Goal: Task Accomplishment & Management: Manage account settings

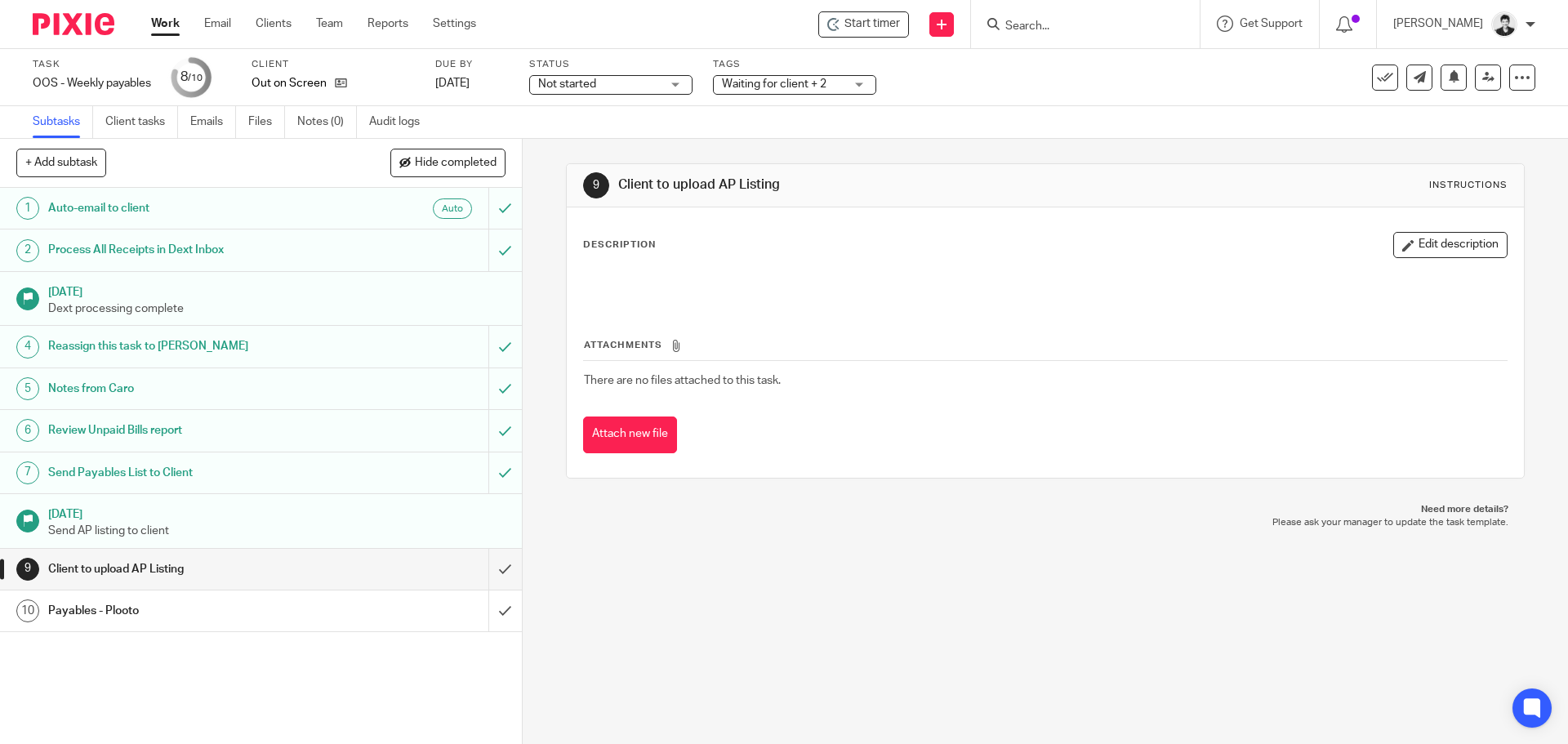
click at [175, 391] on h1 "Notes from Caro" at bounding box center [189, 389] width 282 height 25
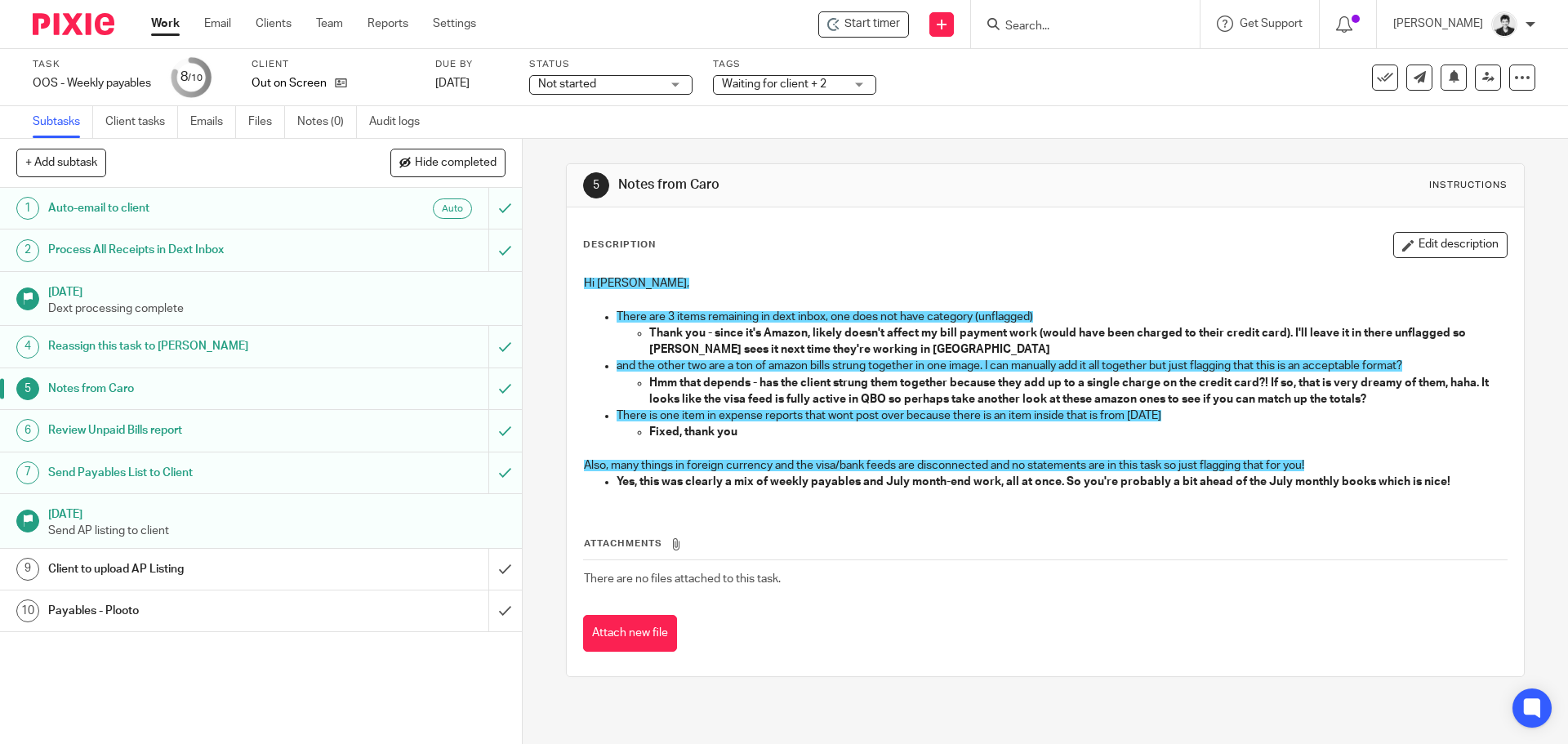
click at [121, 578] on h1 "Client to upload AP Listing" at bounding box center [189, 570] width 282 height 25
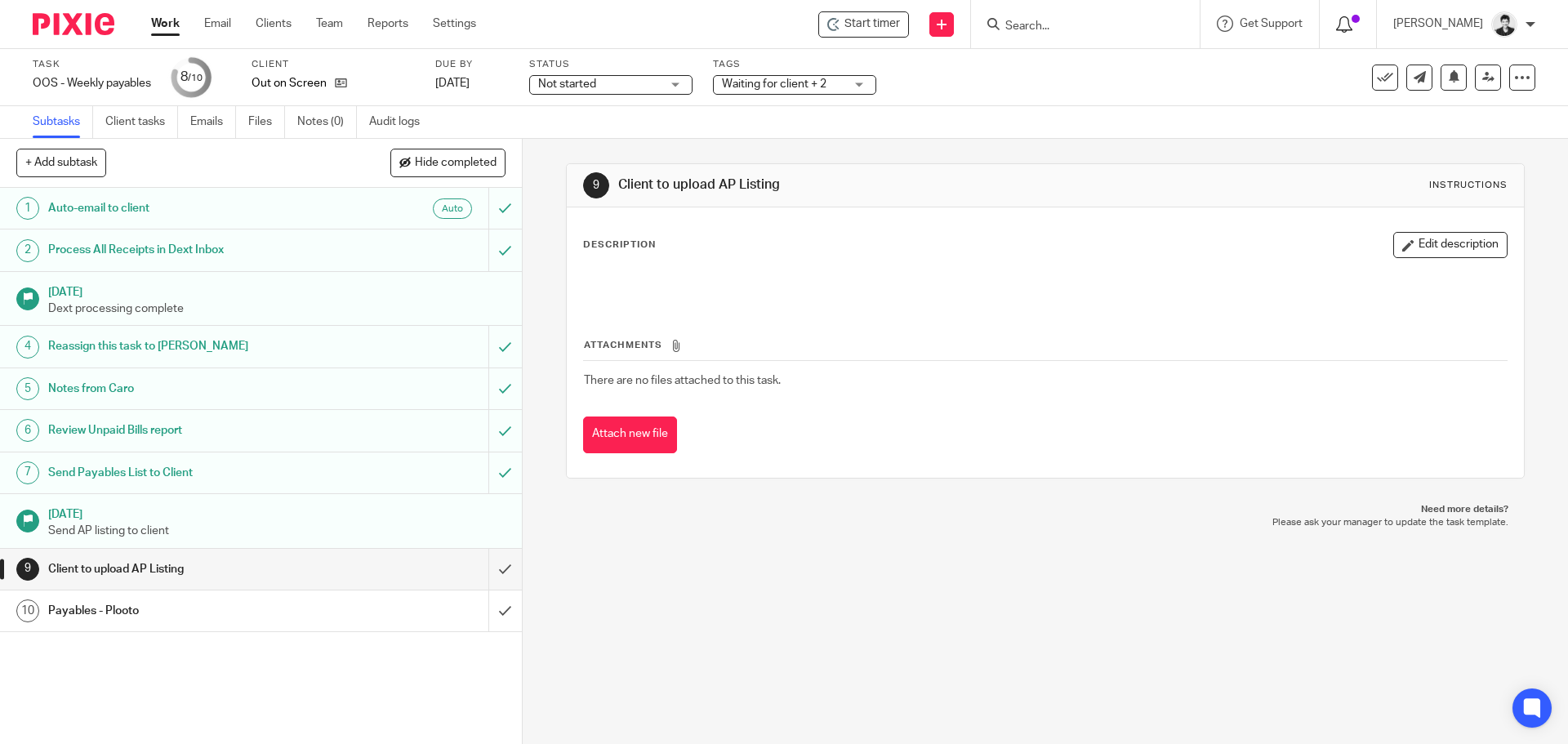
click at [1353, 24] on icon at bounding box center [1344, 25] width 17 height 17
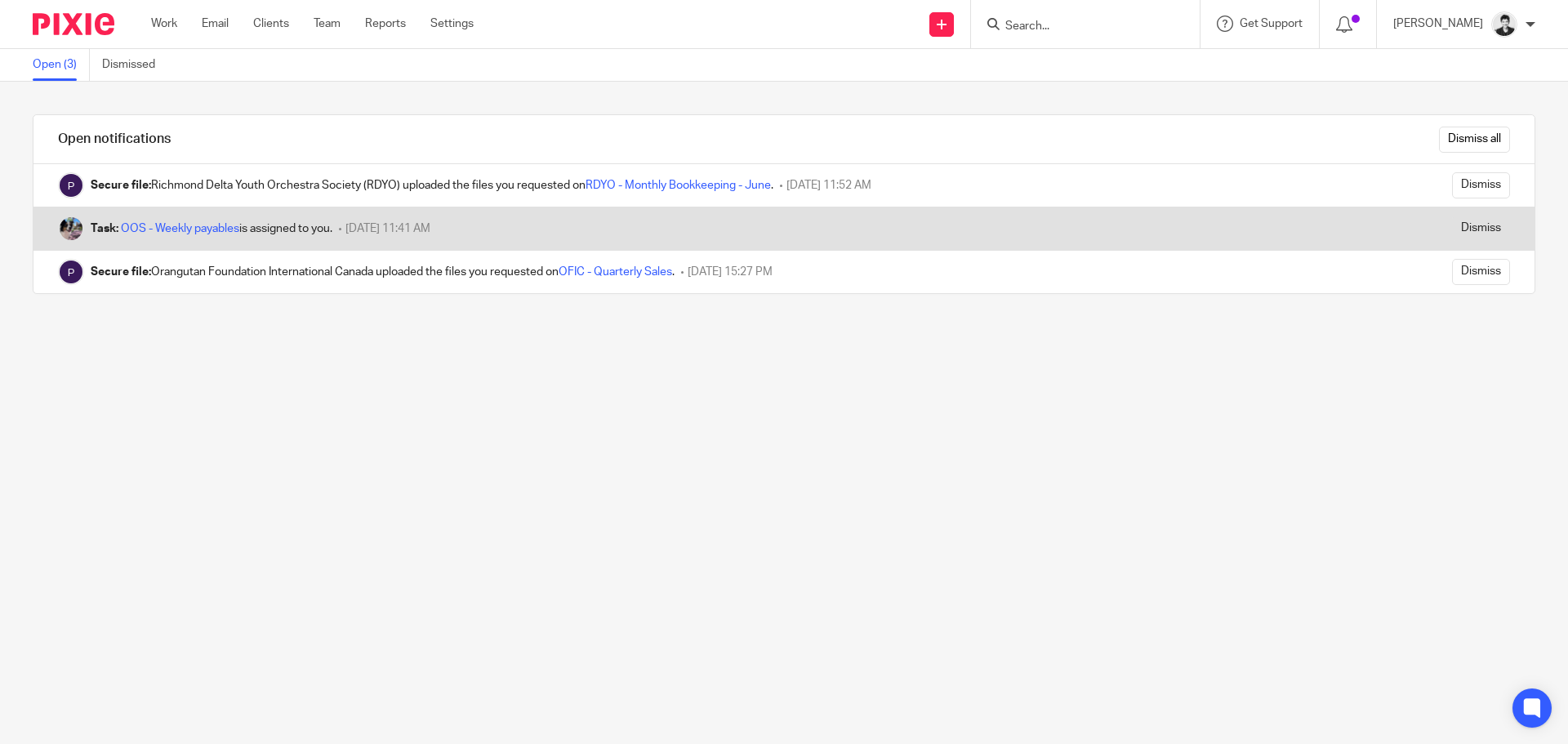
click at [1440, 230] on form "Dismiss" at bounding box center [1475, 229] width 70 height 26
click at [1452, 228] on input "Dismiss" at bounding box center [1481, 229] width 58 height 26
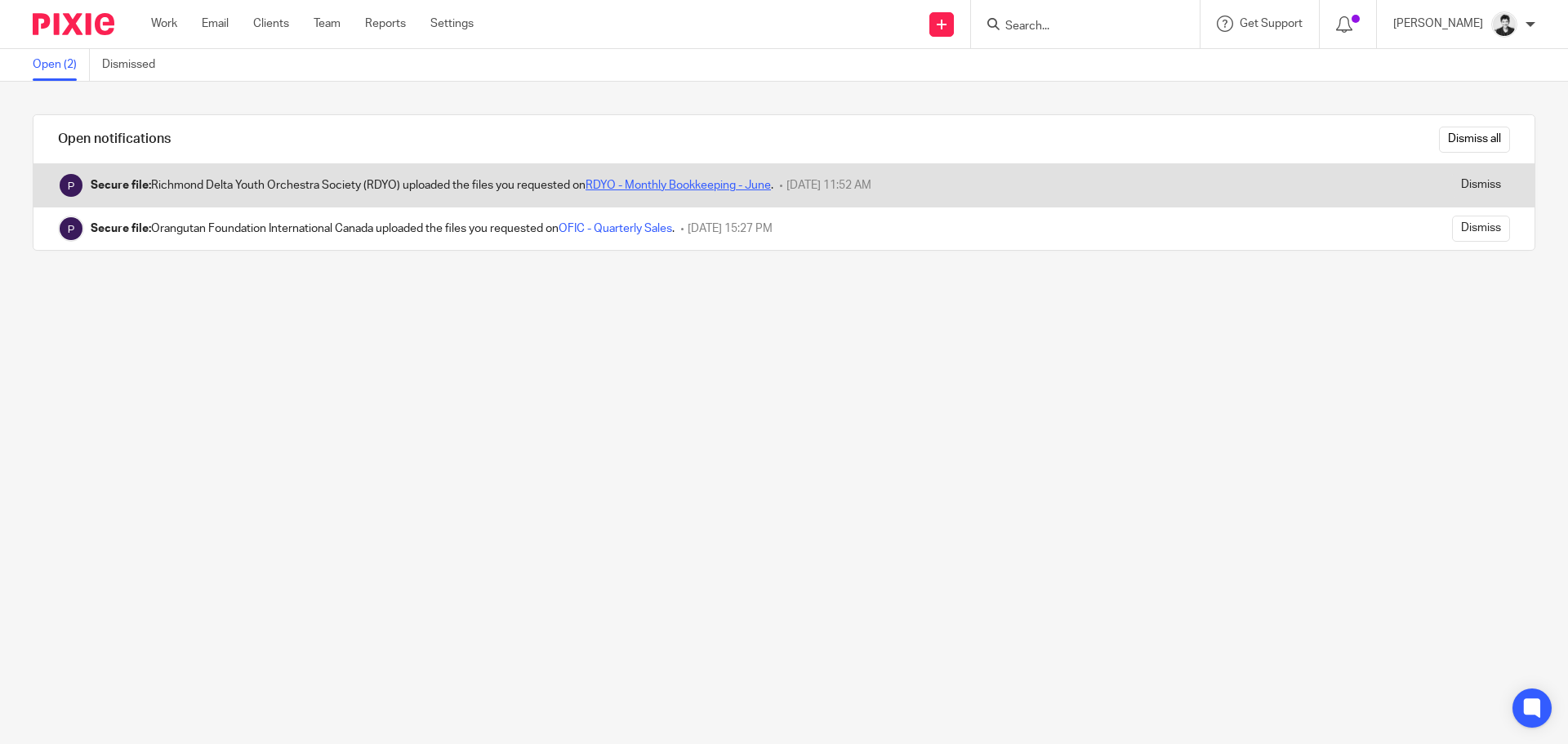
click at [744, 179] on link "RDYO - Monthly Bookkeeping - June" at bounding box center [678, 185] width 185 height 11
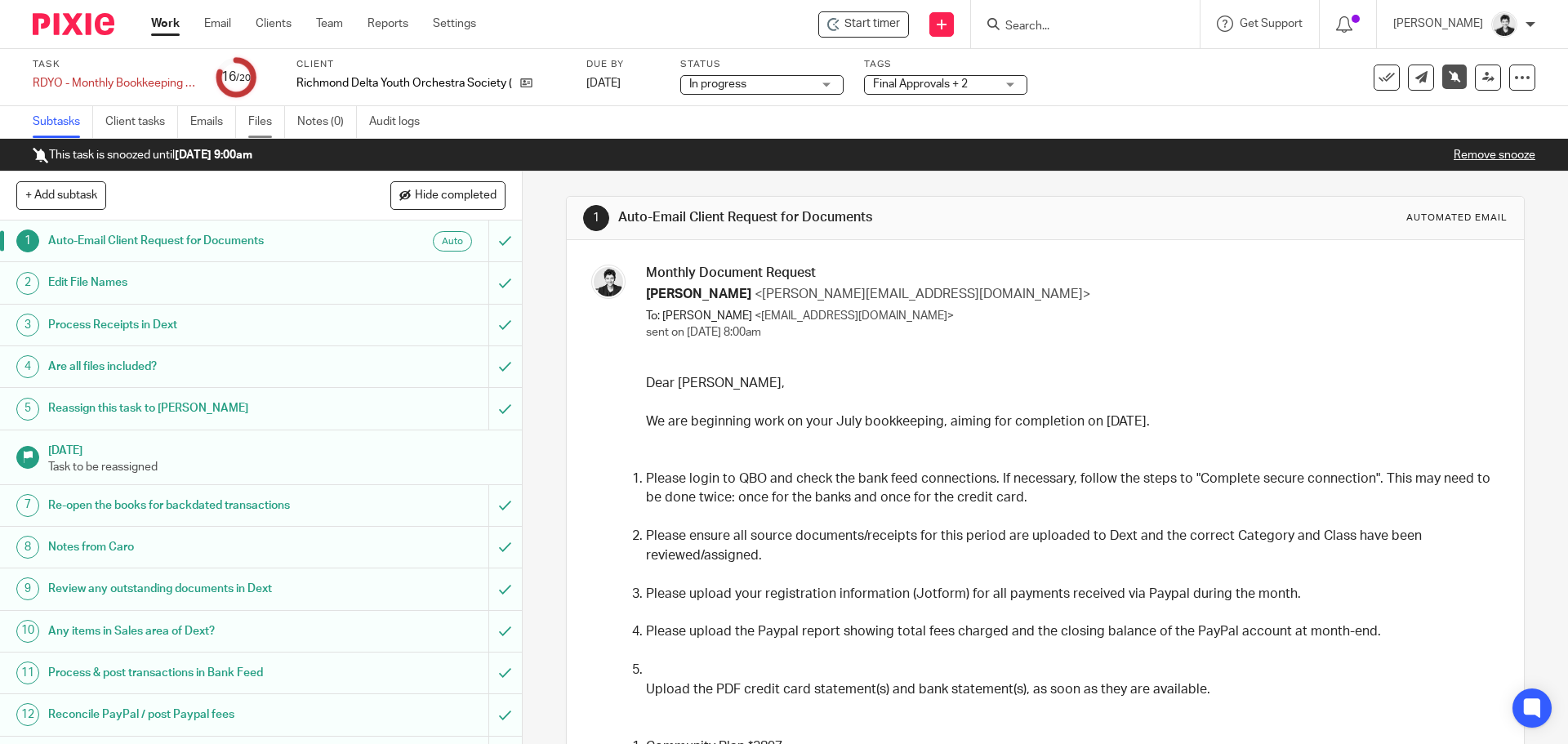
click at [259, 118] on link "Files" at bounding box center [266, 122] width 37 height 32
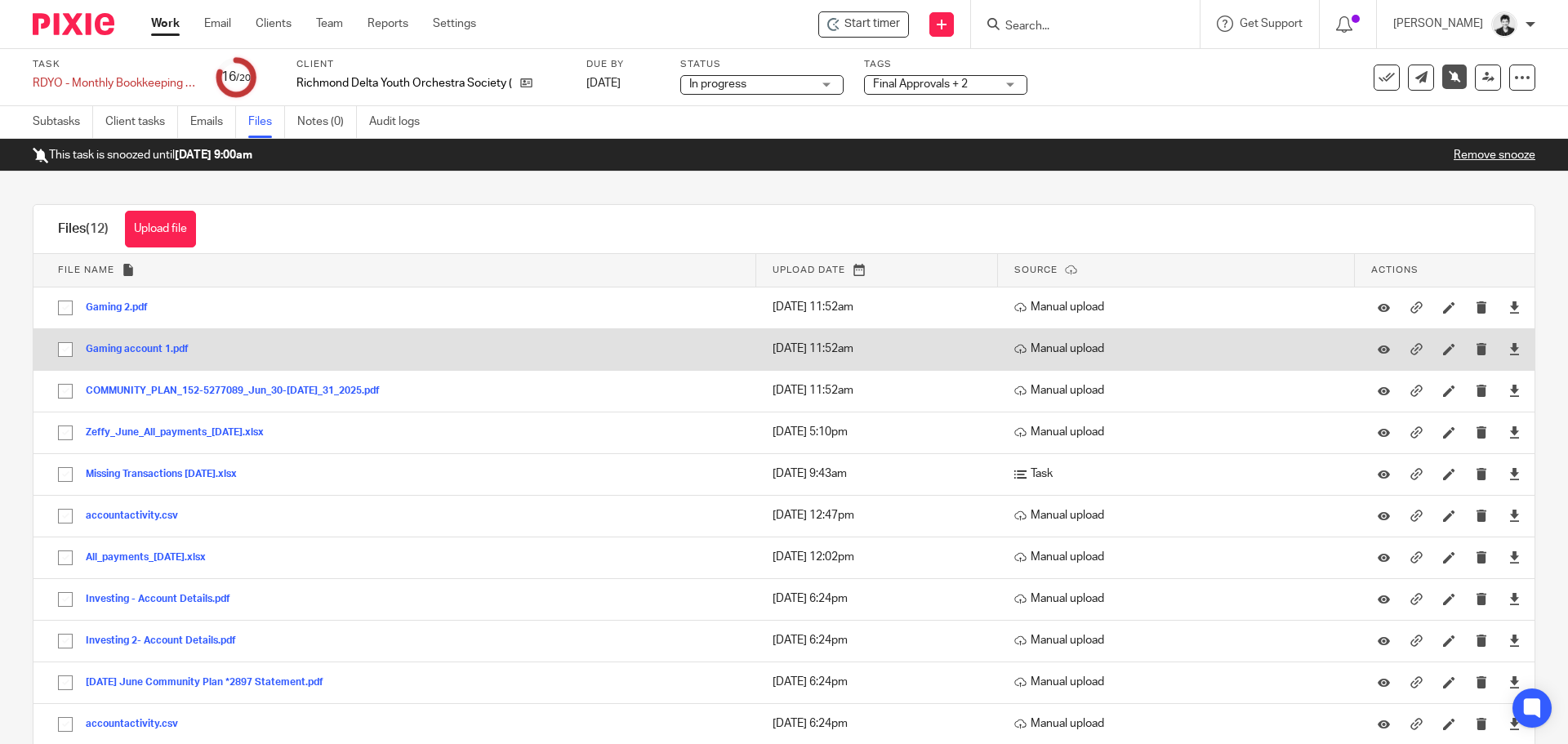
click at [144, 351] on button "Gaming account 1.pdf" at bounding box center [143, 349] width 115 height 11
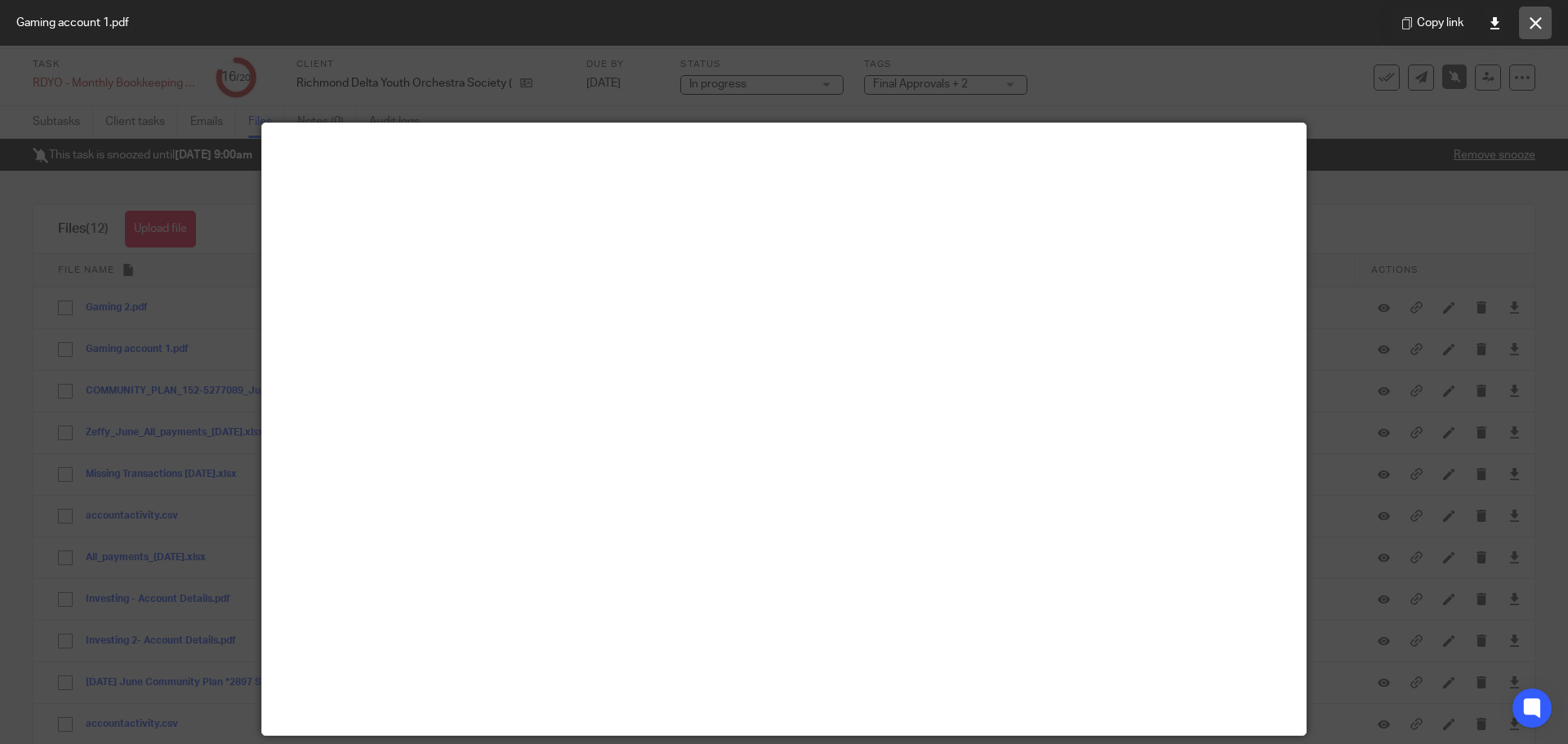
click at [1532, 26] on icon at bounding box center [1535, 24] width 12 height 12
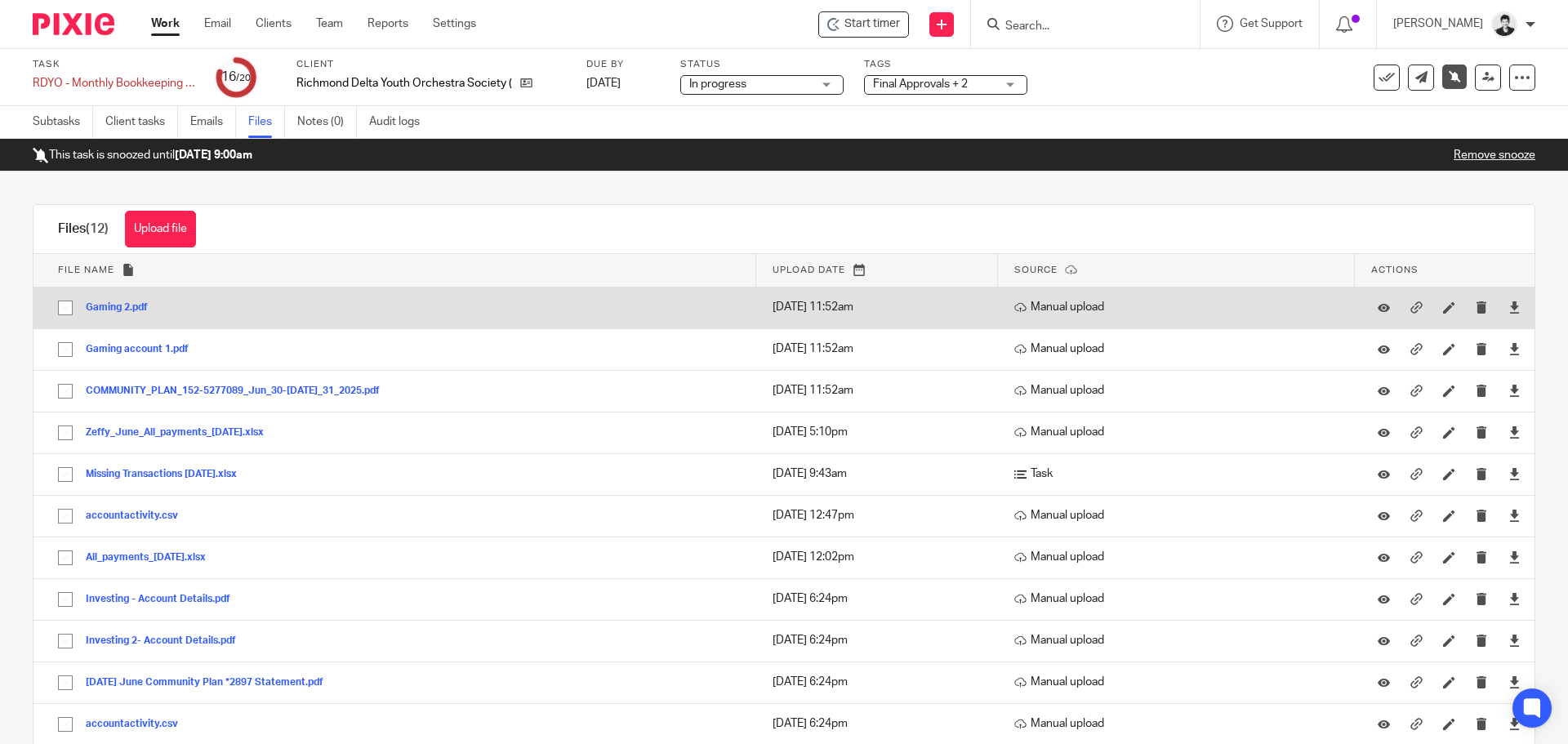
click at [118, 307] on button "Gaming 2.pdf" at bounding box center [123, 308] width 75 height 11
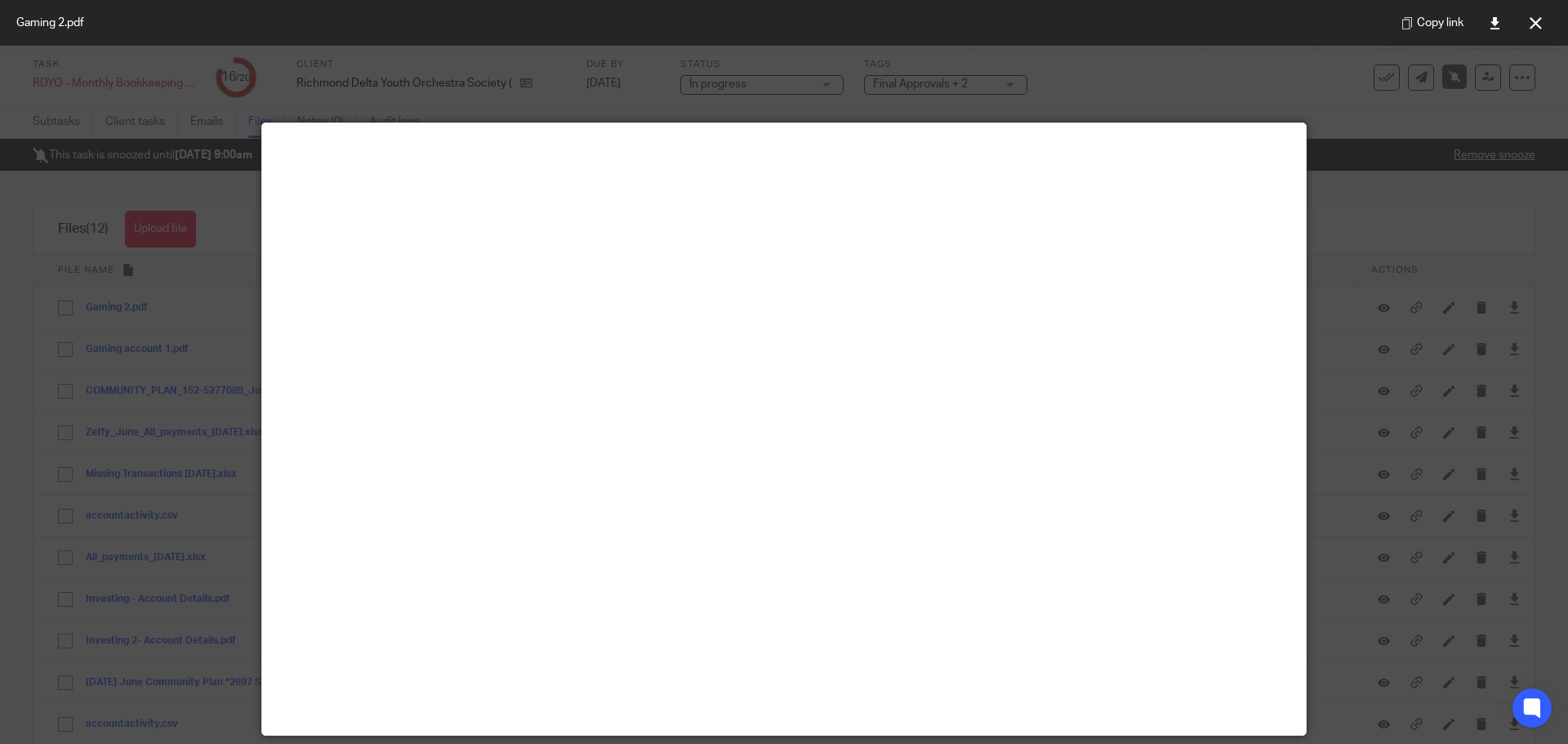
click at [1389, 314] on div at bounding box center [784, 372] width 1568 height 744
click at [1537, 24] on icon at bounding box center [1535, 24] width 12 height 12
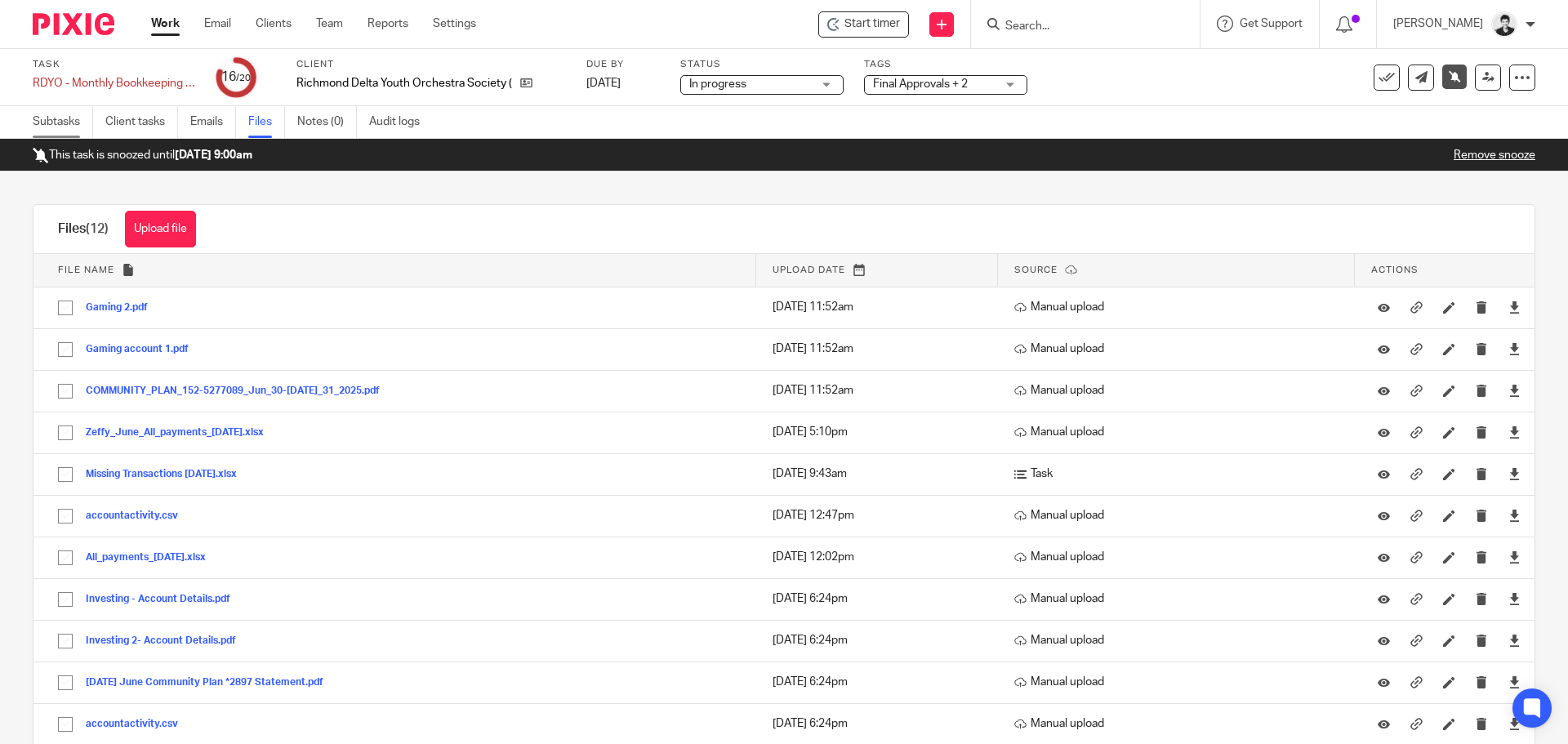
click at [63, 115] on link "Subtasks" at bounding box center [62, 122] width 61 height 32
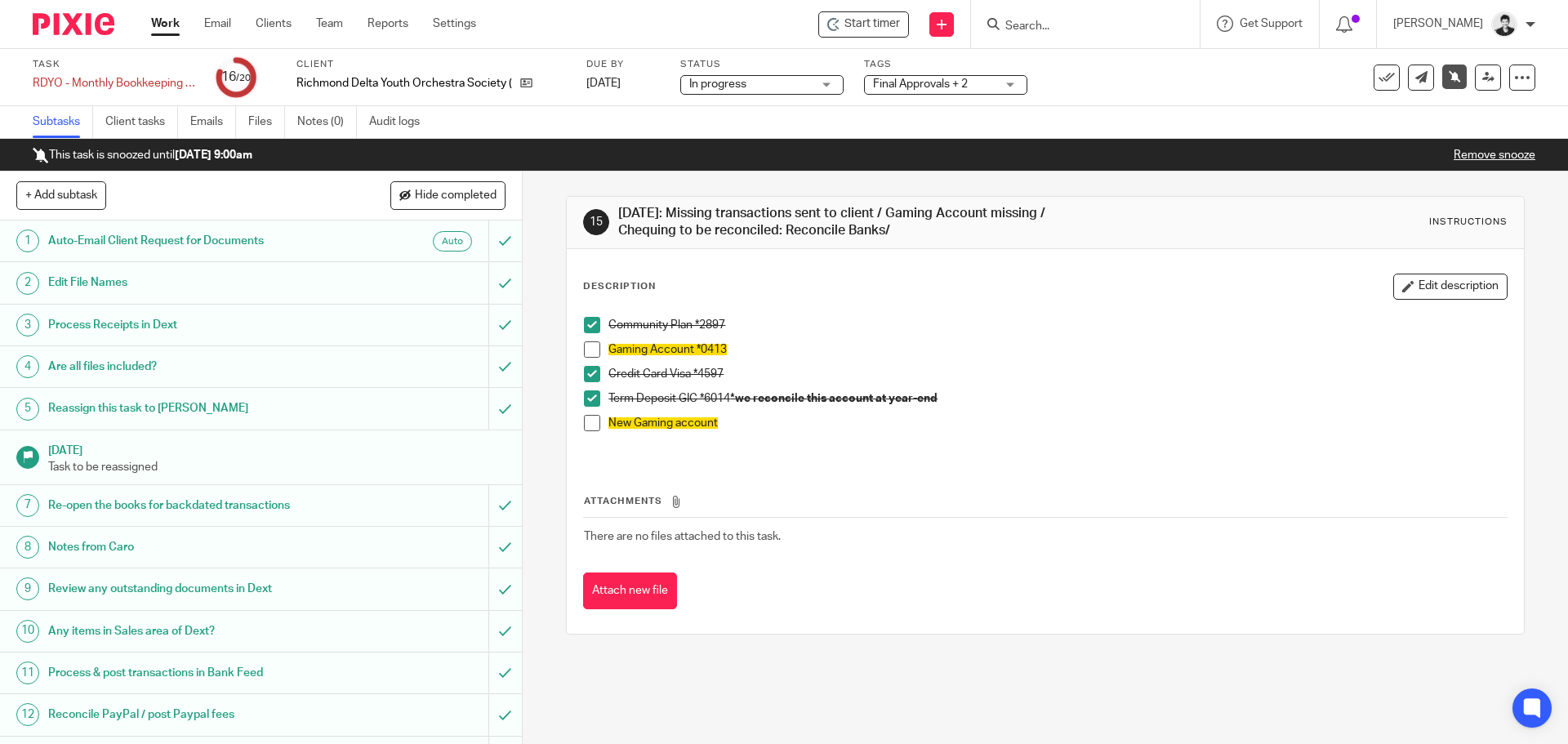
click at [588, 352] on span at bounding box center [592, 349] width 17 height 17
click at [593, 415] on span at bounding box center [592, 423] width 17 height 17
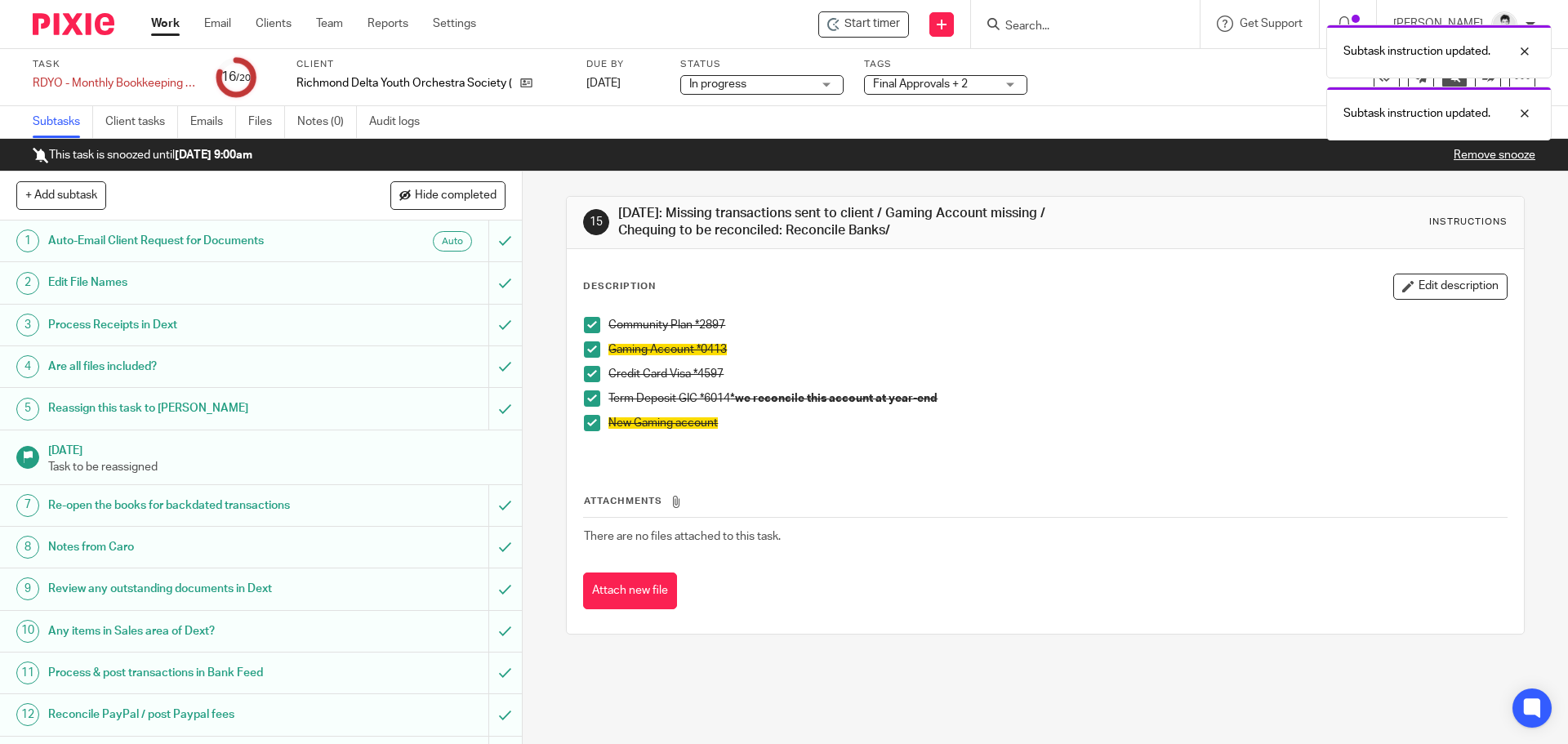
scroll to position [361, 0]
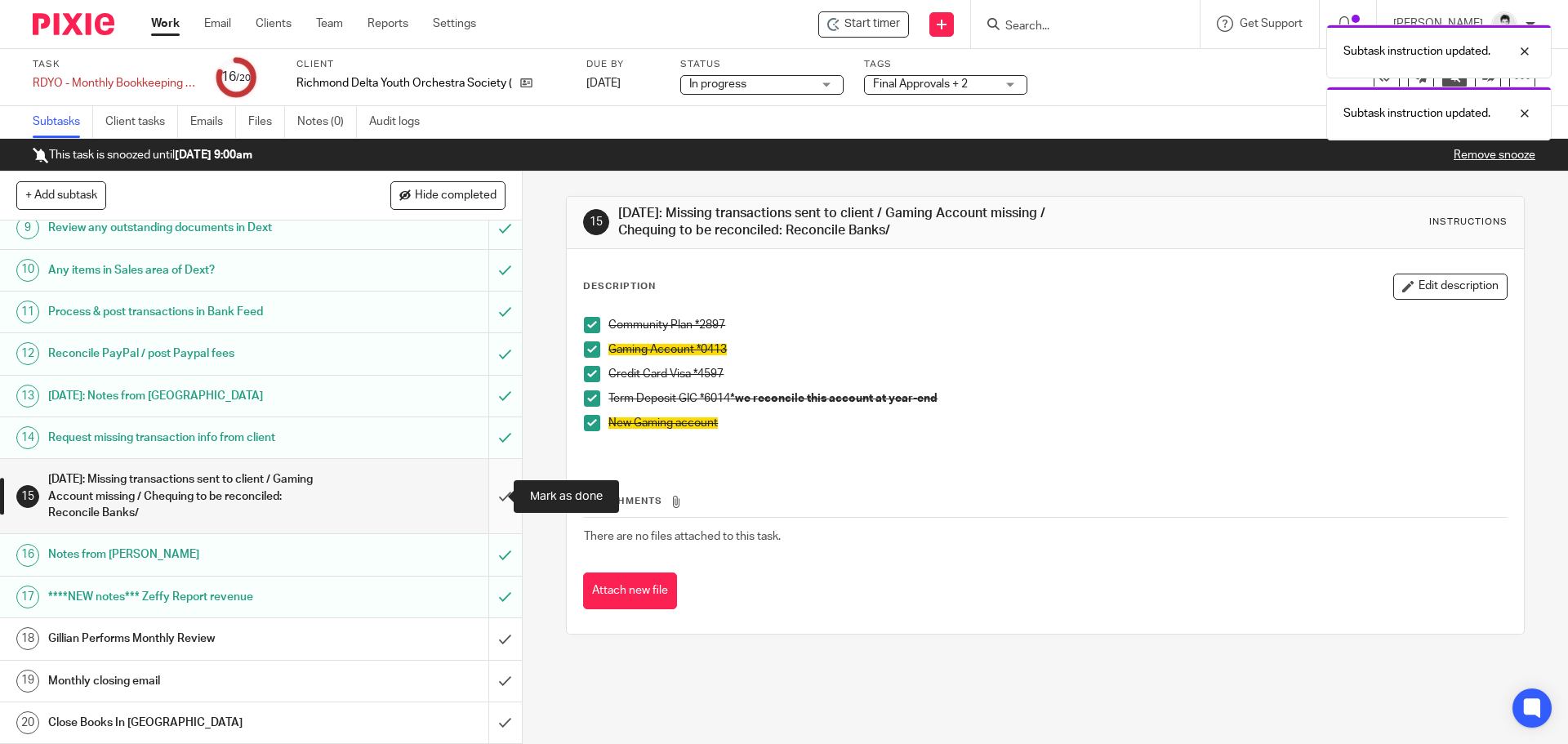
click at [490, 527] on input "submit" at bounding box center [261, 496] width 522 height 75
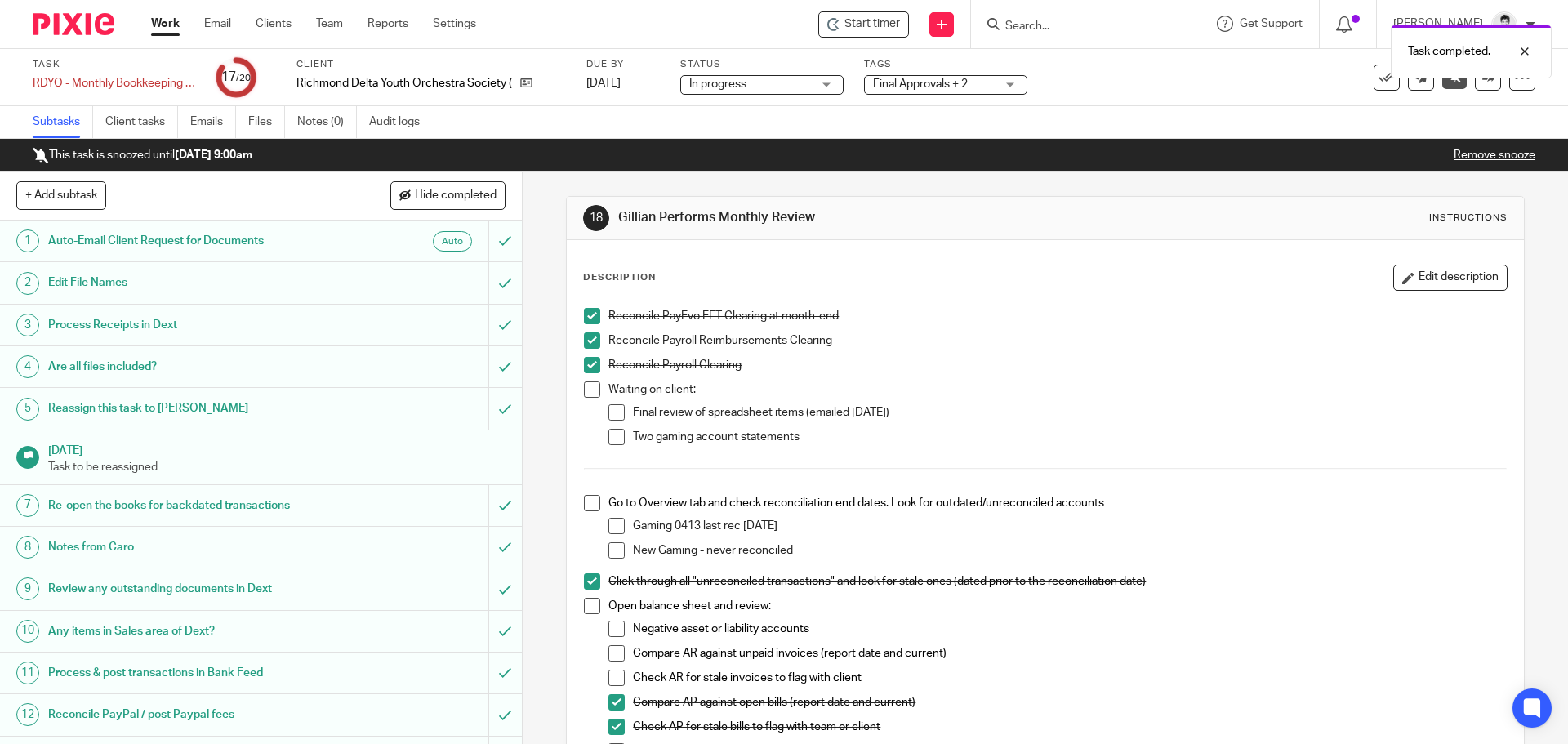
click at [603, 443] on li "Waiting on client: Final review of spreadsheet items (emailed [DATE]) Two gamin…" at bounding box center [1044, 420] width 922 height 78
click at [616, 437] on span at bounding box center [616, 437] width 17 height 17
click at [613, 414] on span at bounding box center [616, 412] width 17 height 17
click at [584, 388] on span at bounding box center [592, 390] width 17 height 17
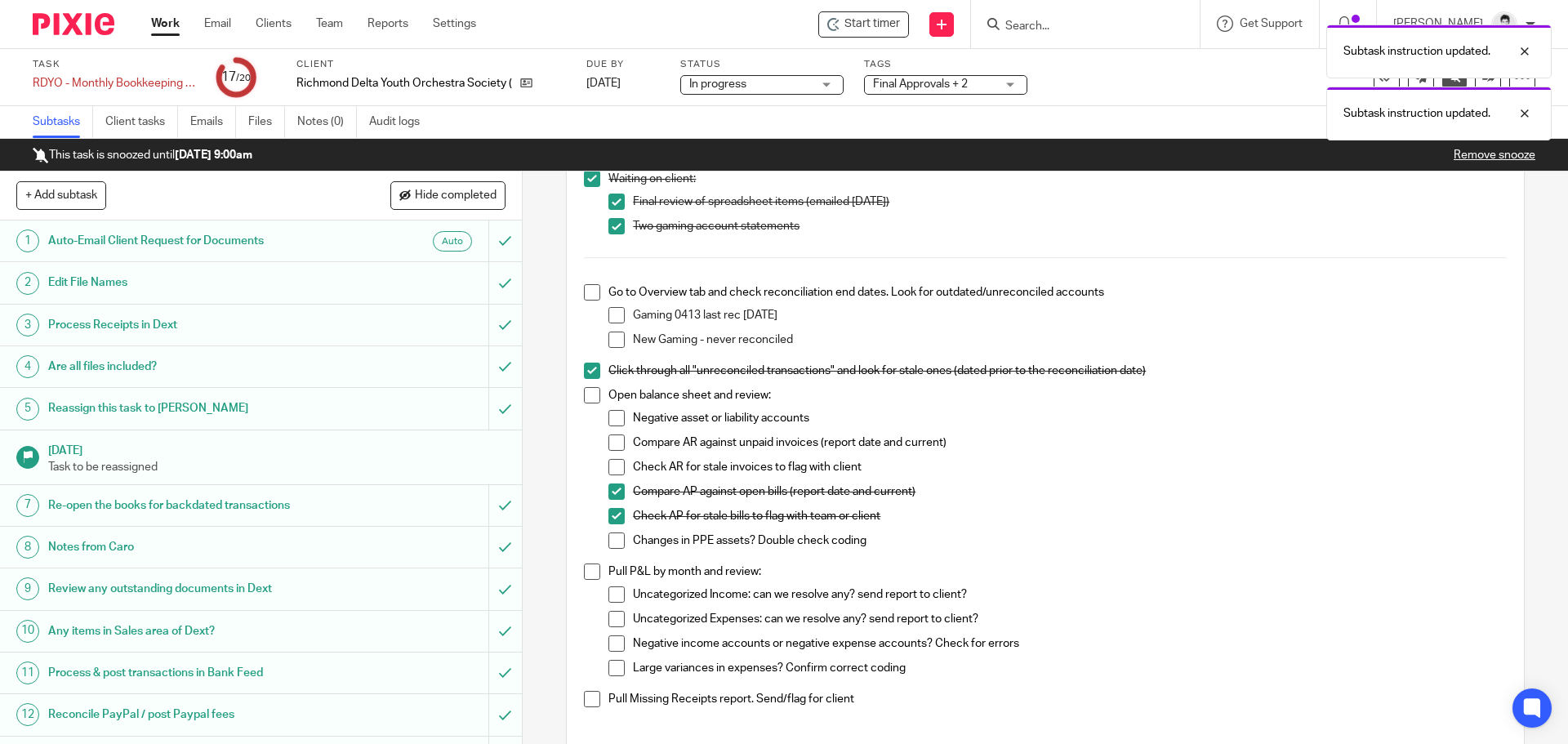
scroll to position [213, 0]
click at [587, 290] on span at bounding box center [592, 290] width 17 height 17
click at [611, 310] on span at bounding box center [616, 313] width 17 height 17
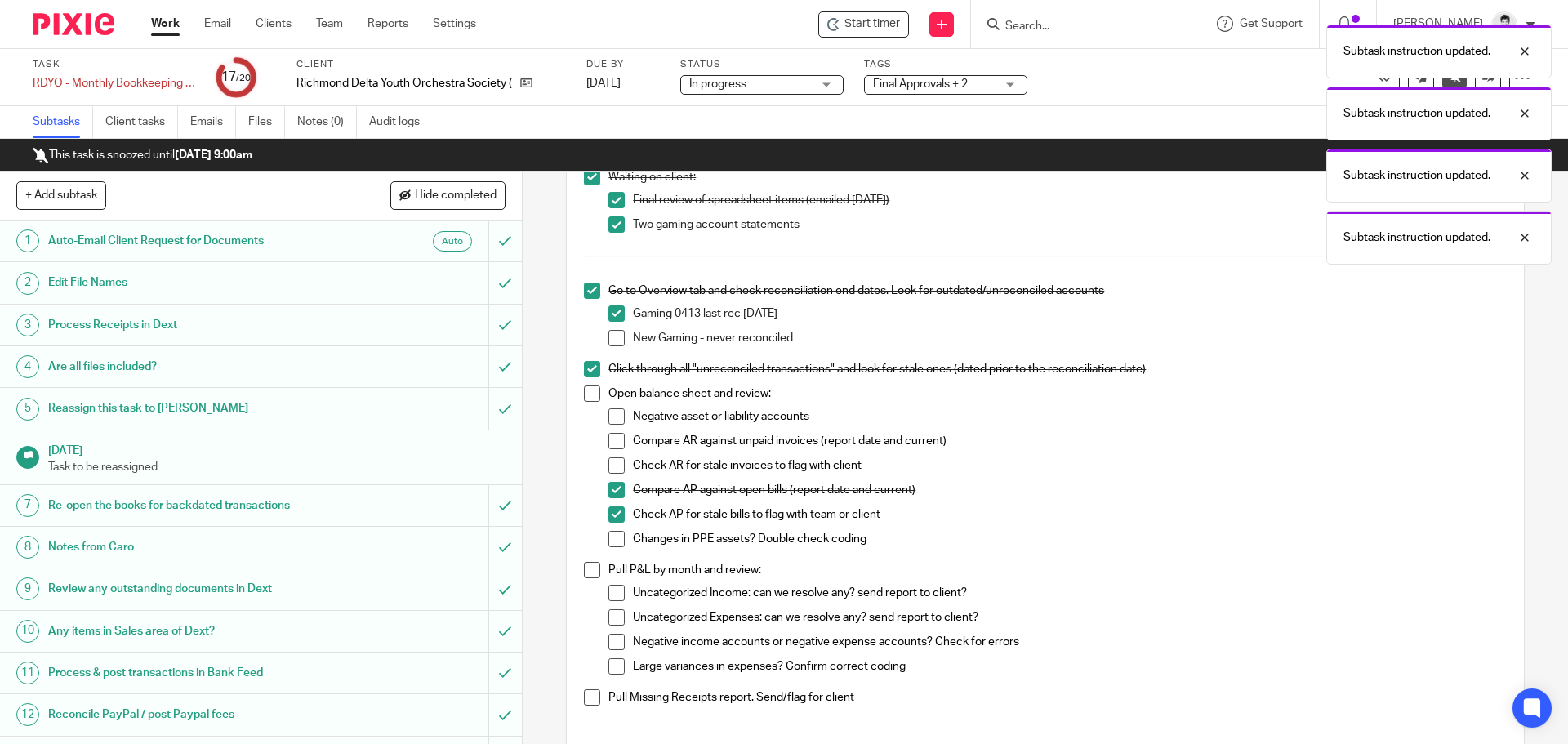
click at [616, 338] on span at bounding box center [616, 338] width 17 height 17
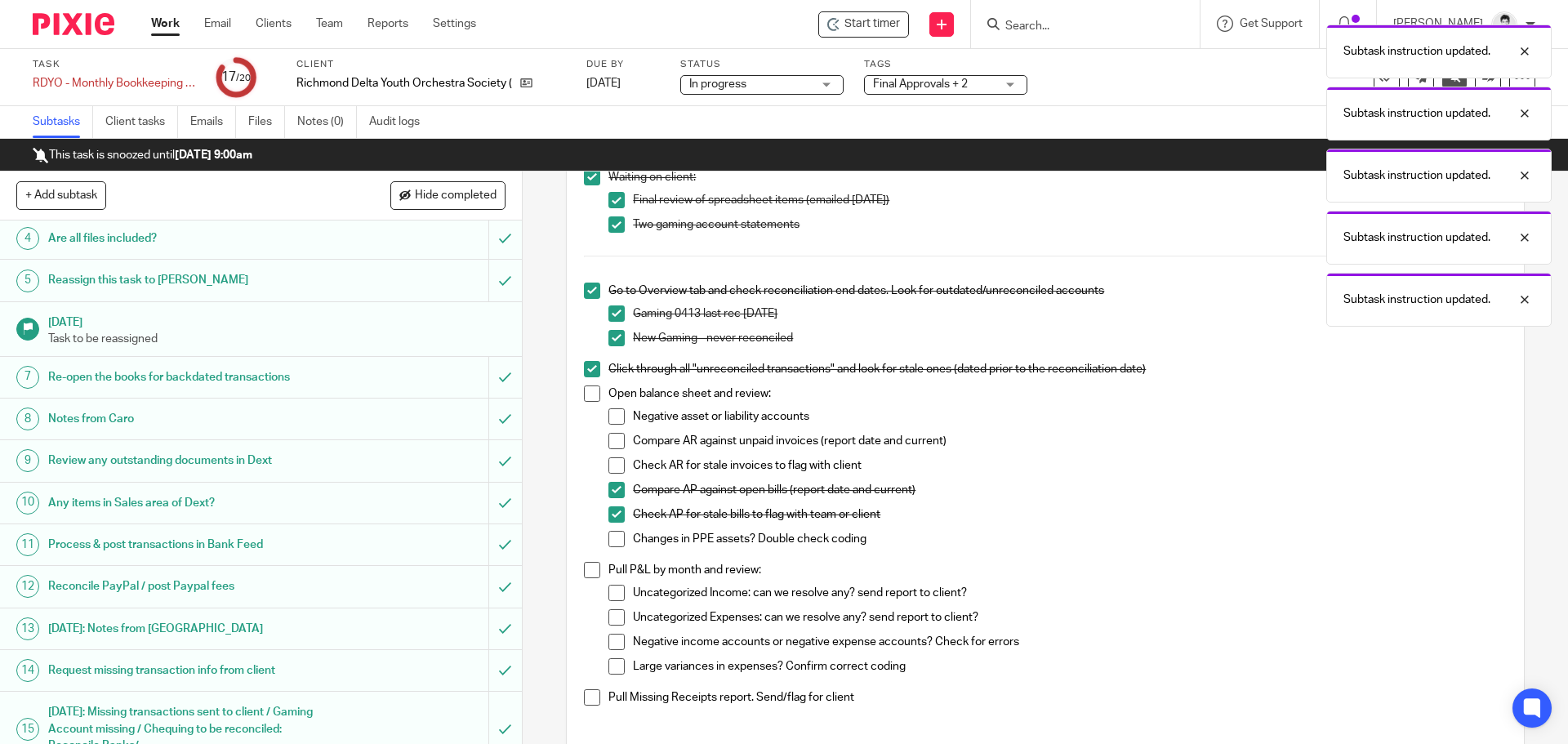
scroll to position [361, 0]
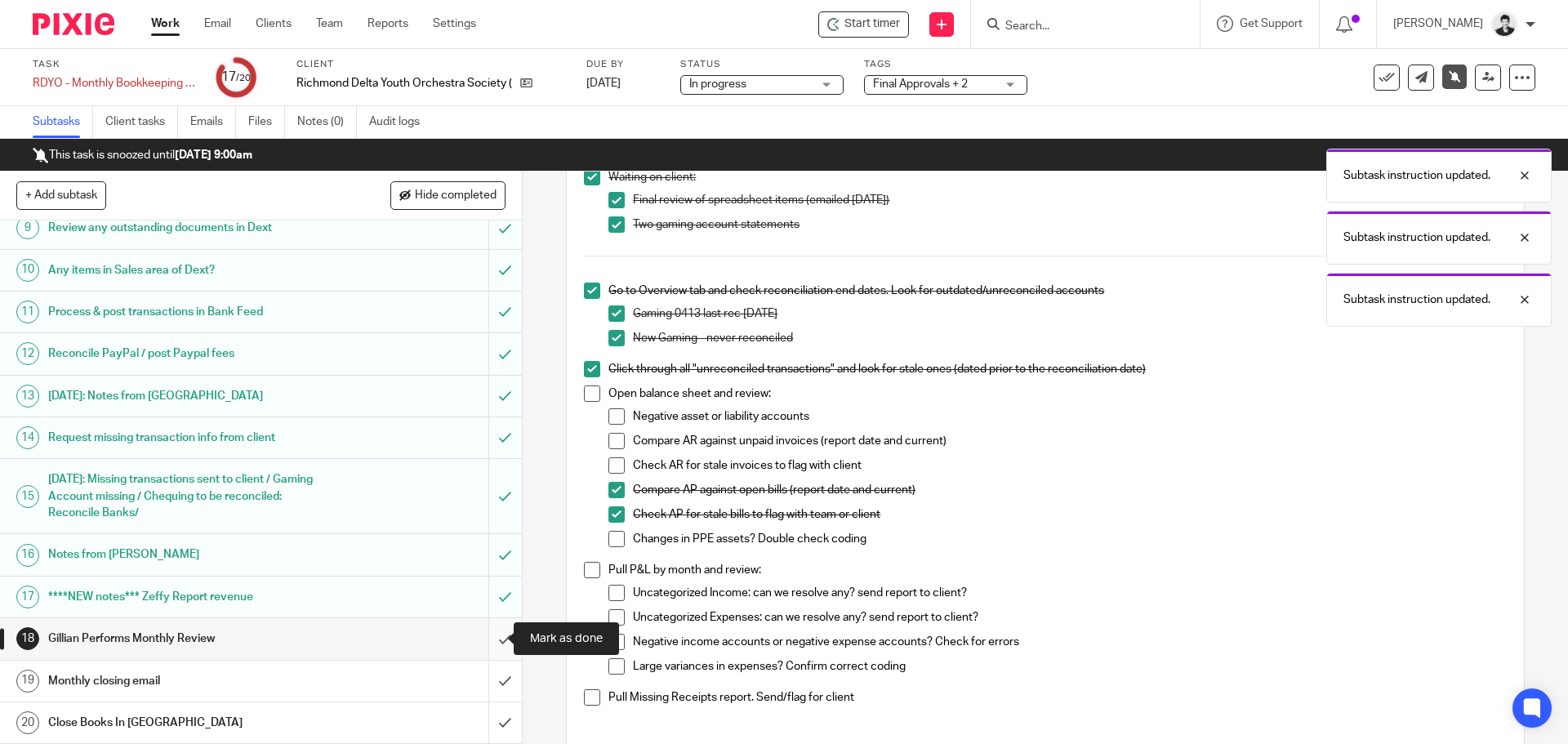
click at [484, 635] on input "submit" at bounding box center [261, 638] width 522 height 40
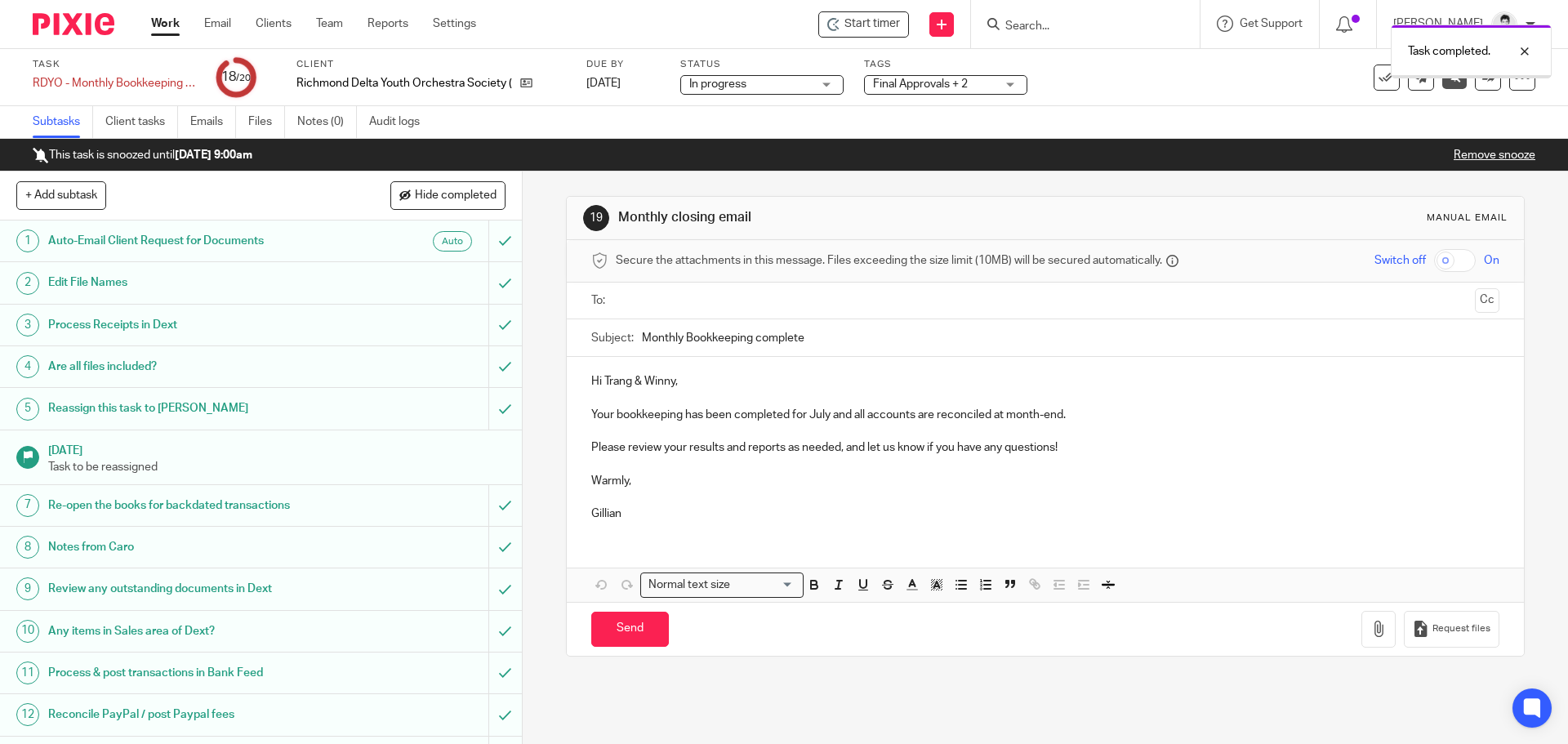
scroll to position [361, 0]
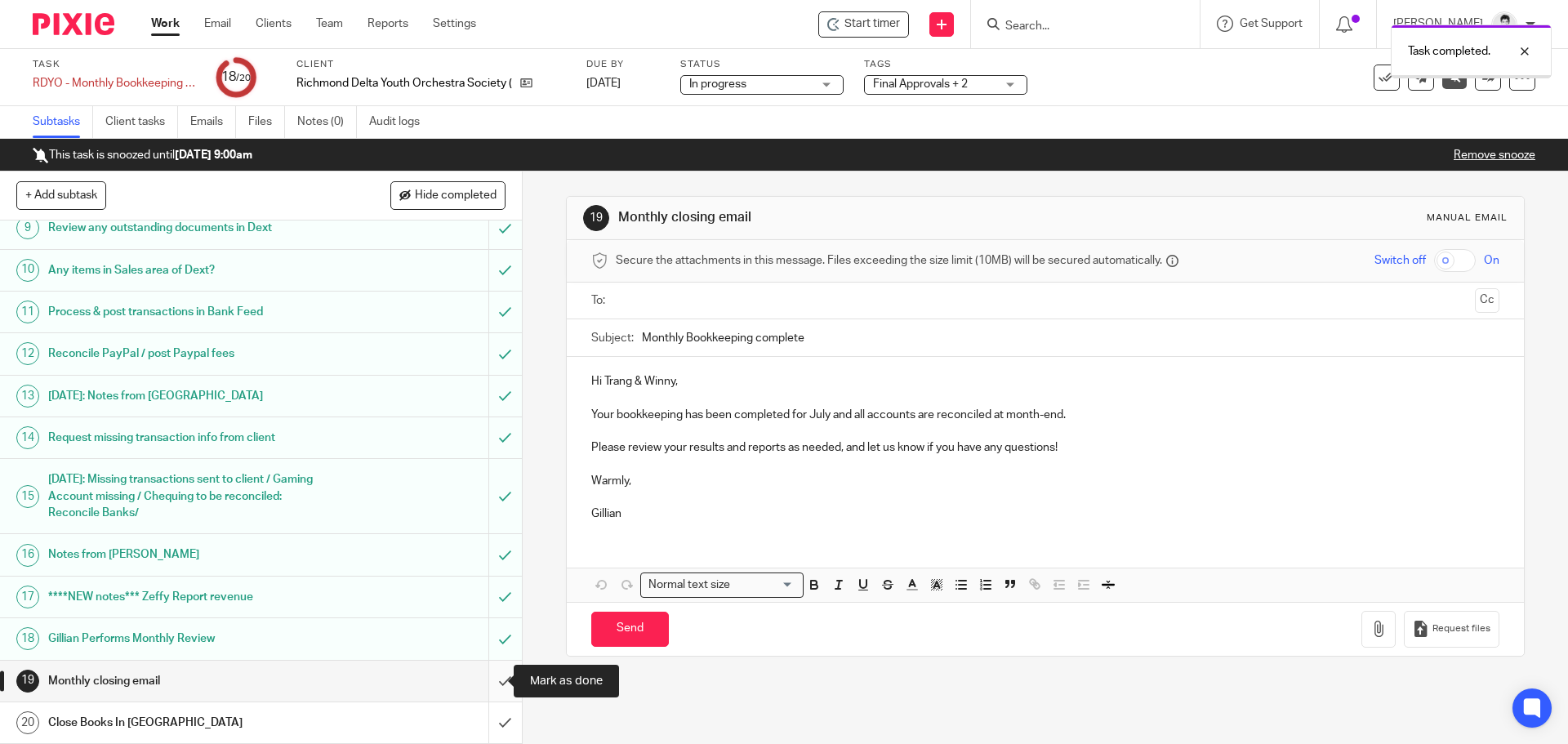
click at [486, 674] on input "submit" at bounding box center [261, 682] width 522 height 40
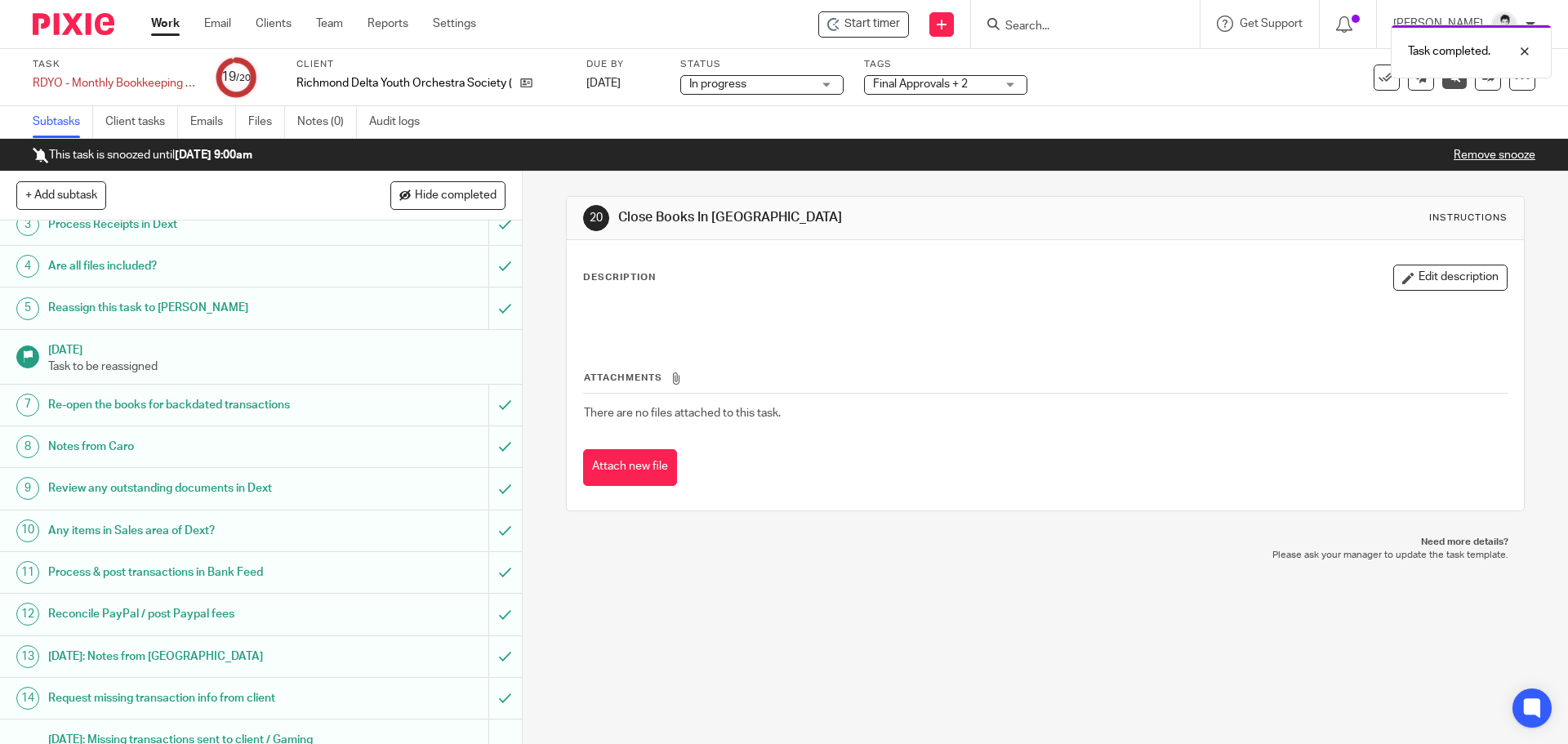
scroll to position [361, 0]
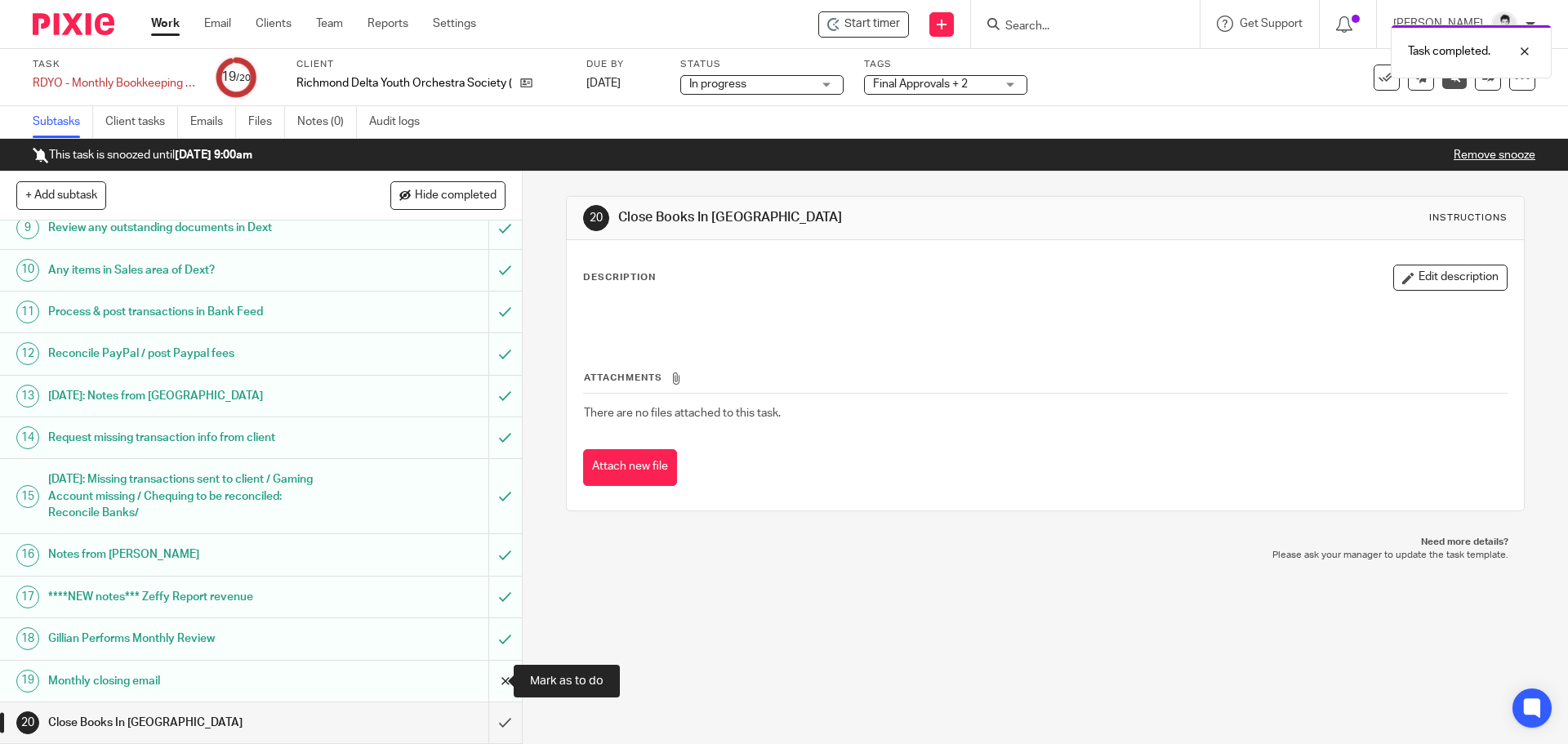
click at [490, 684] on input "submit" at bounding box center [261, 682] width 522 height 40
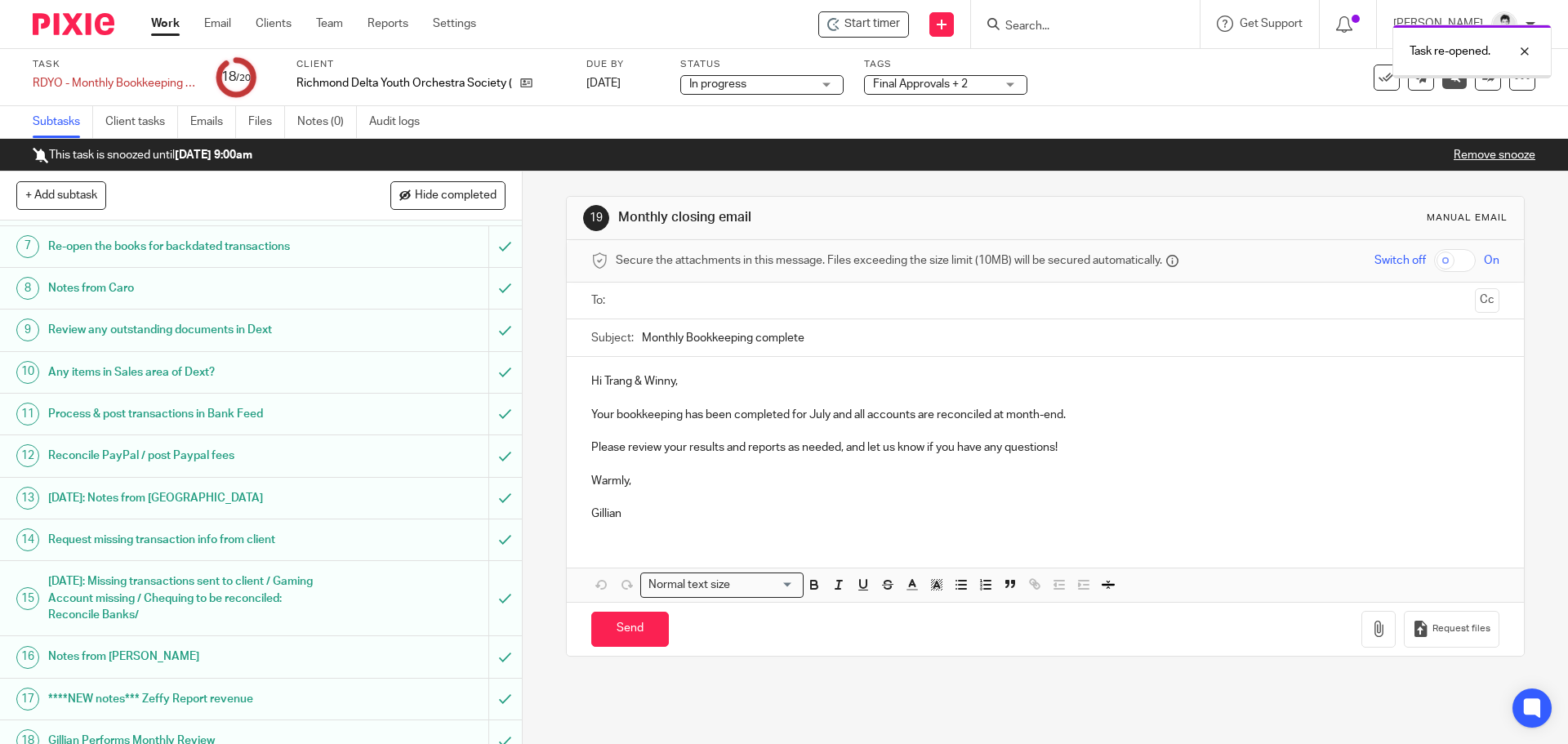
scroll to position [361, 0]
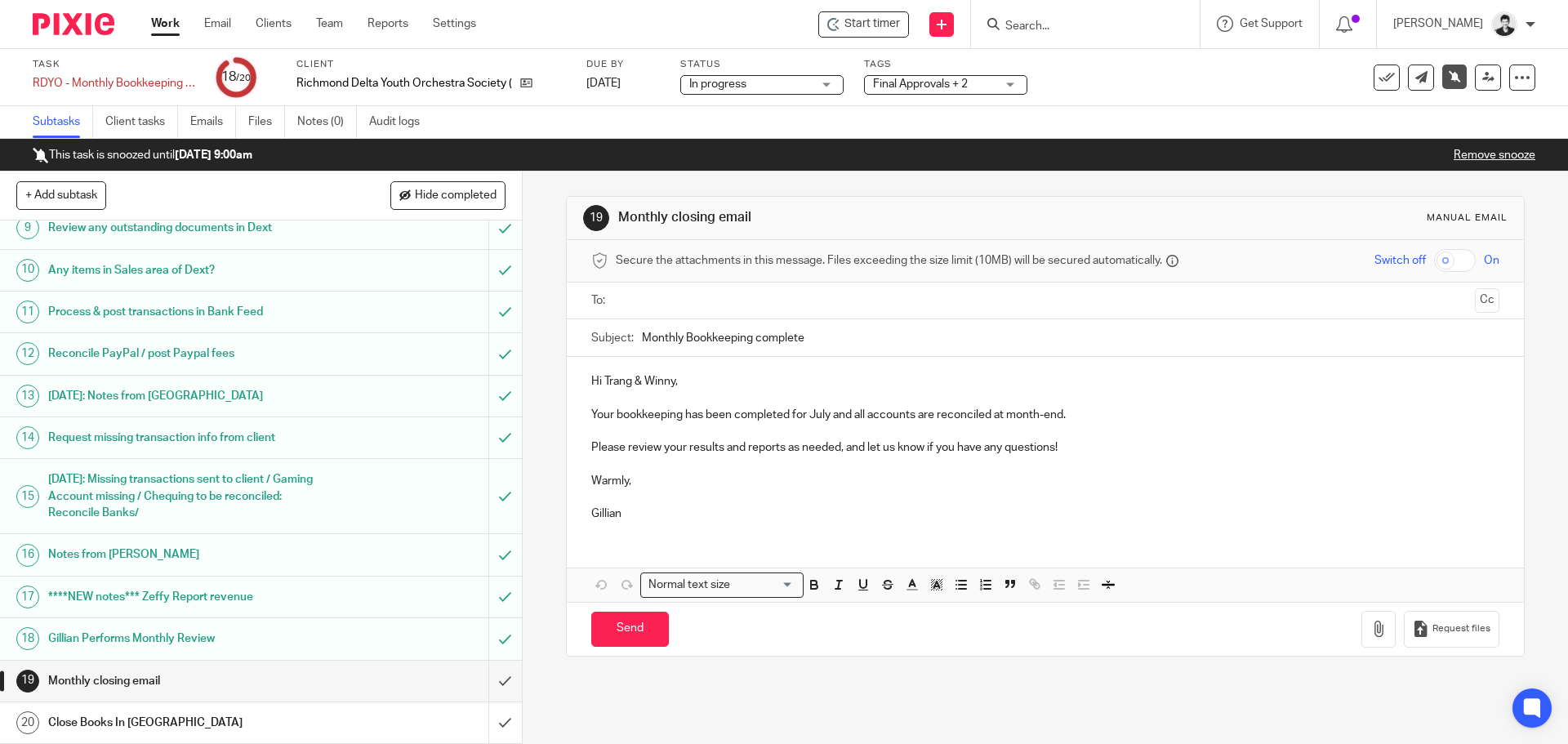
click at [664, 292] on input "text" at bounding box center [1044, 301] width 846 height 18
click at [759, 305] on input "text" at bounding box center [1113, 303] width 709 height 32
click at [818, 420] on p "Your bookkeeping has been completed for July and all accounts are reconciled at…" at bounding box center [1045, 418] width 907 height 17
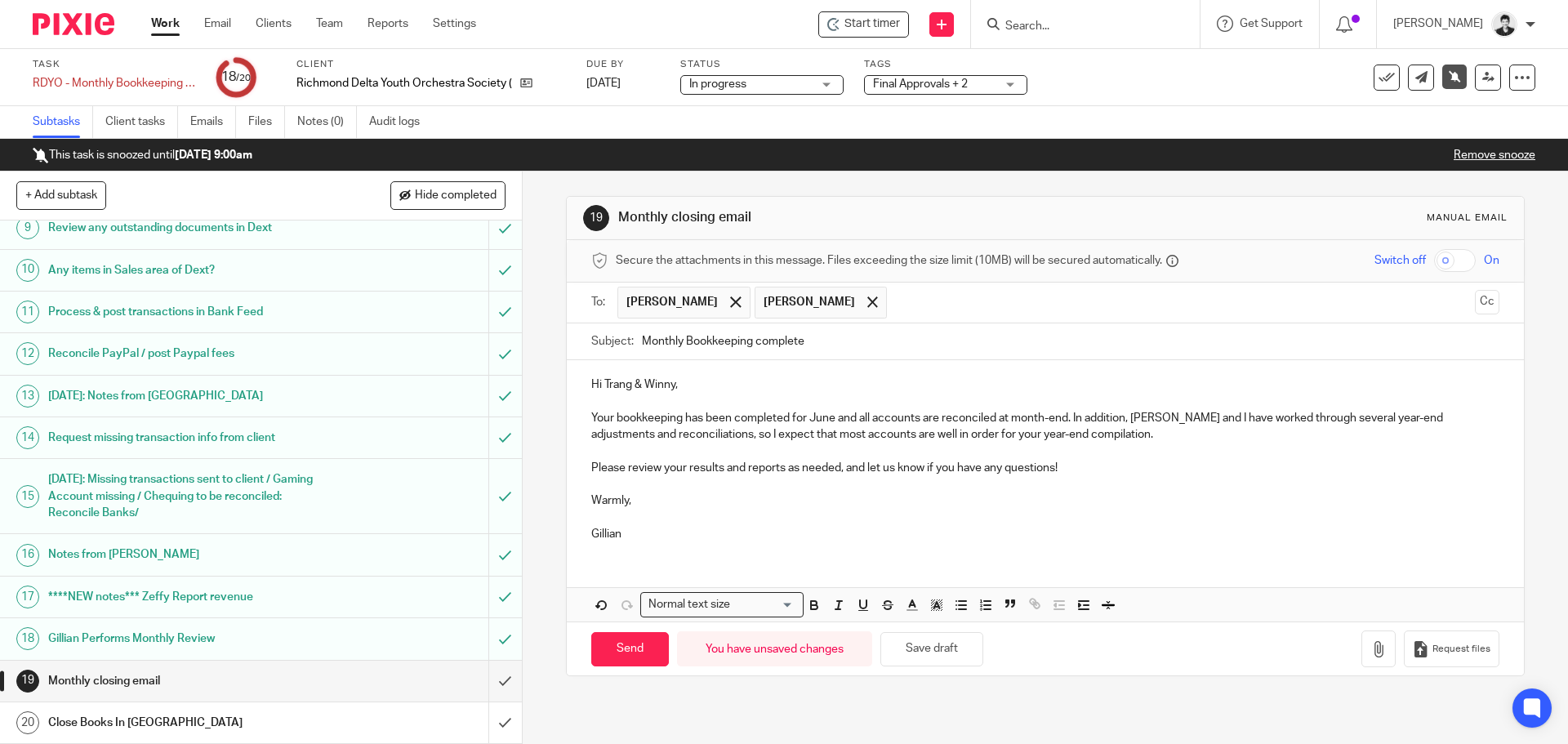
click at [1119, 435] on p "Your bookkeeping has been completed for June and all accounts are reconciled at…" at bounding box center [1045, 427] width 907 height 33
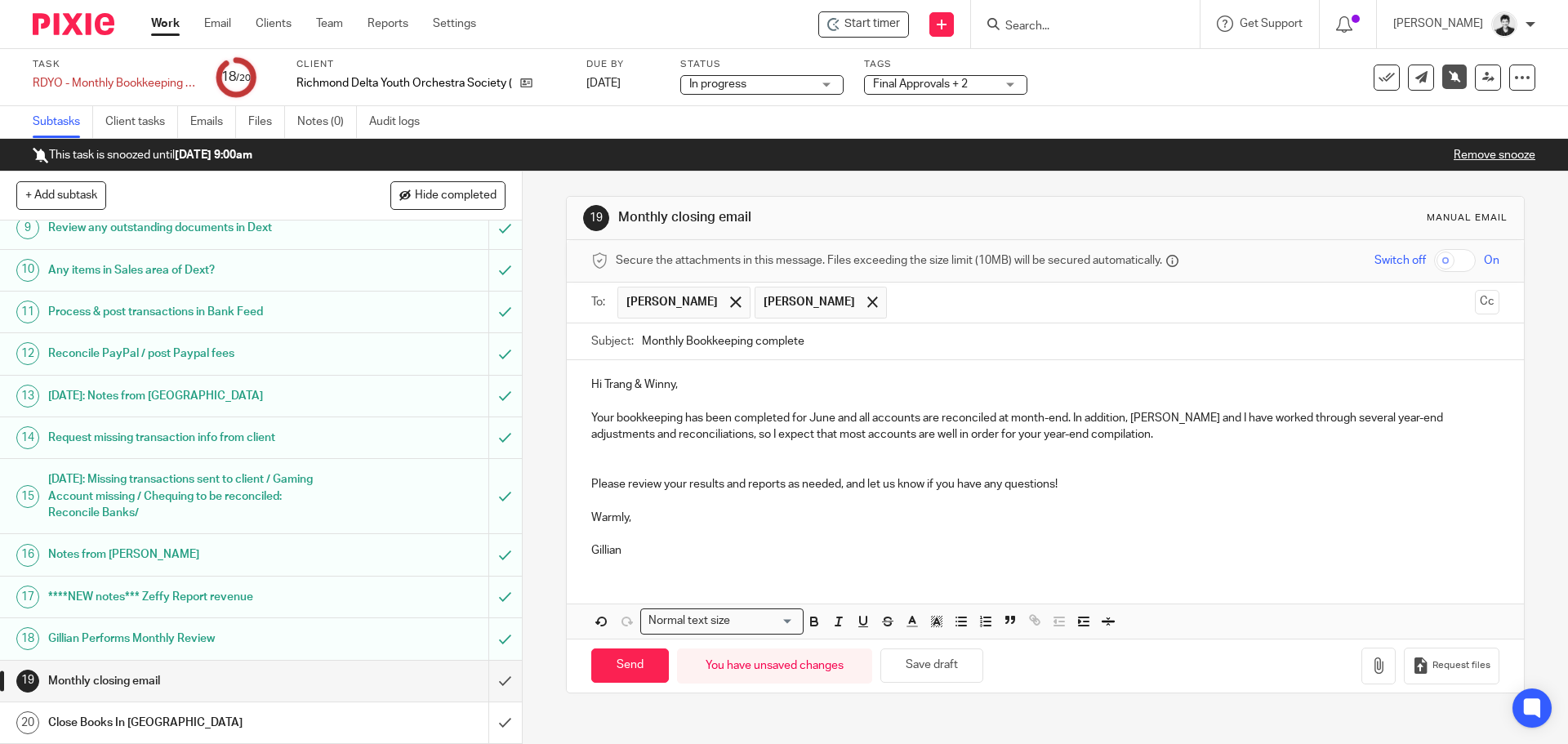
click at [639, 452] on p at bounding box center [1045, 451] width 907 height 17
click at [1102, 432] on p "Your bookkeeping has been completed for June and all accounts are reconciled at…" at bounding box center [1045, 427] width 907 height 33
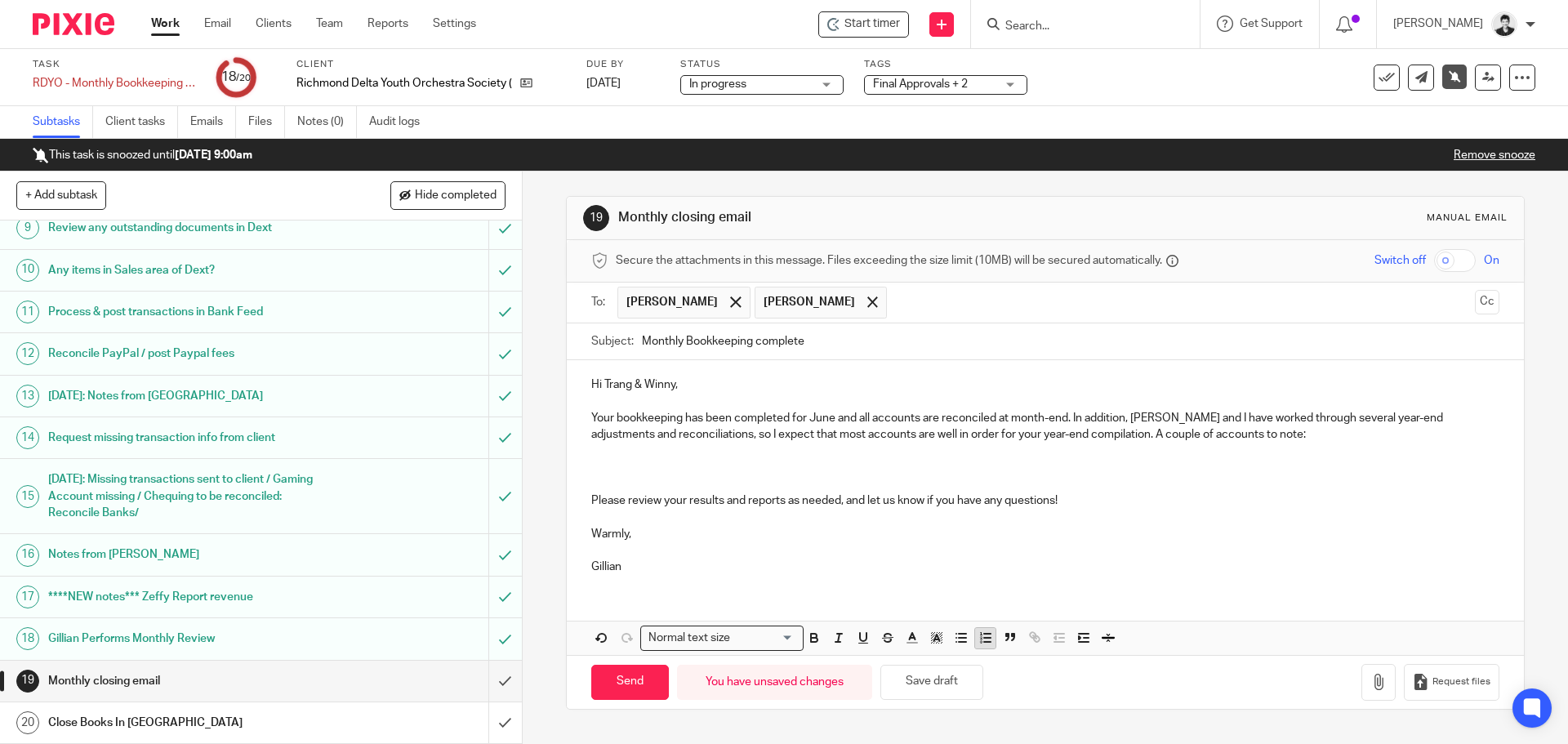
click at [978, 641] on icon "button" at bounding box center [985, 638] width 15 height 15
click at [662, 460] on p at bounding box center [1045, 468] width 907 height 17
click at [651, 456] on p at bounding box center [1061, 451] width 875 height 17
click at [817, 461] on p at bounding box center [1045, 468] width 907 height 17
click at [814, 451] on p "Accounts Receivable (year-end)" at bounding box center [1061, 451] width 875 height 17
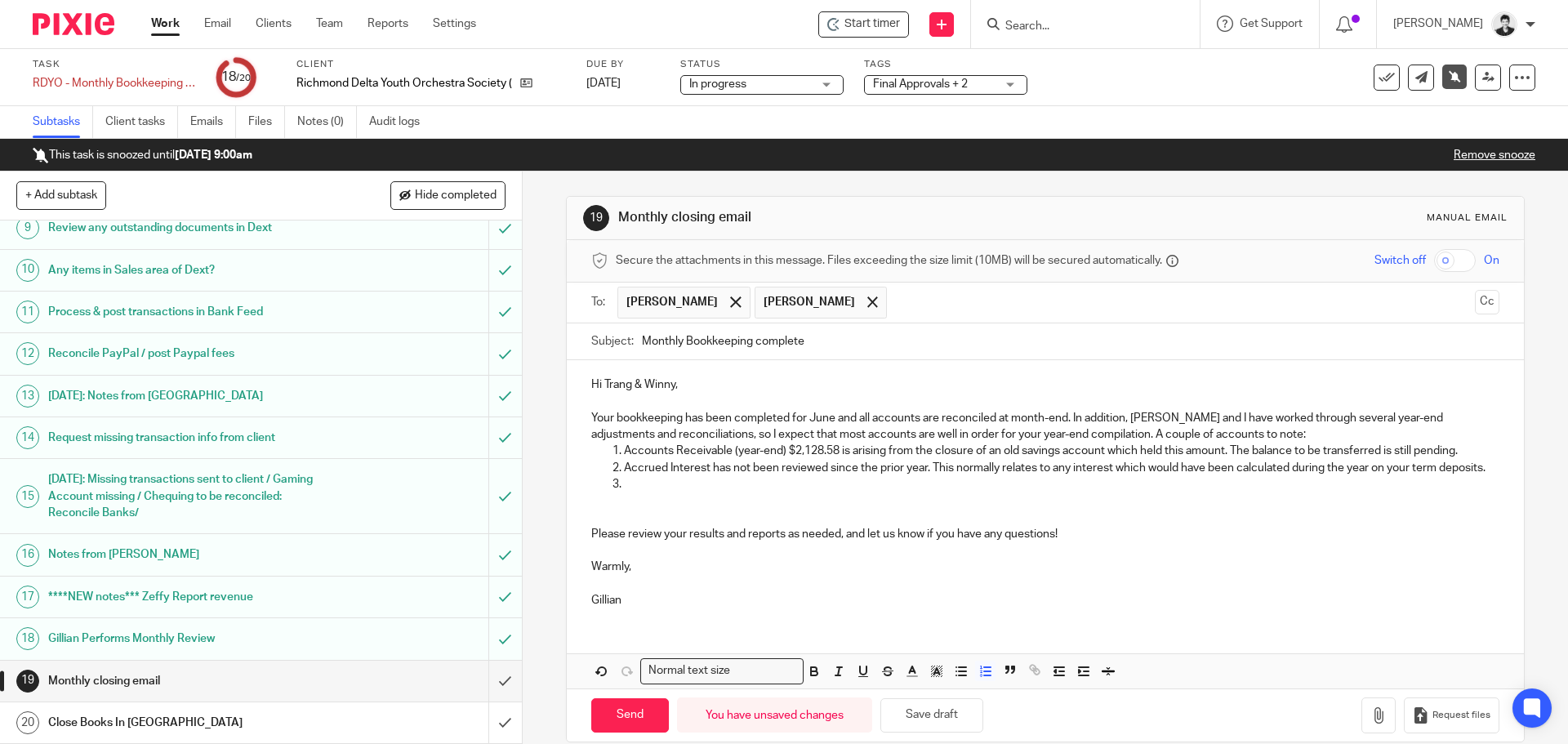
click at [629, 492] on p at bounding box center [1061, 485] width 875 height 17
click at [656, 525] on p at bounding box center [1045, 518] width 907 height 17
click at [606, 733] on input "Send" at bounding box center [630, 716] width 77 height 35
type input "Sent"
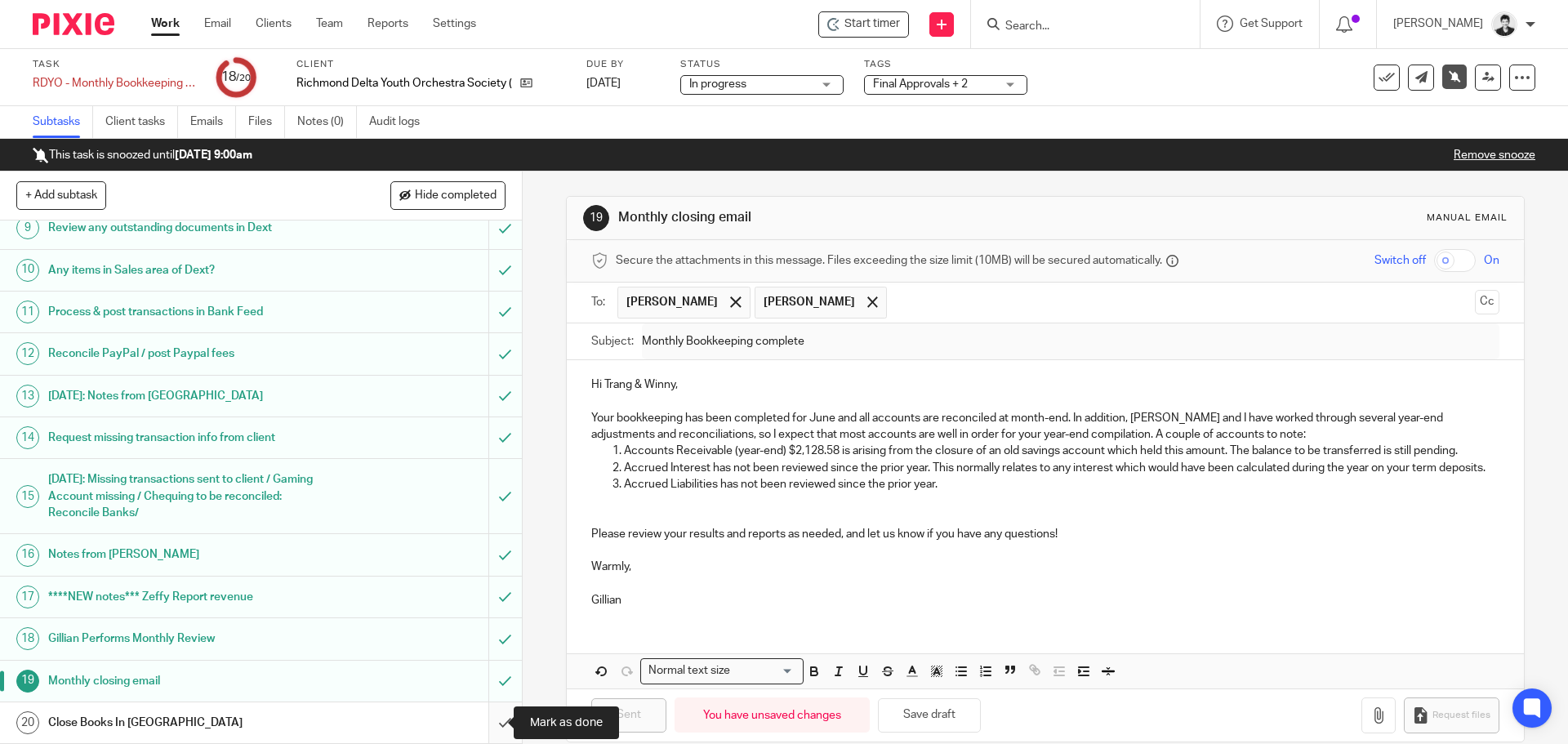
click at [480, 729] on input "submit" at bounding box center [261, 723] width 522 height 40
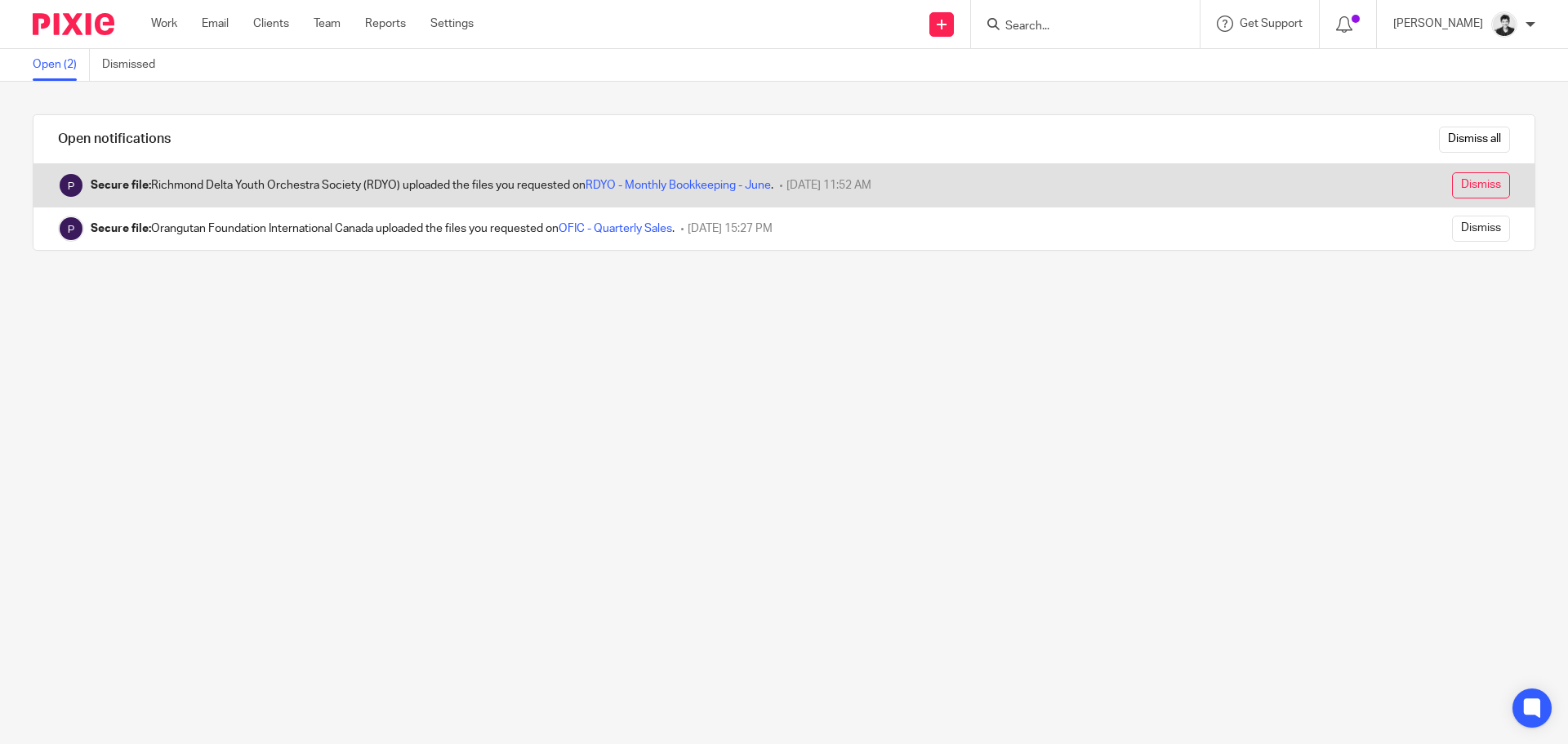
click at [1452, 193] on input "Dismiss" at bounding box center [1481, 186] width 58 height 26
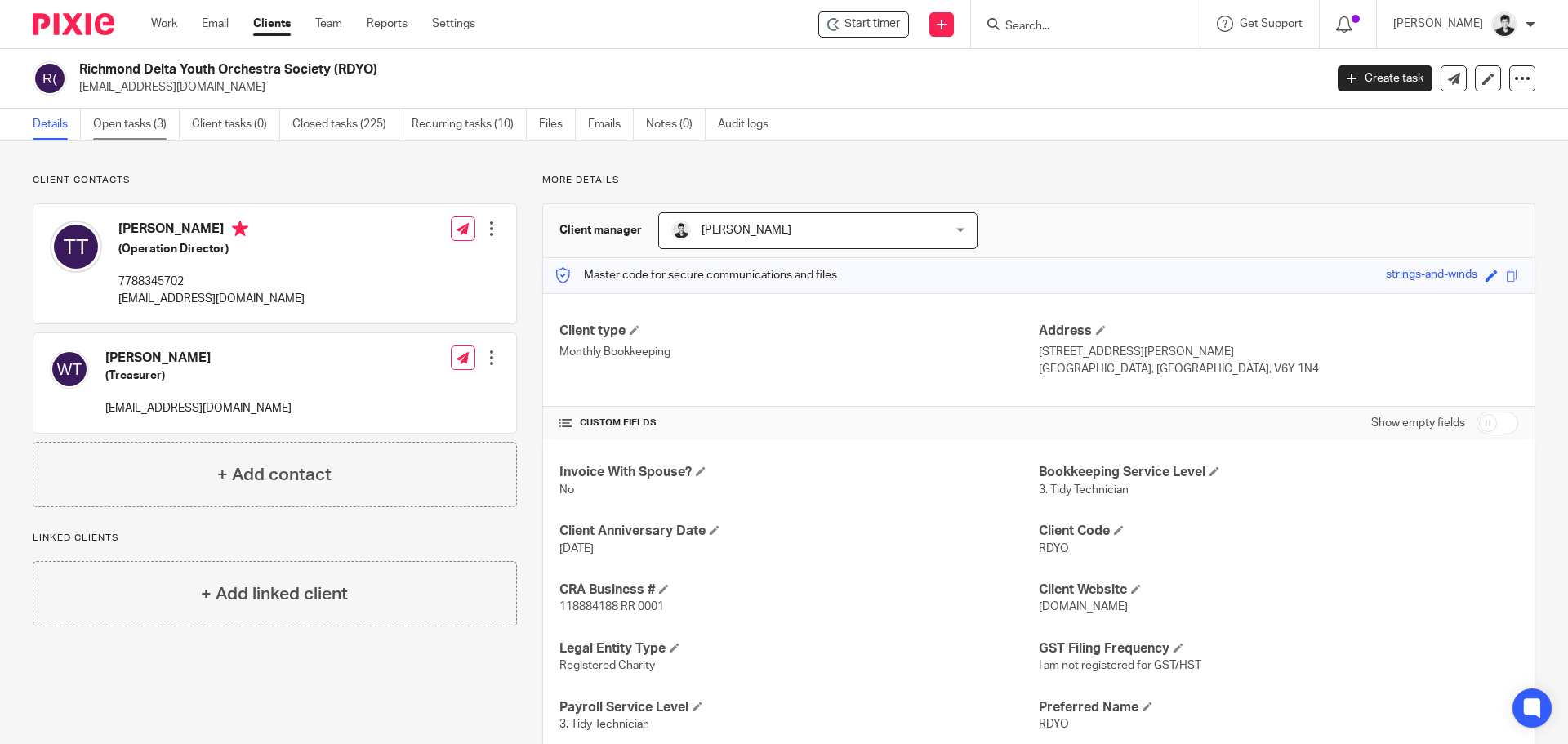
click at [138, 121] on link "Open tasks (3)" at bounding box center [136, 125] width 86 height 32
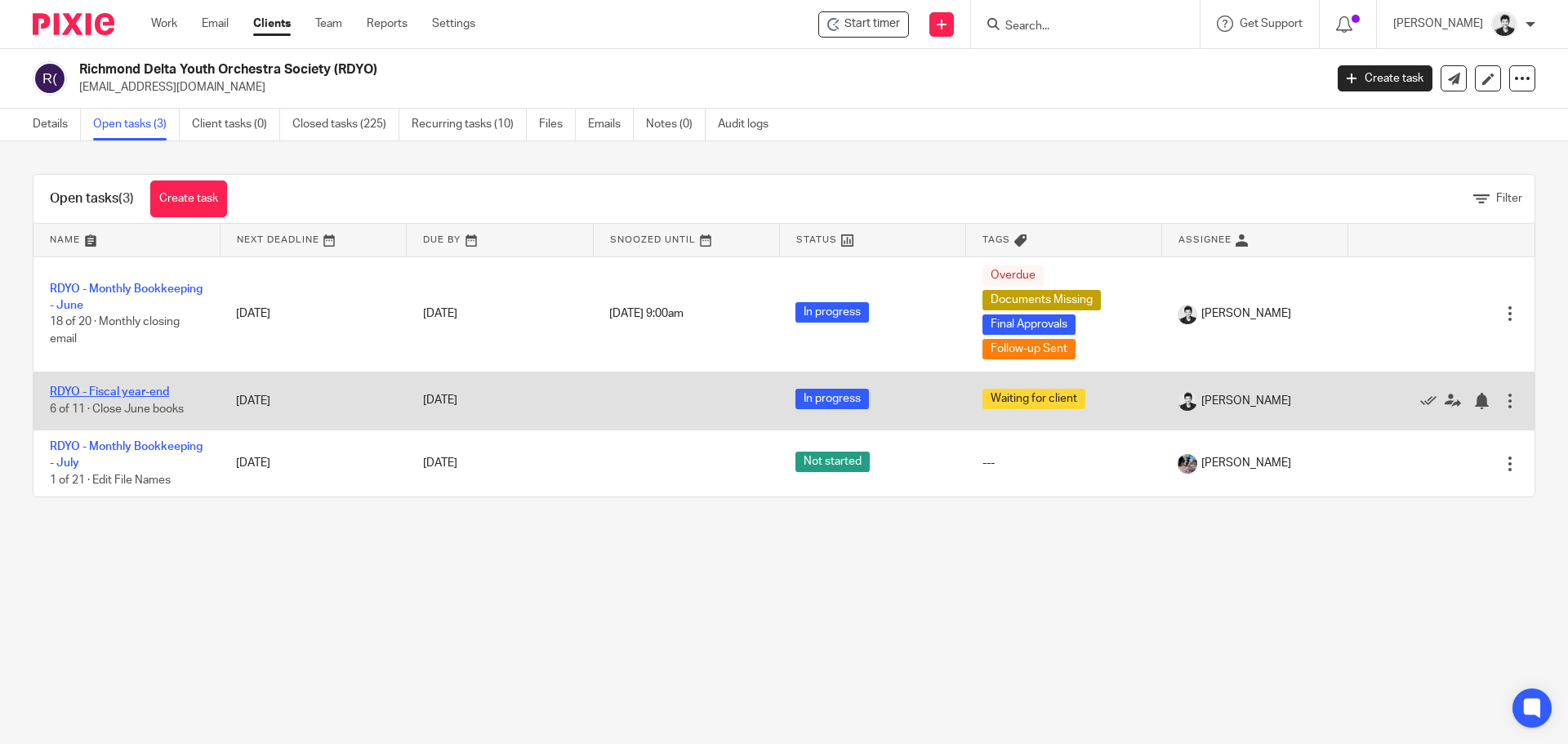
click at [120, 392] on link "RDYO - Fiscal year-end" at bounding box center [110, 391] width 120 height 11
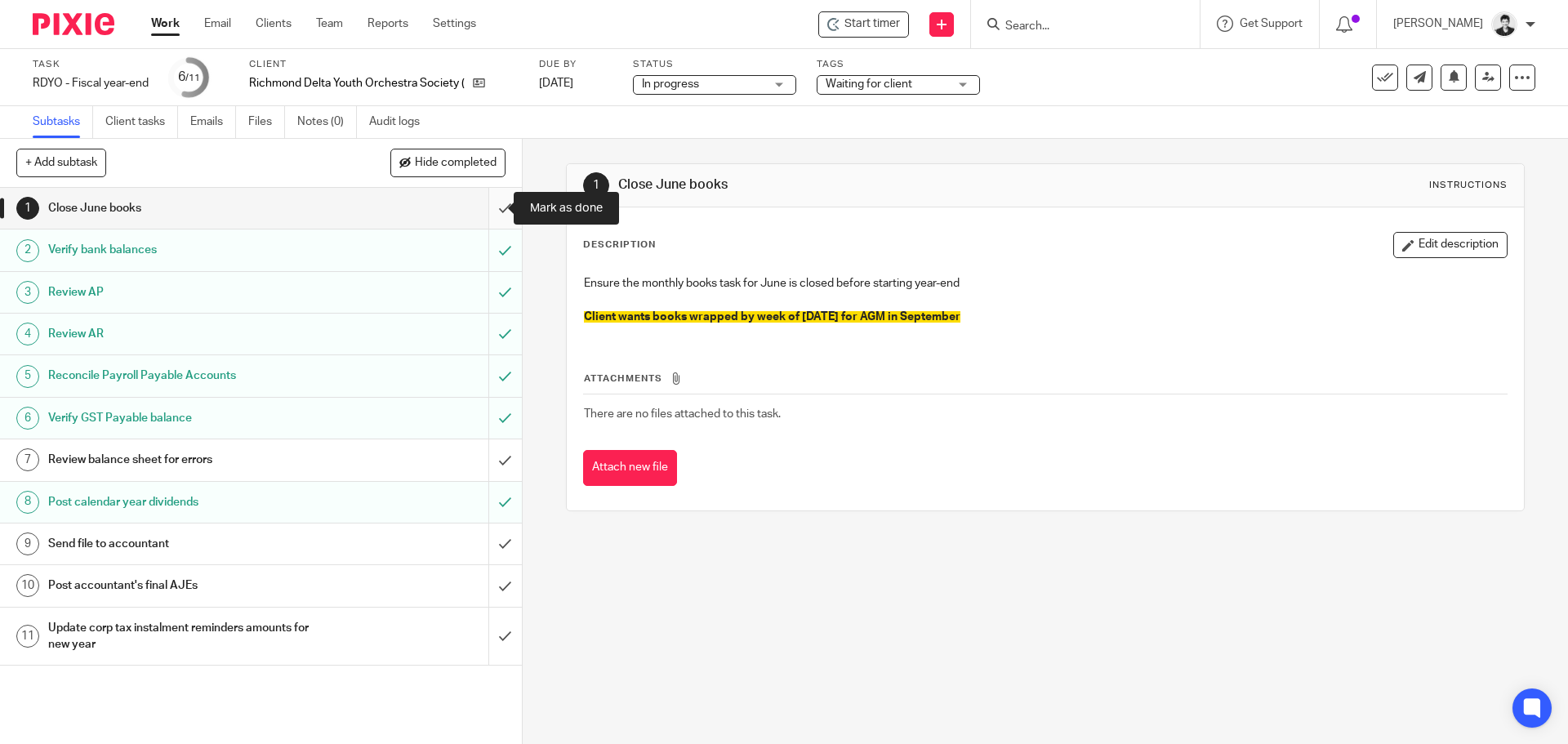
click at [494, 208] on input "submit" at bounding box center [261, 208] width 522 height 40
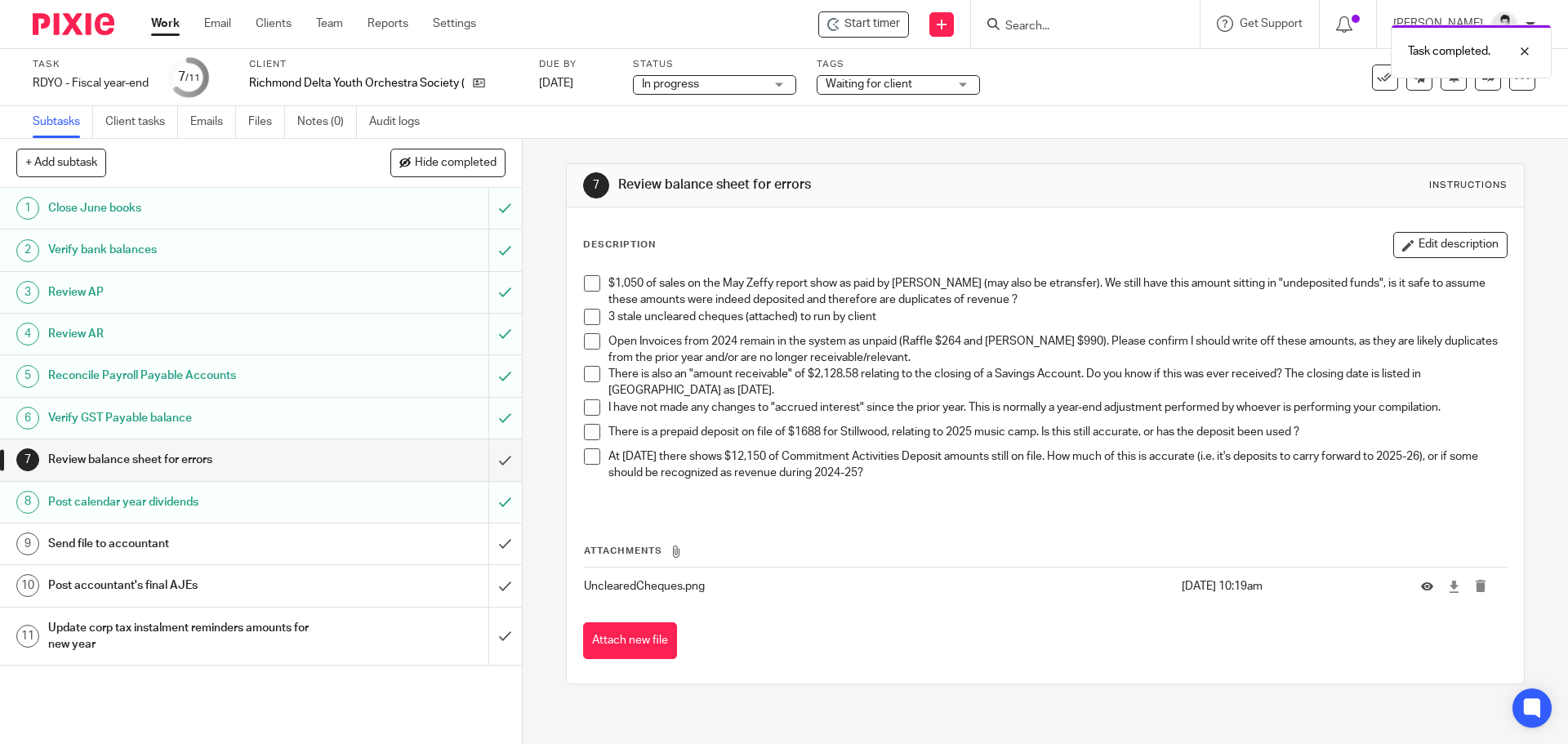
click at [592, 279] on span at bounding box center [592, 283] width 17 height 17
click at [585, 315] on span at bounding box center [592, 317] width 17 height 17
click at [587, 343] on span at bounding box center [592, 341] width 17 height 17
click at [584, 372] on span at bounding box center [592, 374] width 17 height 17
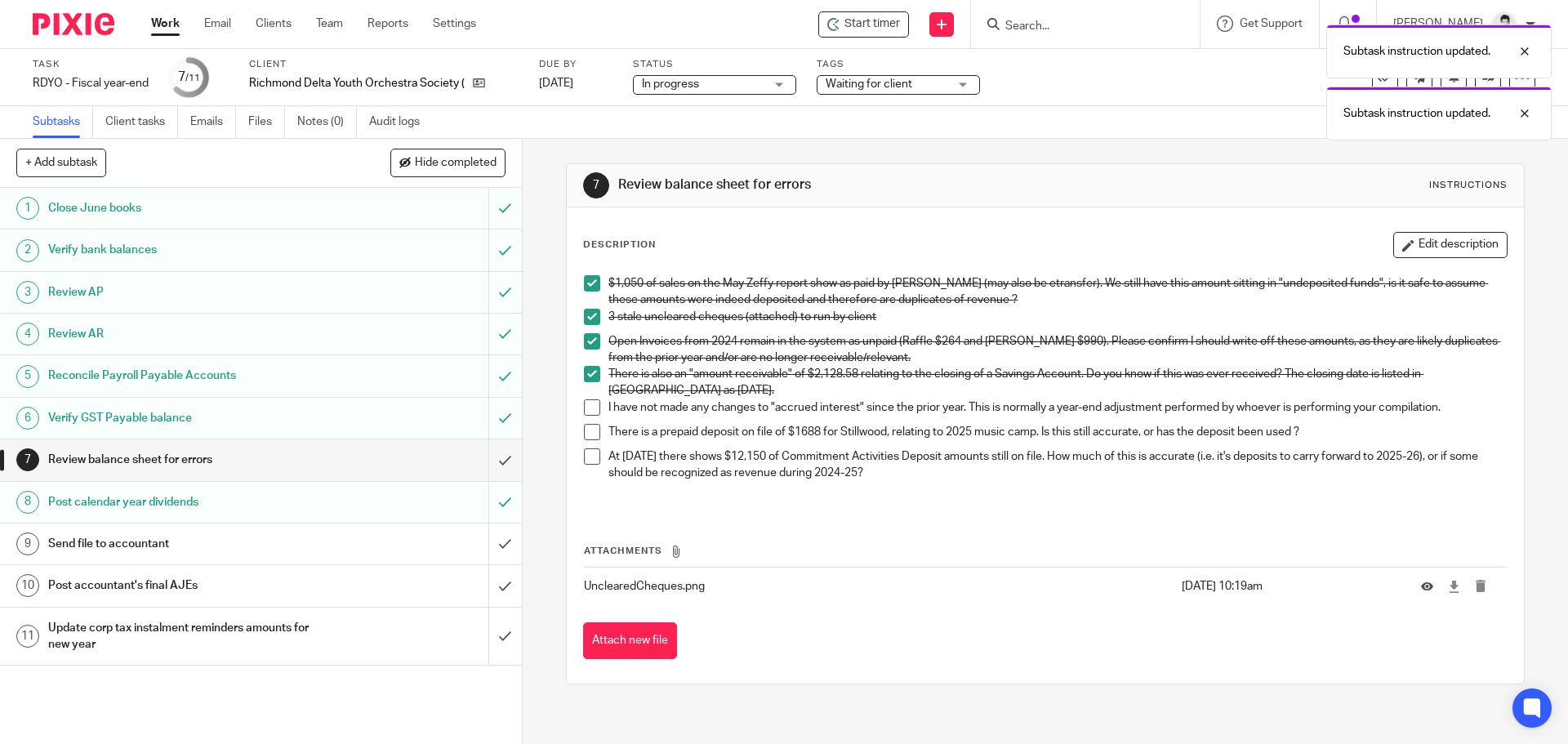
click at [584, 407] on span at bounding box center [592, 407] width 17 height 17
click at [586, 425] on span at bounding box center [592, 432] width 17 height 17
click at [590, 457] on span at bounding box center [592, 456] width 17 height 17
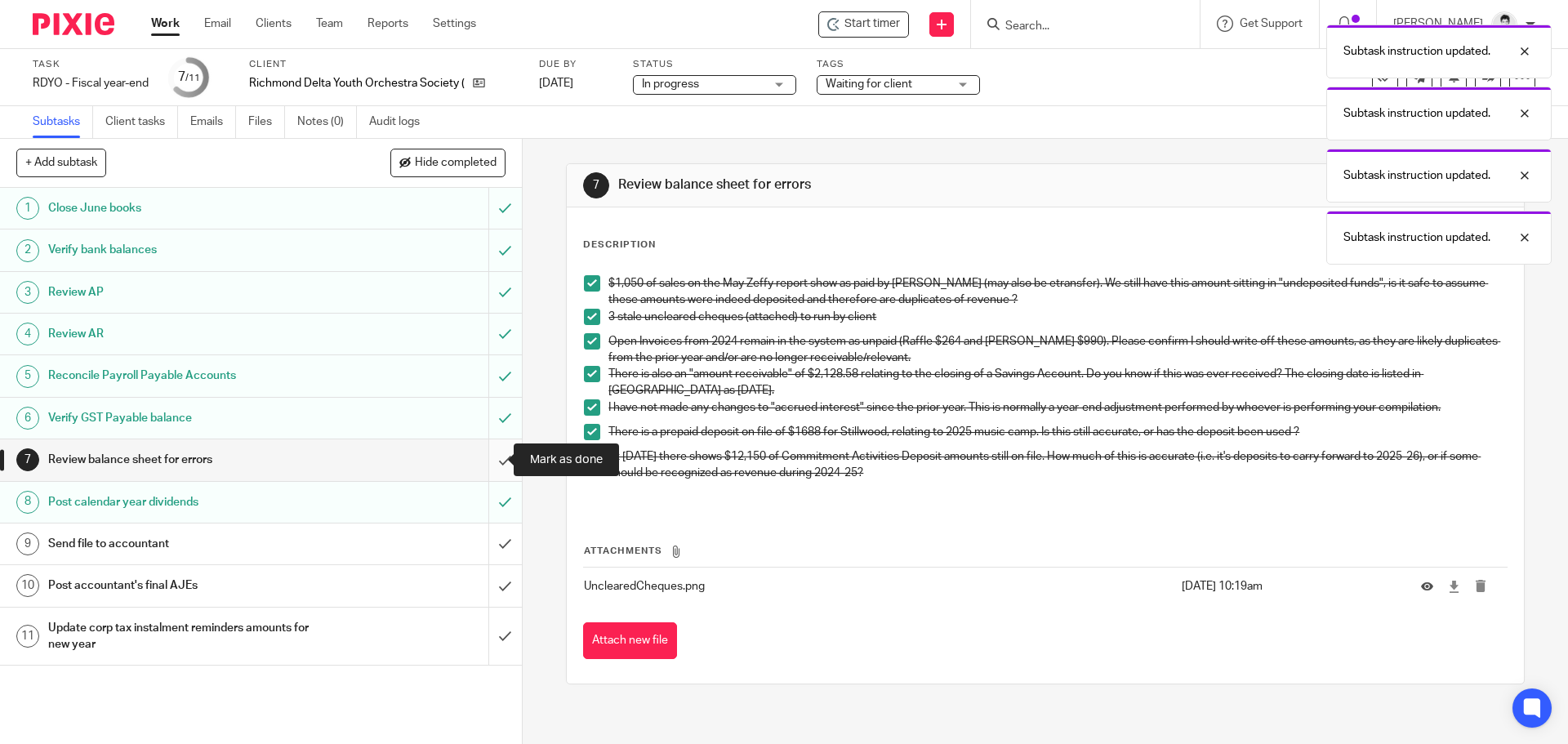
click at [490, 456] on input "submit" at bounding box center [261, 460] width 522 height 40
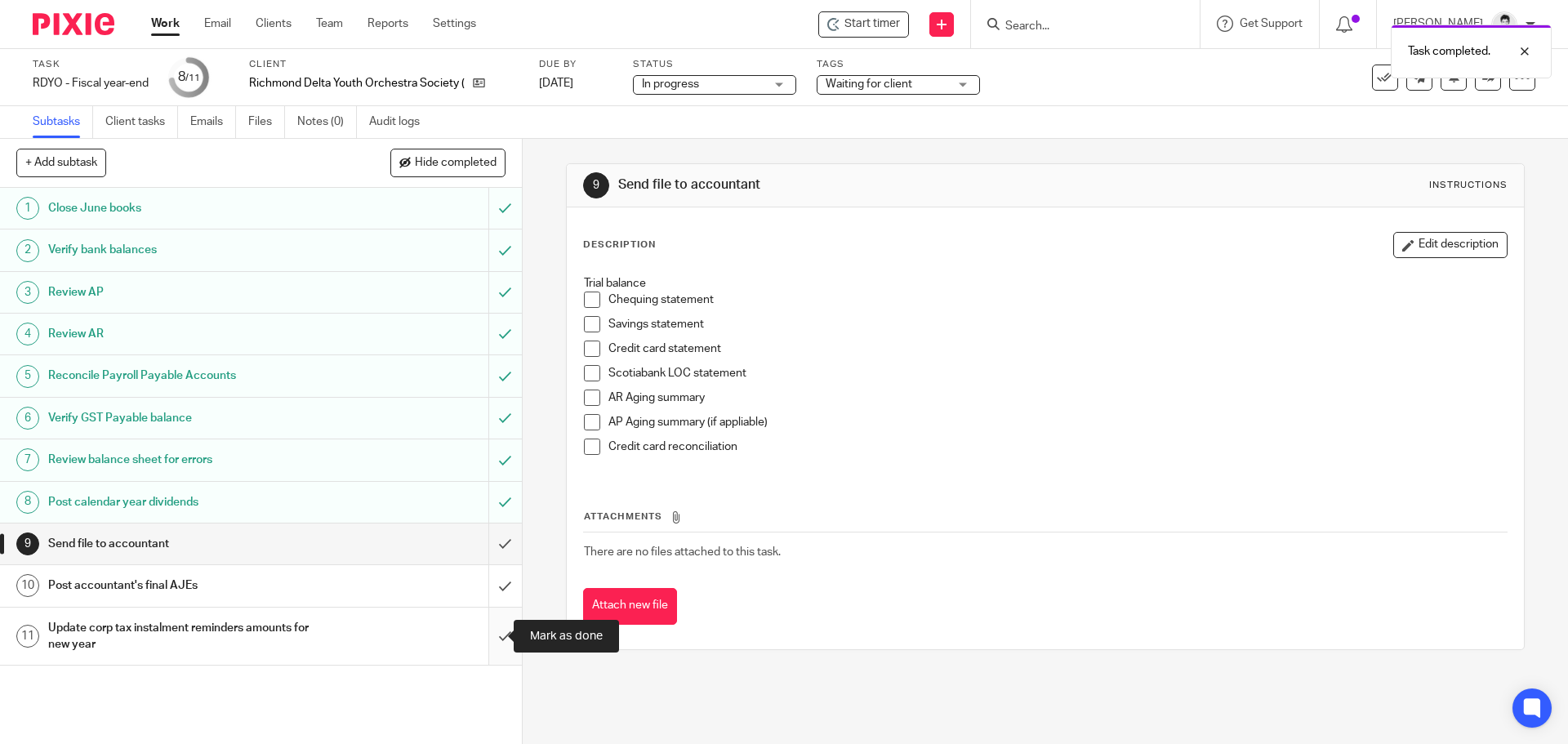
click at [477, 633] on input "submit" at bounding box center [261, 637] width 522 height 58
click at [488, 544] on input "submit" at bounding box center [261, 544] width 522 height 40
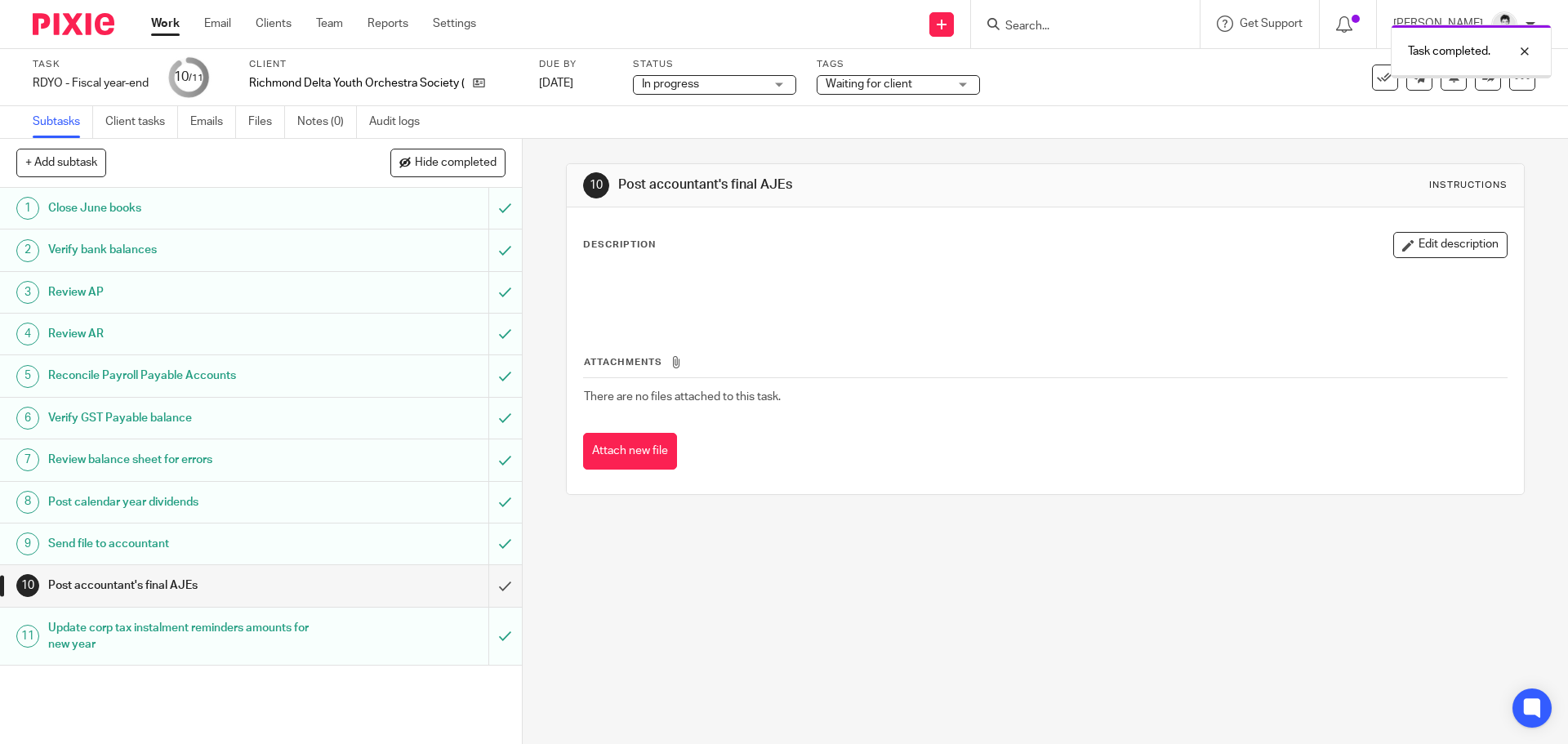
click at [570, 88] on link "[DATE]" at bounding box center [576, 84] width 74 height 18
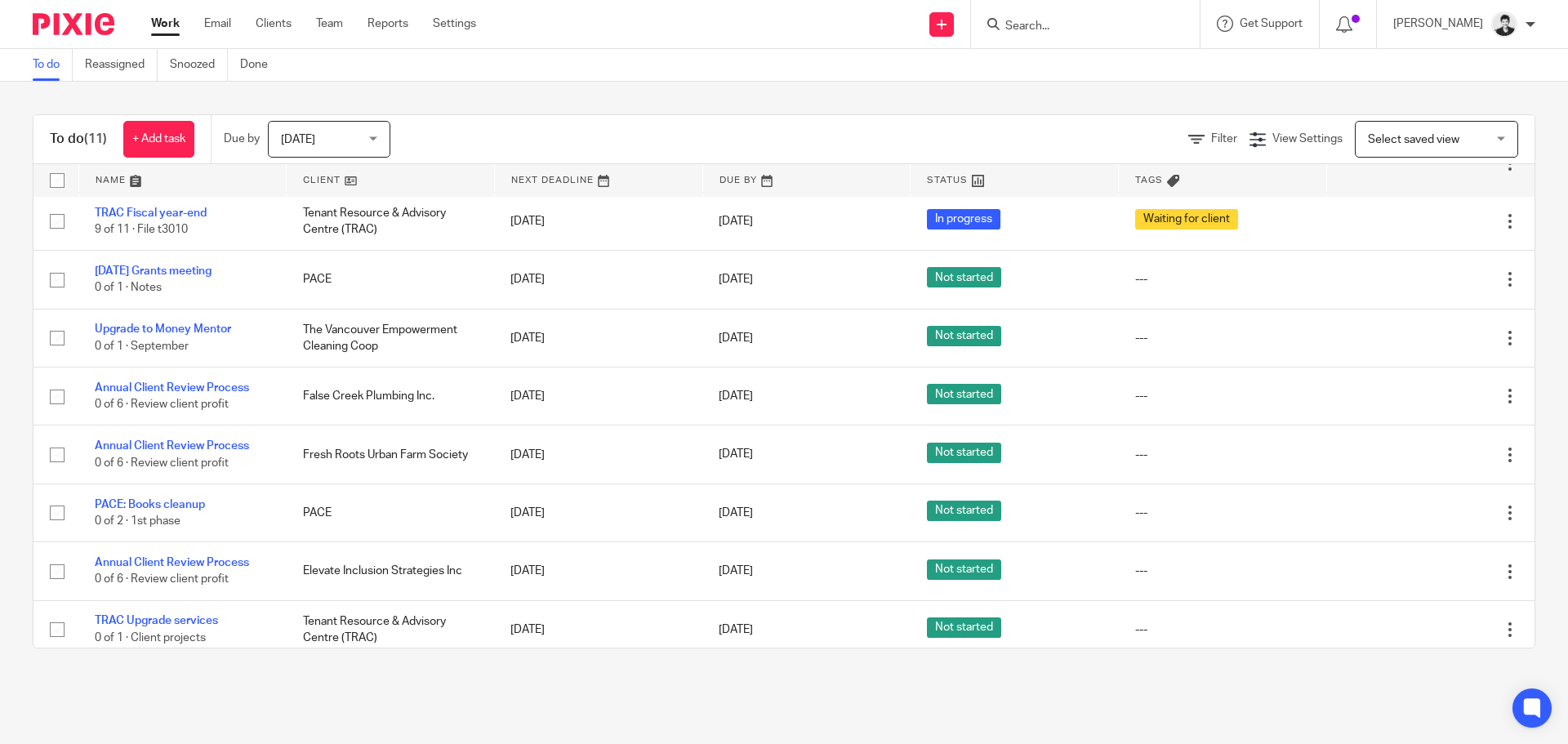
scroll to position [190, 0]
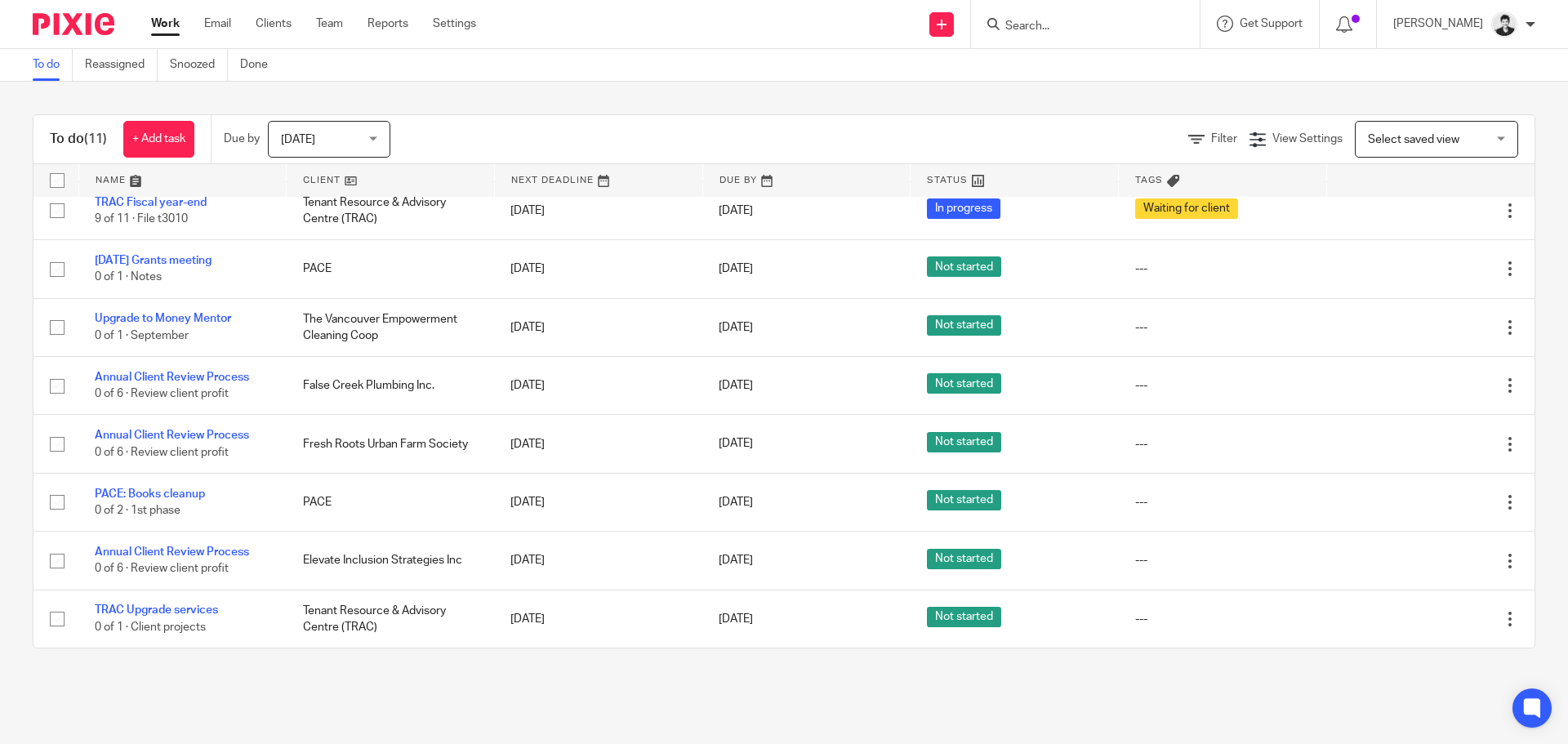
click at [1056, 26] on input "Search" at bounding box center [1077, 26] width 147 height 15
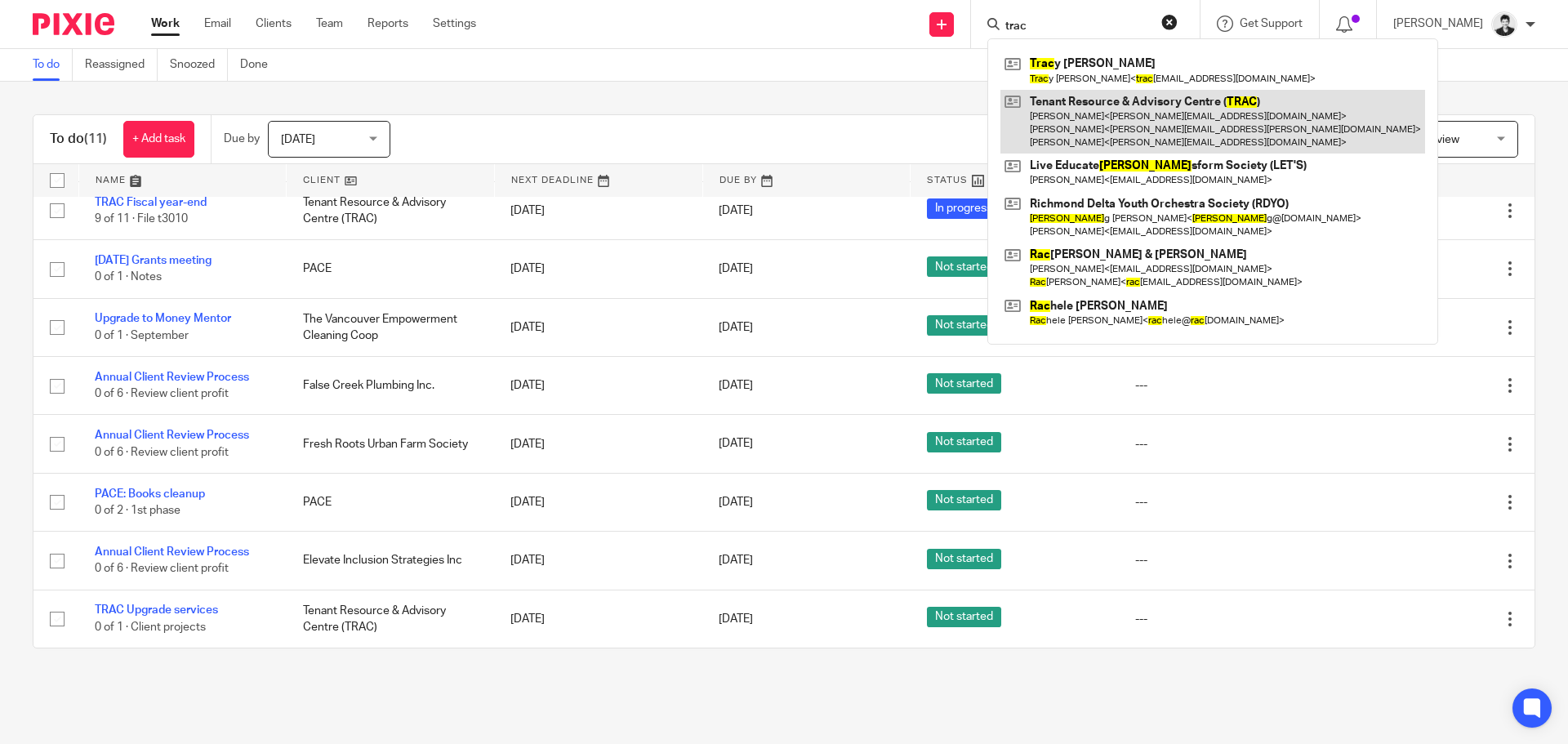
type input "trac"
click at [1107, 134] on link at bounding box center [1212, 121] width 425 height 64
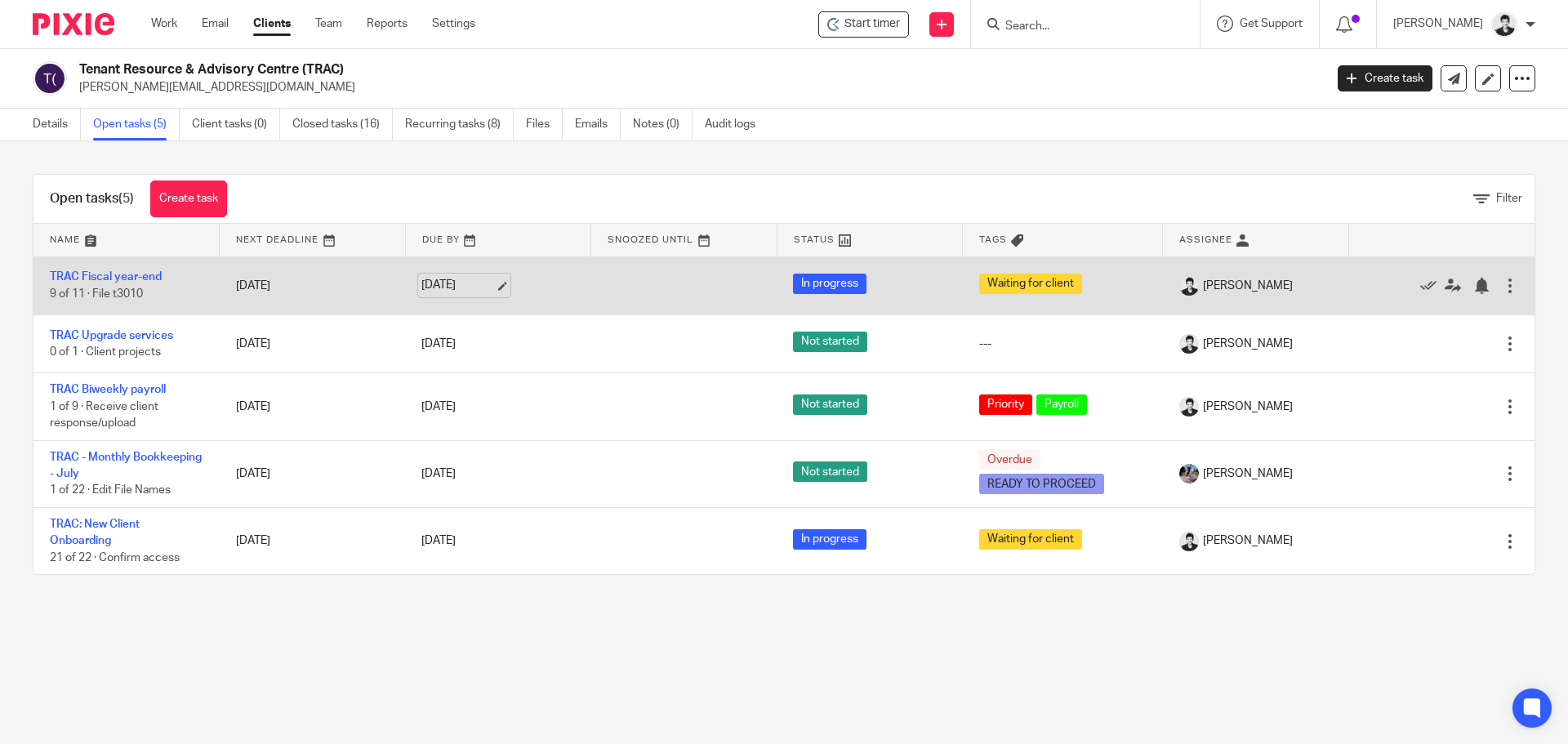
click at [465, 284] on link "Aug 21, 2025" at bounding box center [458, 286] width 74 height 18
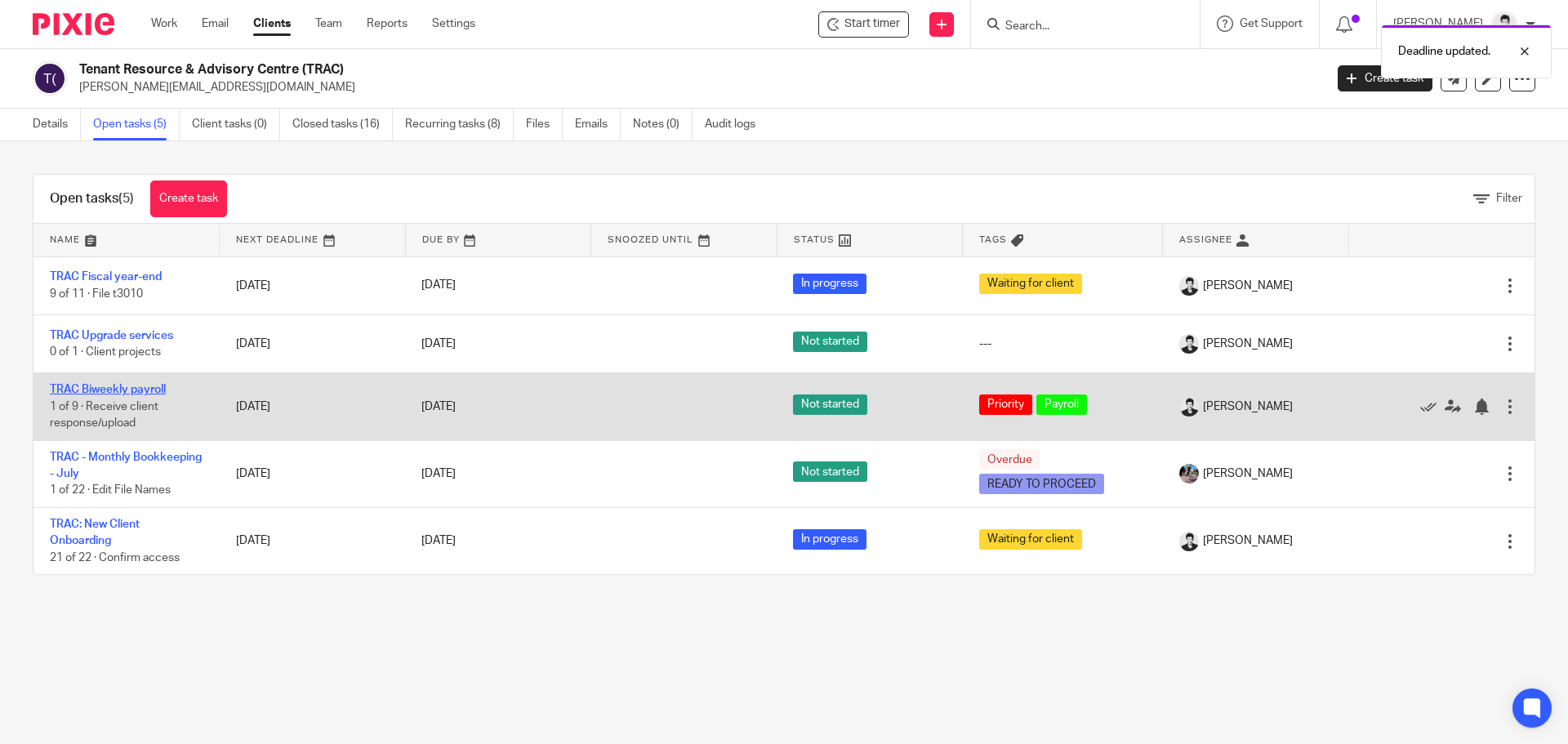
click at [144, 391] on link "TRAC Biweekly payroll" at bounding box center [108, 390] width 116 height 11
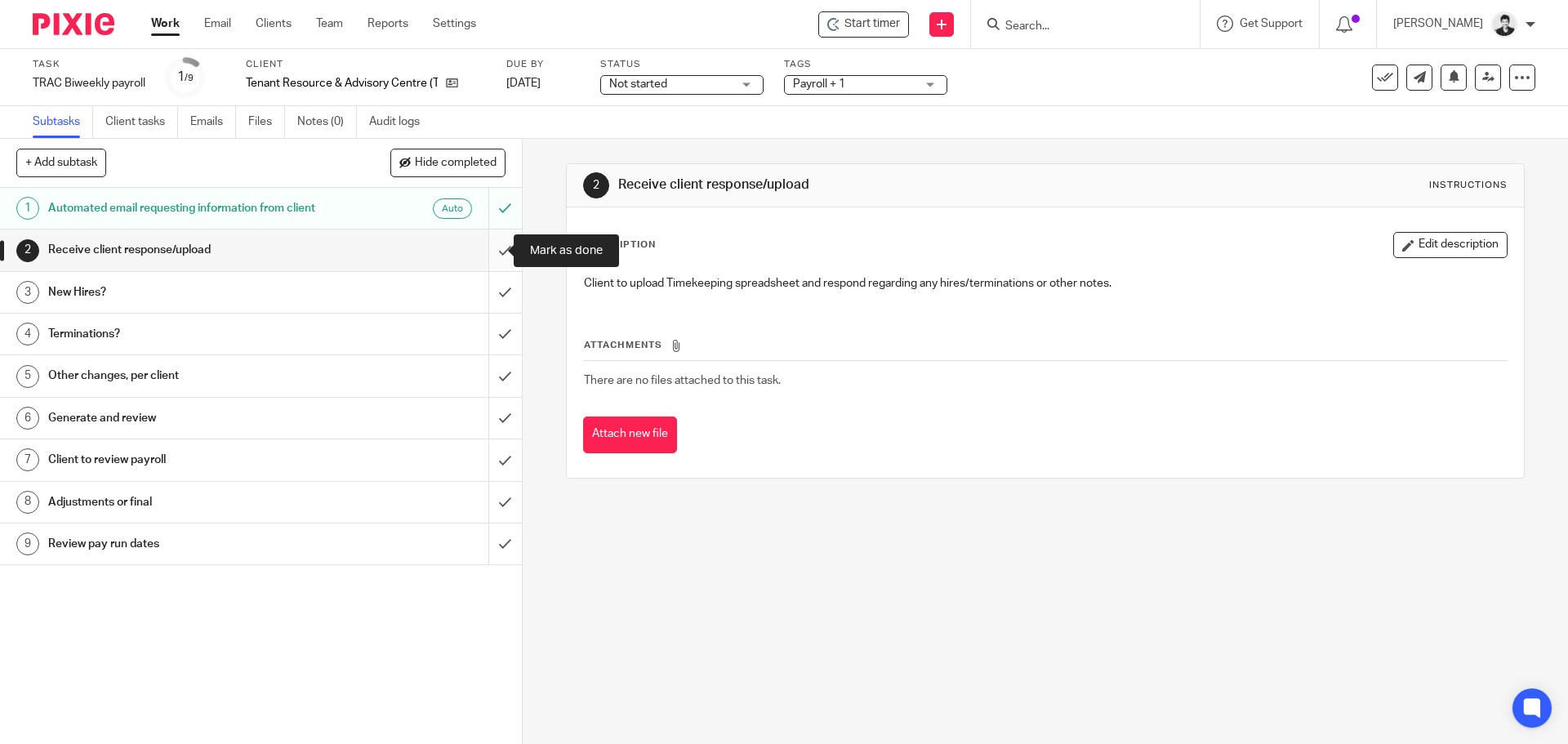
click at [492, 255] on input "submit" at bounding box center [261, 250] width 522 height 40
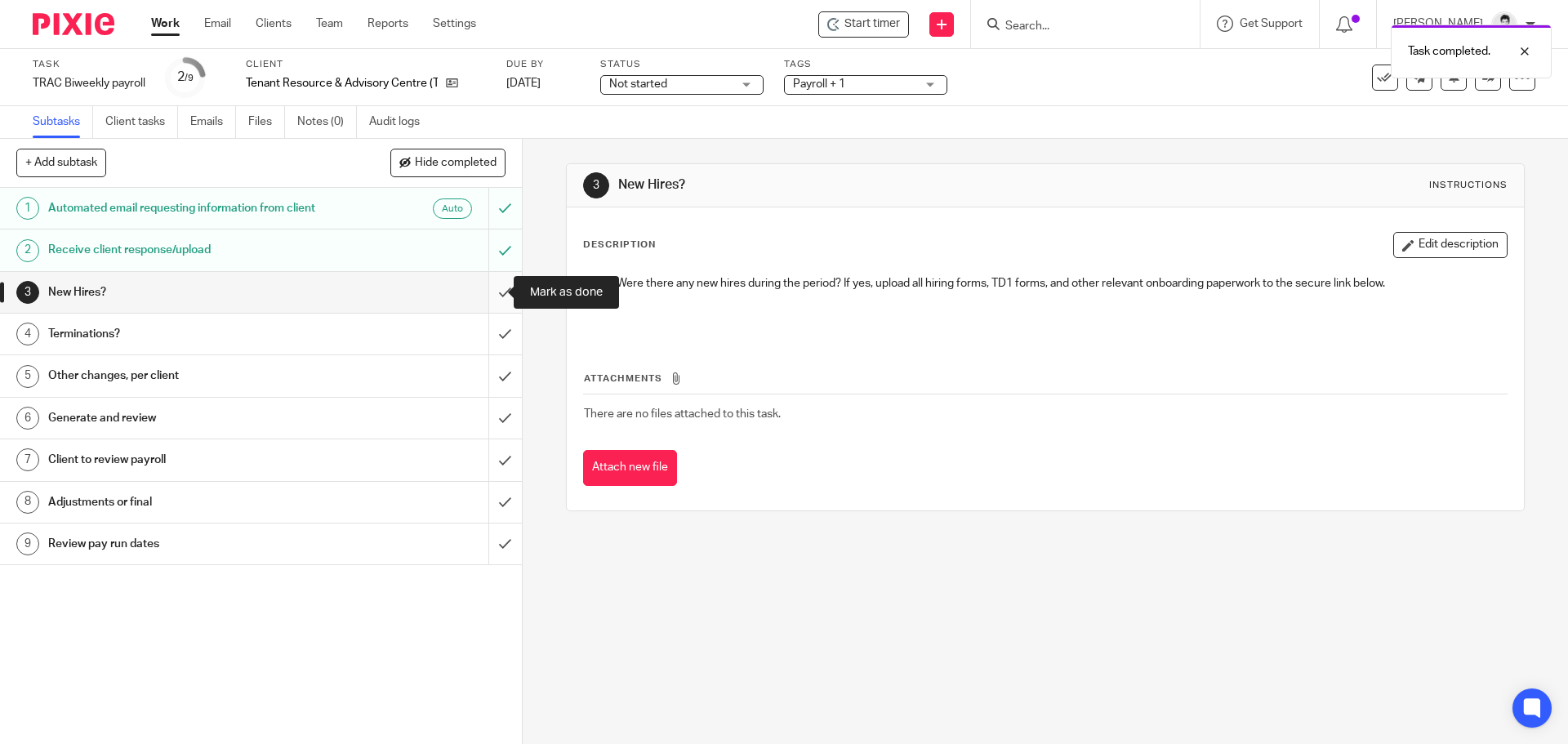
click at [493, 290] on input "submit" at bounding box center [261, 292] width 522 height 40
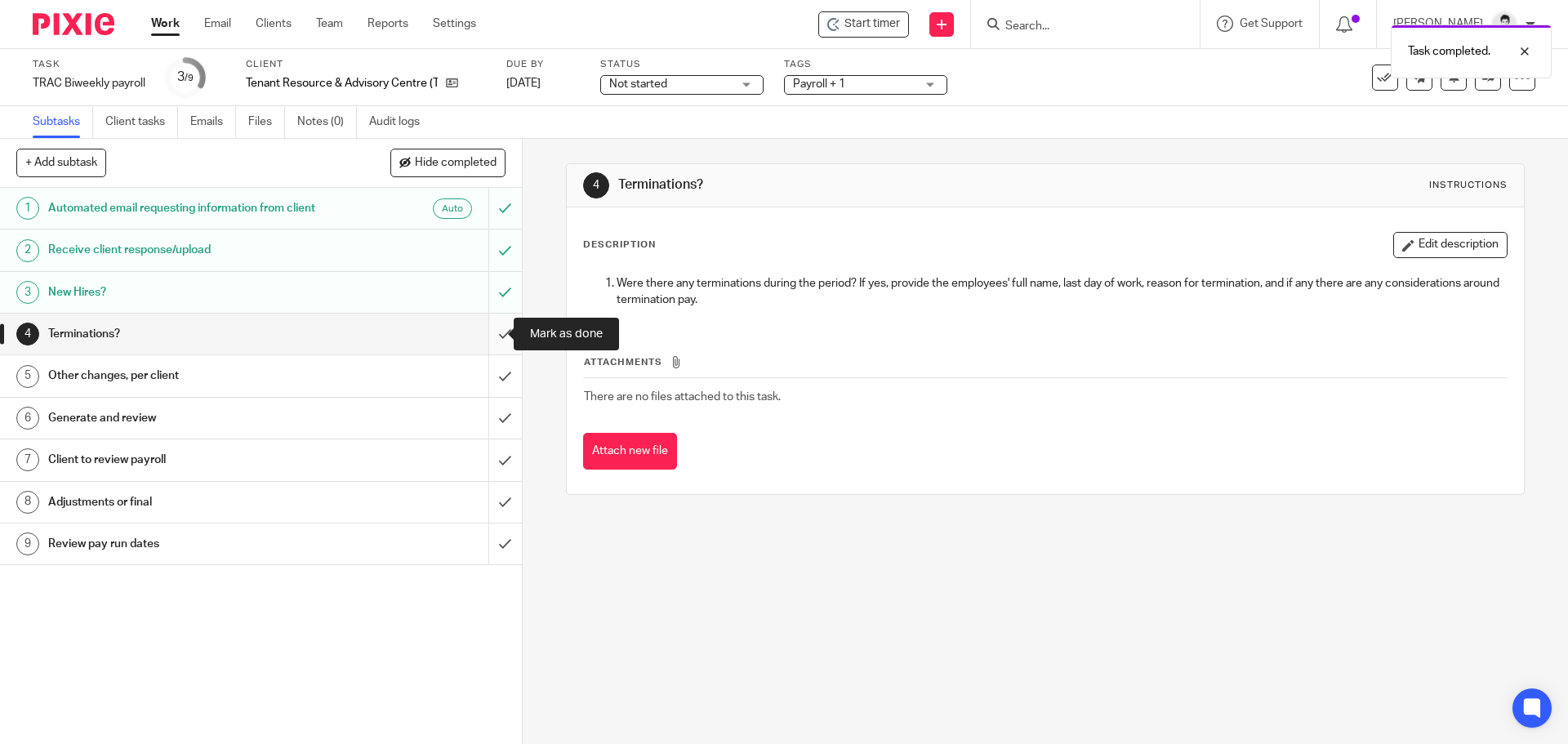
click at [480, 337] on input "submit" at bounding box center [261, 334] width 522 height 40
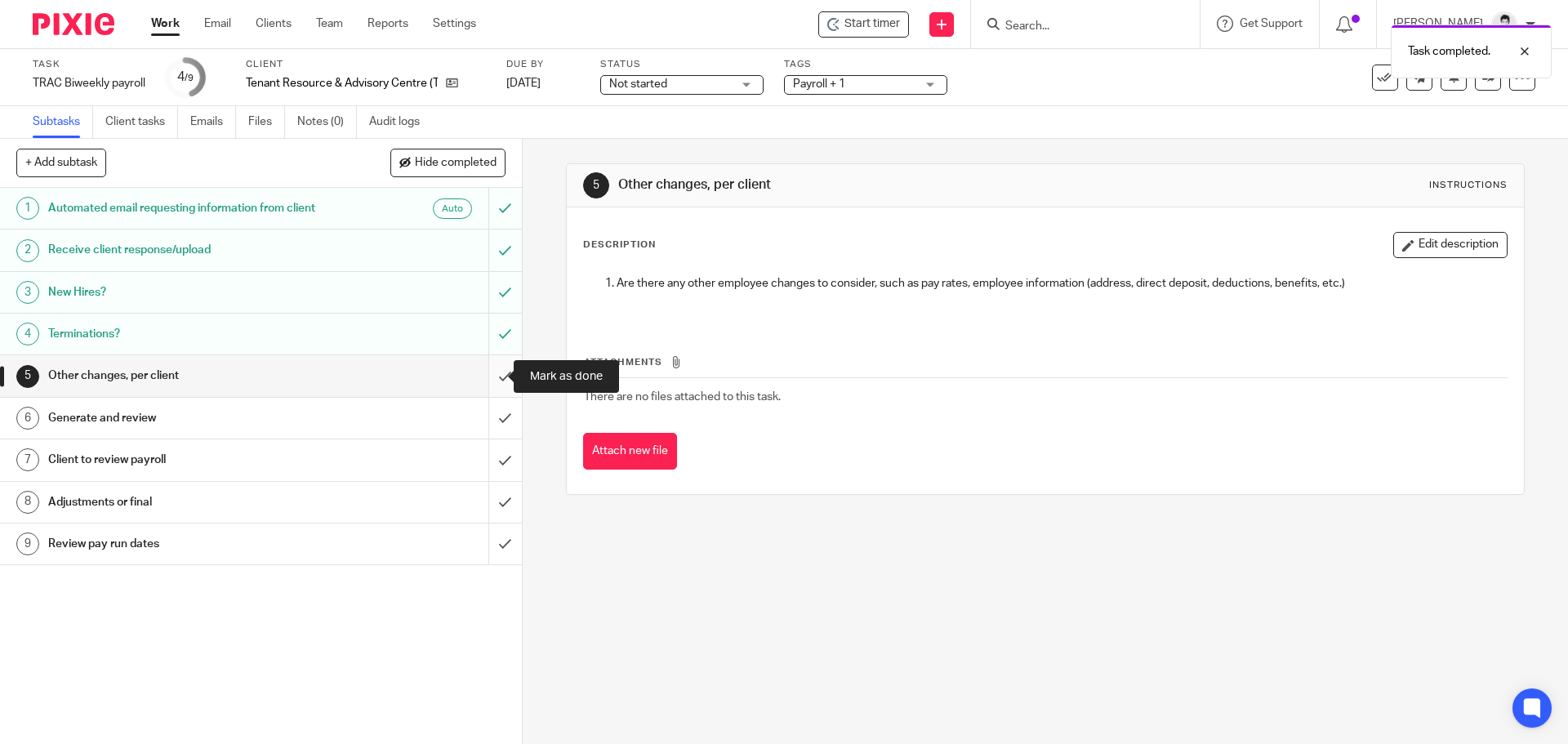
click at [499, 377] on input "submit" at bounding box center [261, 376] width 522 height 40
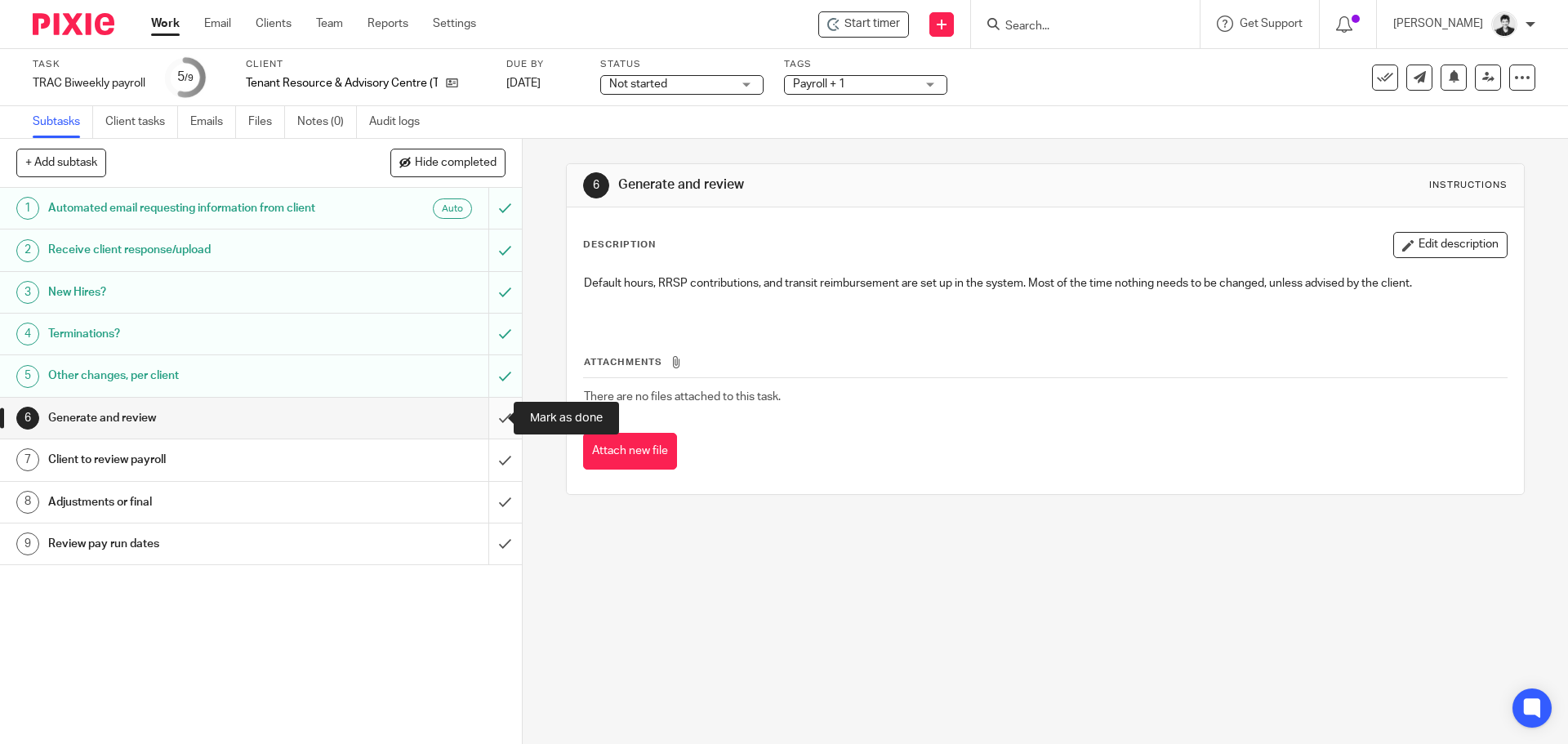
click at [477, 423] on input "submit" at bounding box center [261, 418] width 522 height 40
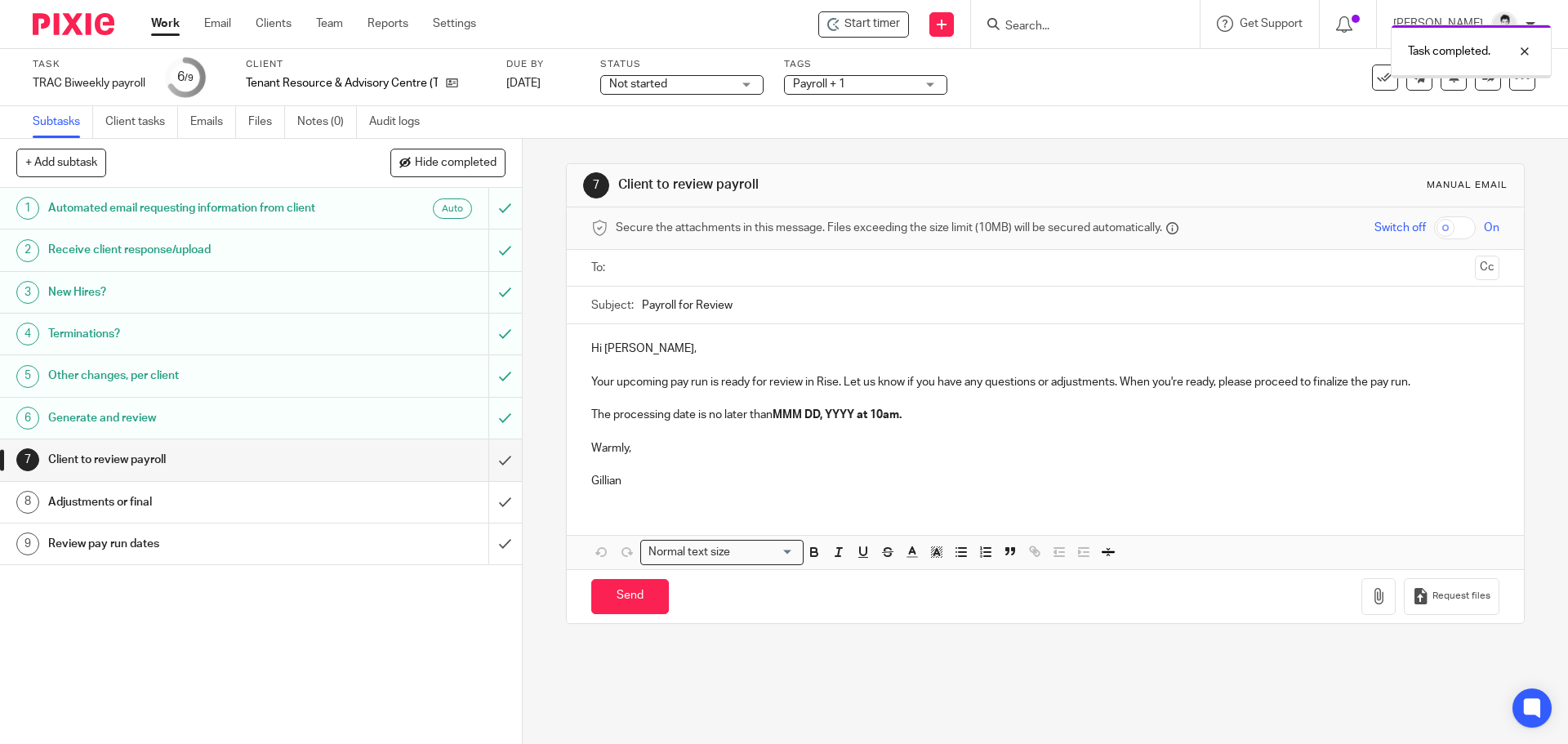
click at [692, 259] on input "text" at bounding box center [1044, 268] width 846 height 18
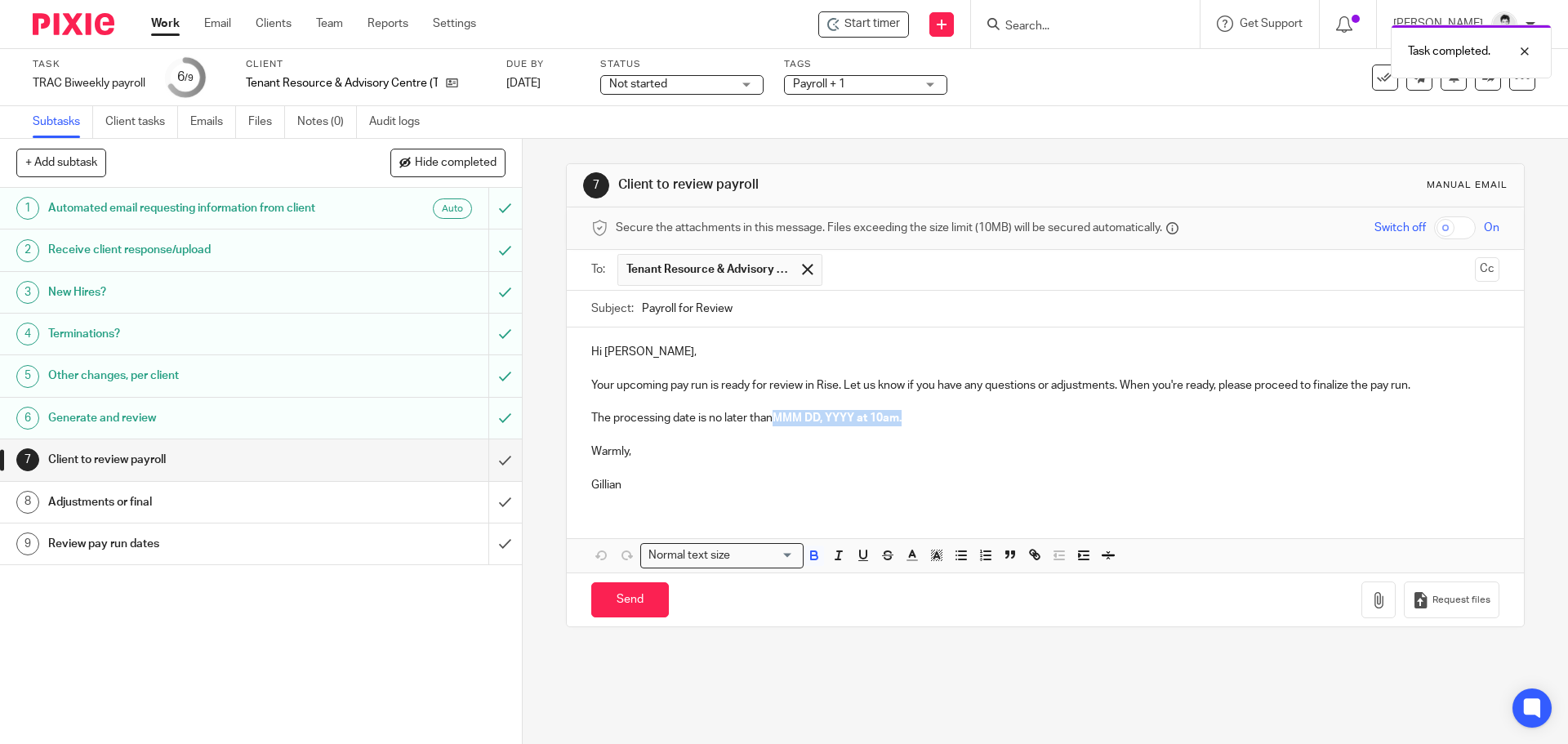
drag, startPoint x: 831, startPoint y: 424, endPoint x: 777, endPoint y: 419, distance: 54.2
click at [777, 419] on p "The processing date is no later than MMM DD, YYYY at 10am." at bounding box center [1045, 418] width 907 height 17
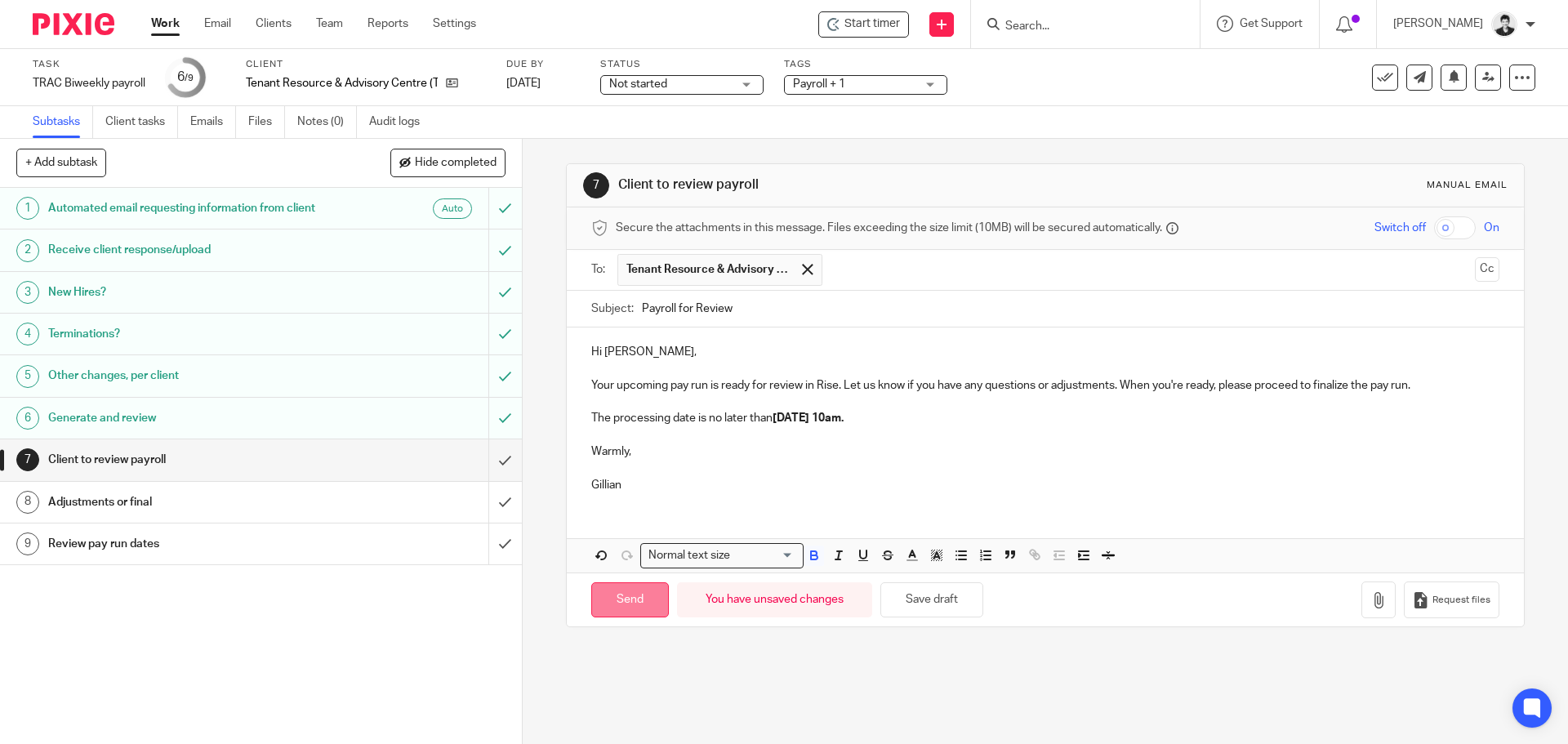
click at [628, 591] on input "Send" at bounding box center [630, 600] width 77 height 35
type input "Sent"
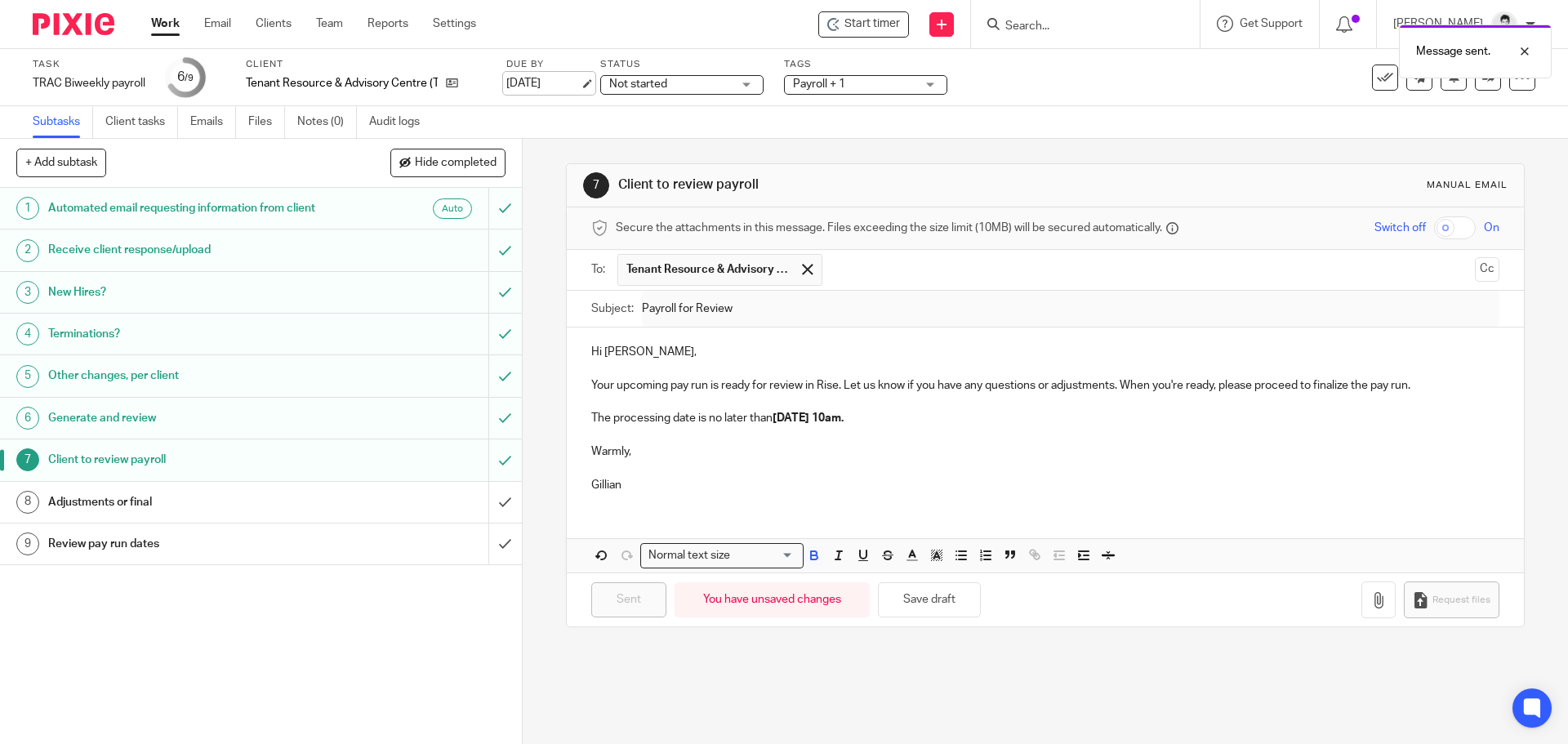
click at [555, 86] on link "Aug 22, 2025" at bounding box center [543, 84] width 74 height 18
click at [879, 75] on div "Message sent. Deadline updated." at bounding box center [1167, 78] width 767 height 124
click at [876, 99] on div "Message sent. Deadline updated." at bounding box center [1167, 78] width 767 height 124
click at [862, 77] on div "Deadline updated." at bounding box center [1167, 47] width 767 height 62
click at [862, 87] on span "Payroll + 1" at bounding box center [853, 84] width 122 height 18
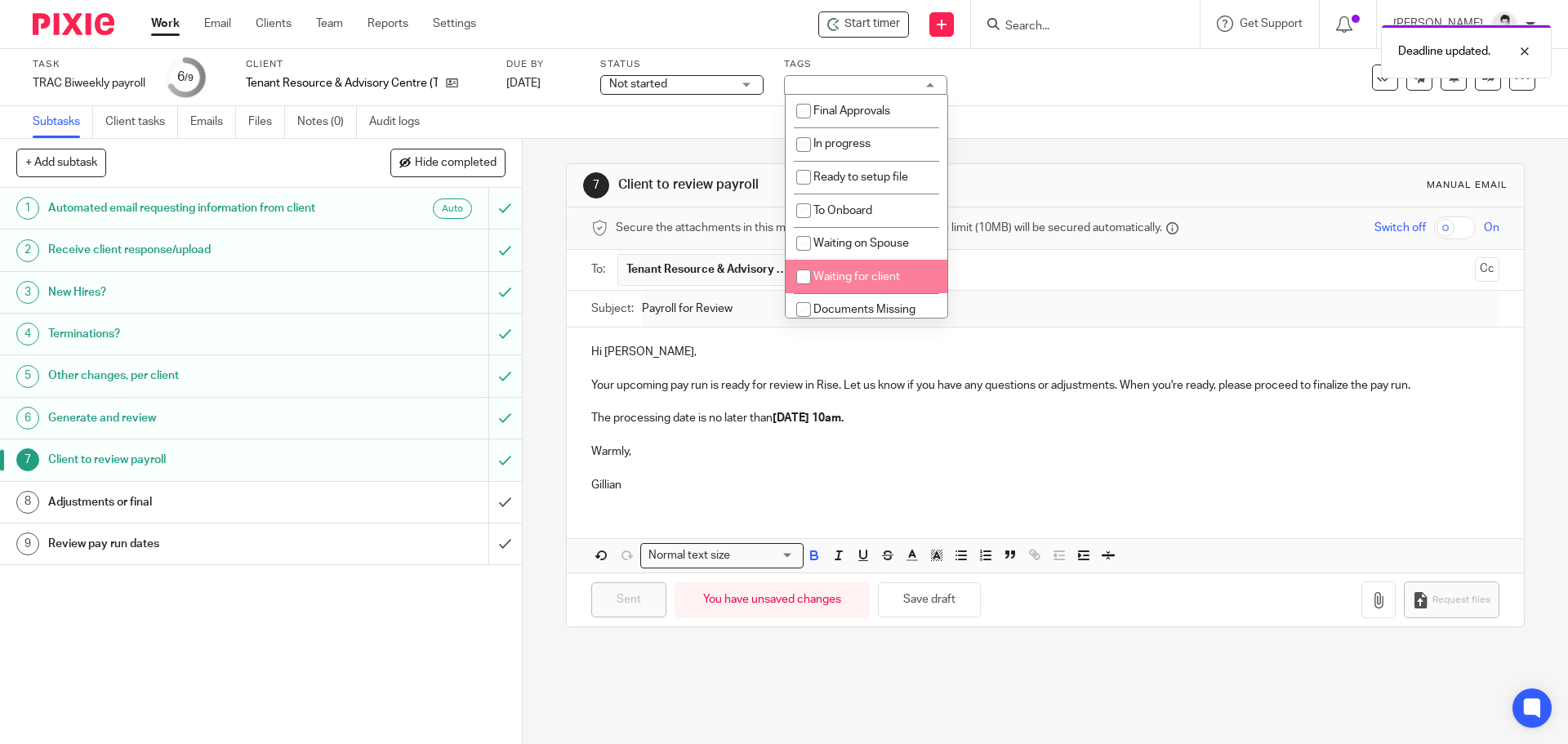
click at [860, 267] on li "Waiting for client" at bounding box center [867, 276] width 162 height 33
checkbox input "true"
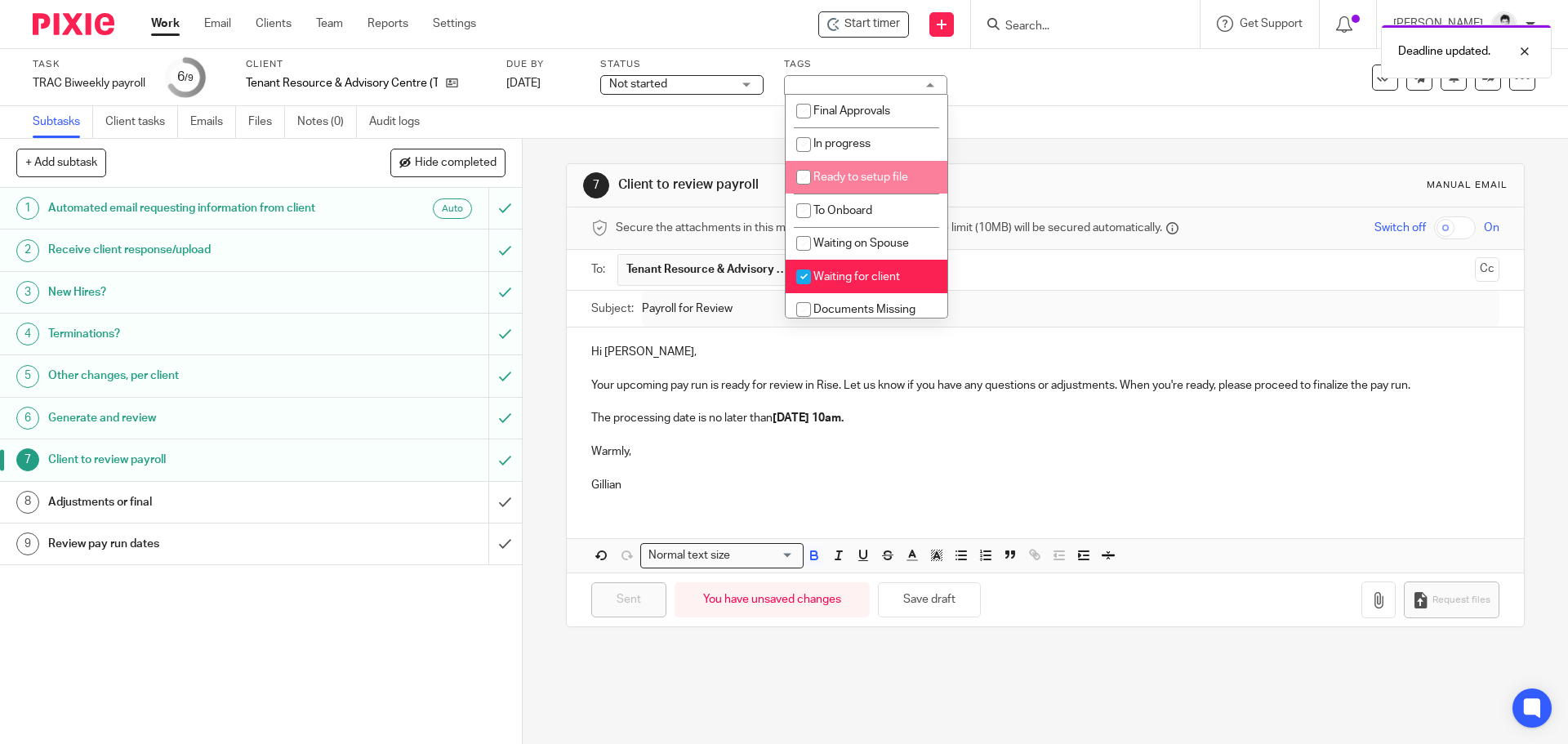
click at [733, 87] on div "Not started Not started" at bounding box center [682, 84] width 163 height 19
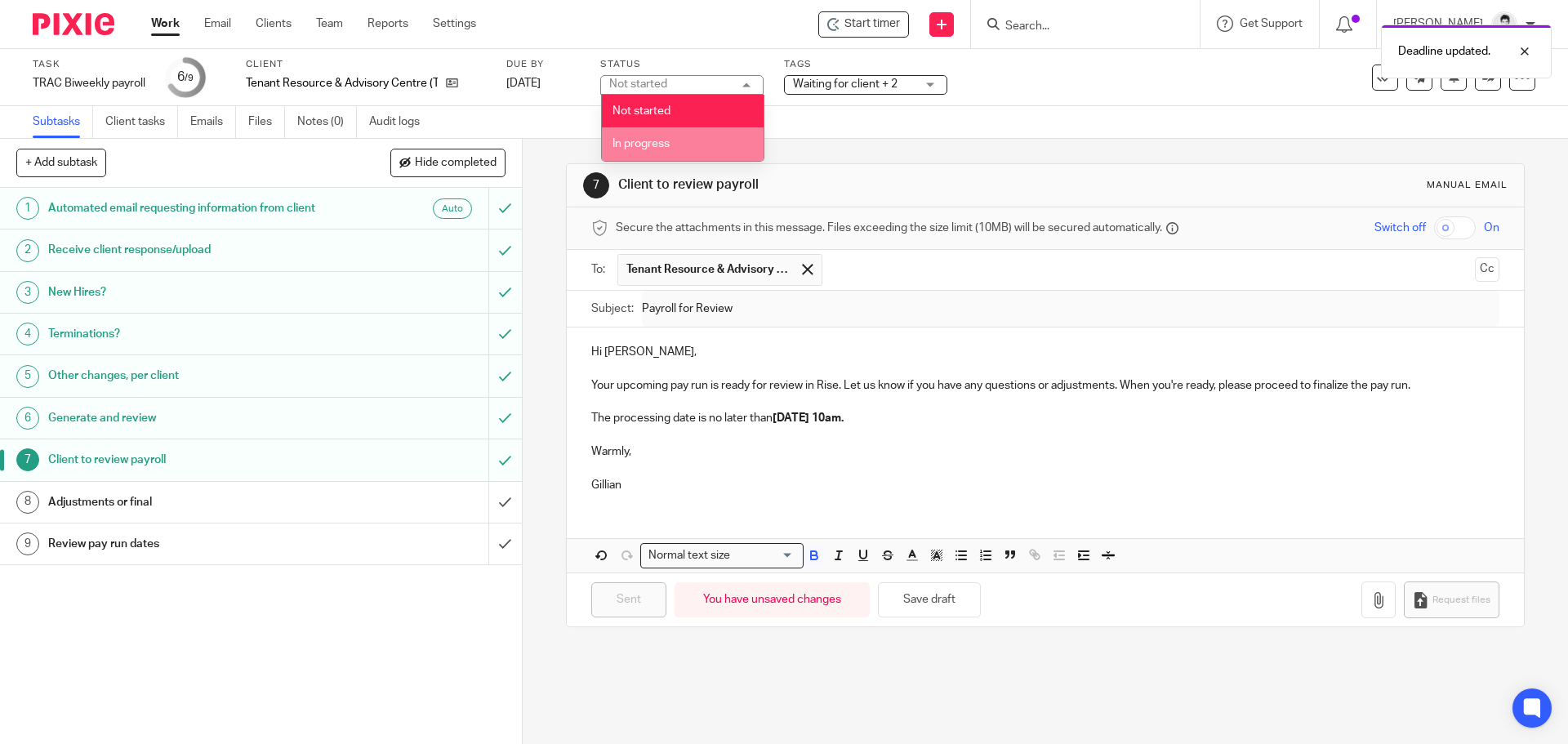
click at [712, 134] on li "In progress" at bounding box center [683, 144] width 162 height 33
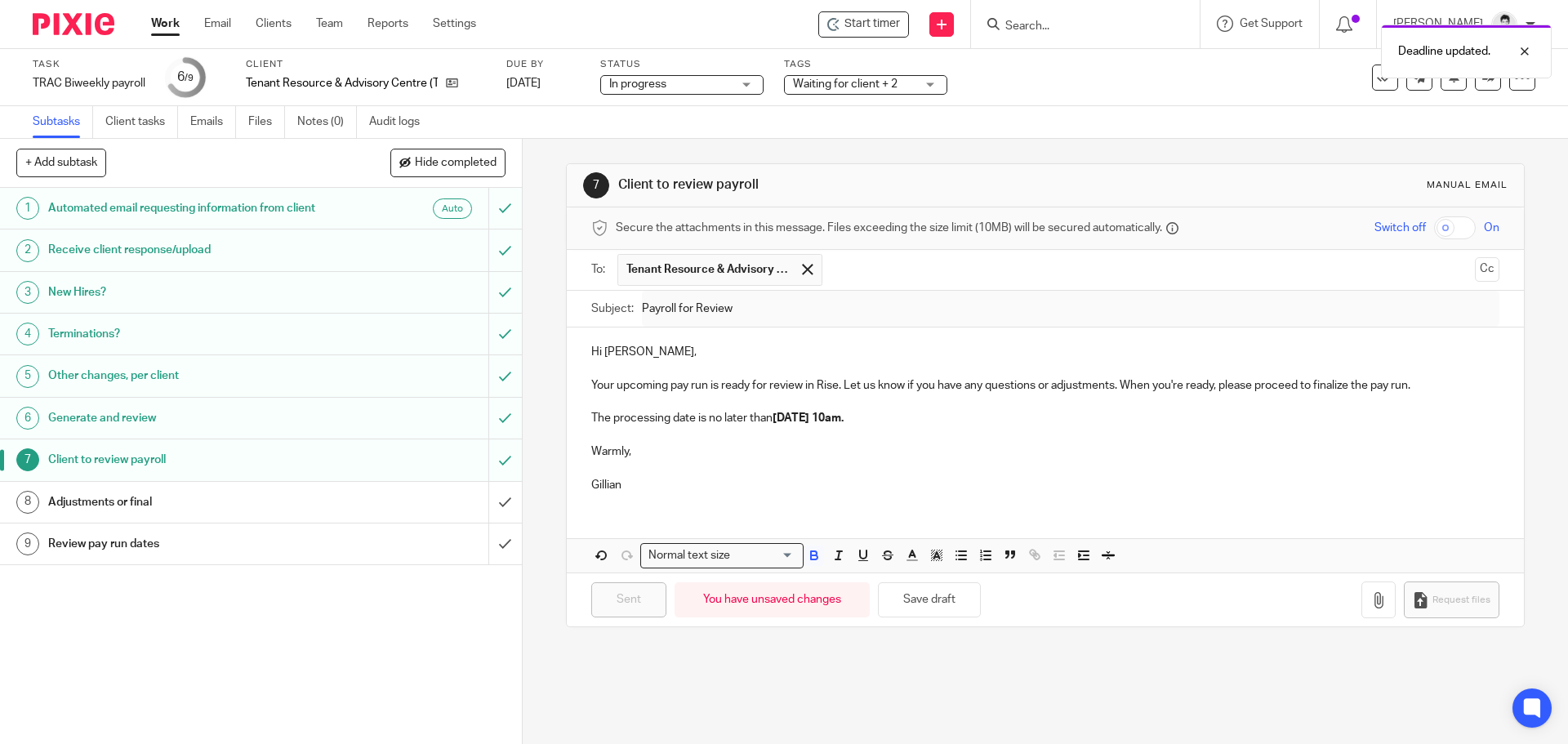
click at [167, 22] on link "Work" at bounding box center [165, 24] width 29 height 17
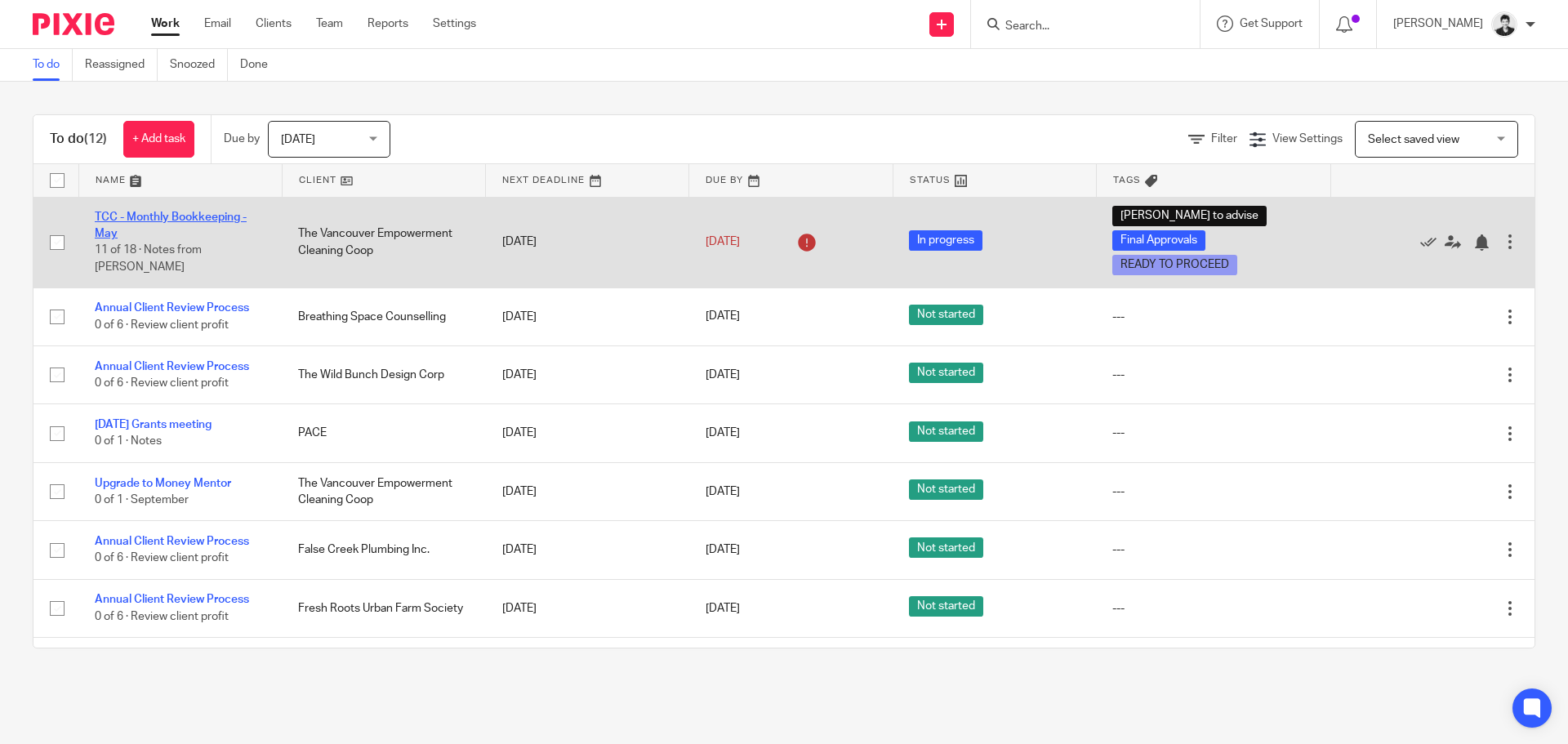
click at [171, 229] on link "TCC - Monthly Bookkeeping - May" at bounding box center [171, 226] width 152 height 28
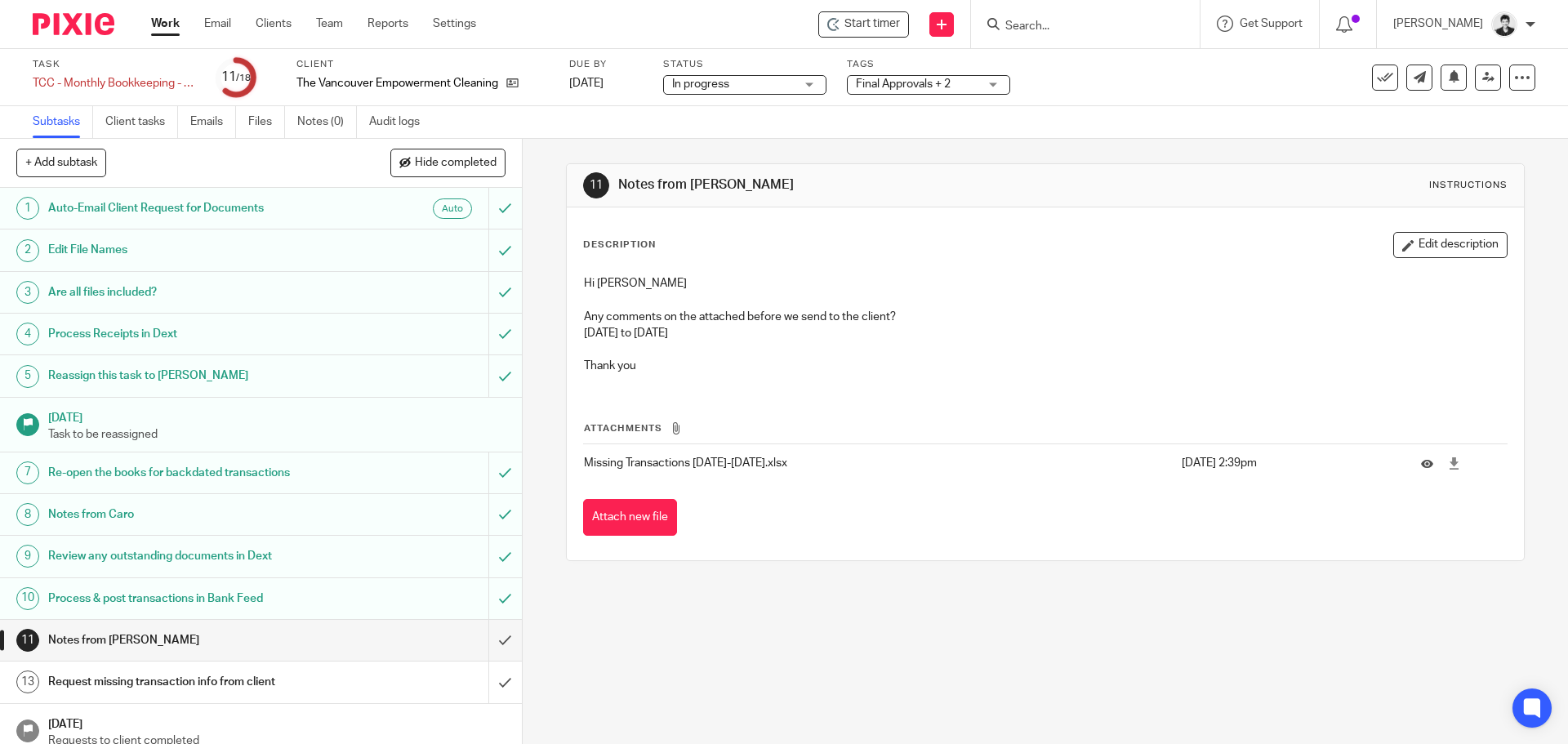
click at [1439, 466] on td at bounding box center [1455, 463] width 103 height 40
click at [1448, 462] on icon at bounding box center [1454, 463] width 12 height 12
drag, startPoint x: 1419, startPoint y: 236, endPoint x: 904, endPoint y: 374, distance: 533.2
click at [1419, 236] on button "Edit description" at bounding box center [1450, 245] width 114 height 26
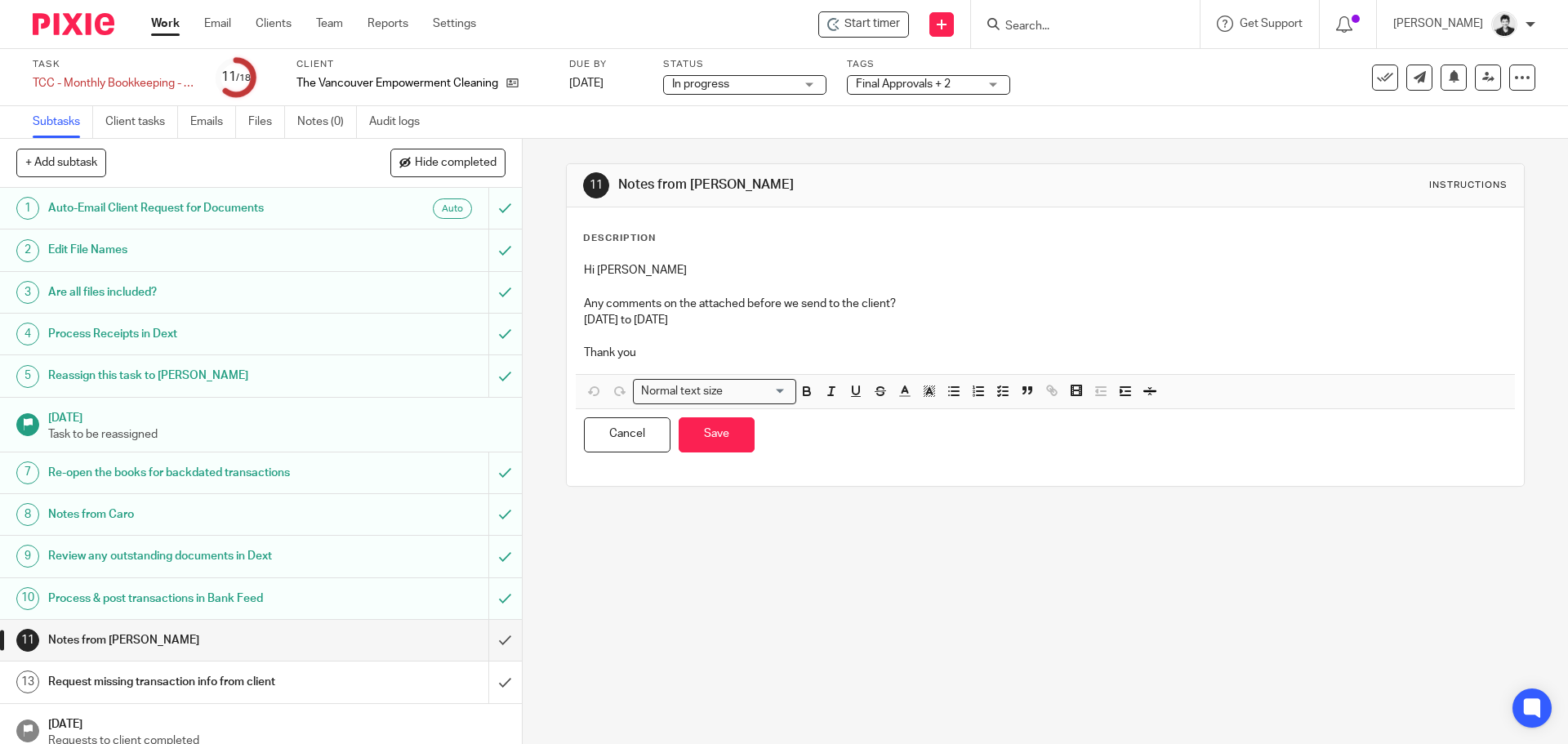
click at [688, 340] on p at bounding box center [1044, 336] width 922 height 17
click at [677, 349] on p "Thank you" at bounding box center [1044, 353] width 922 height 17
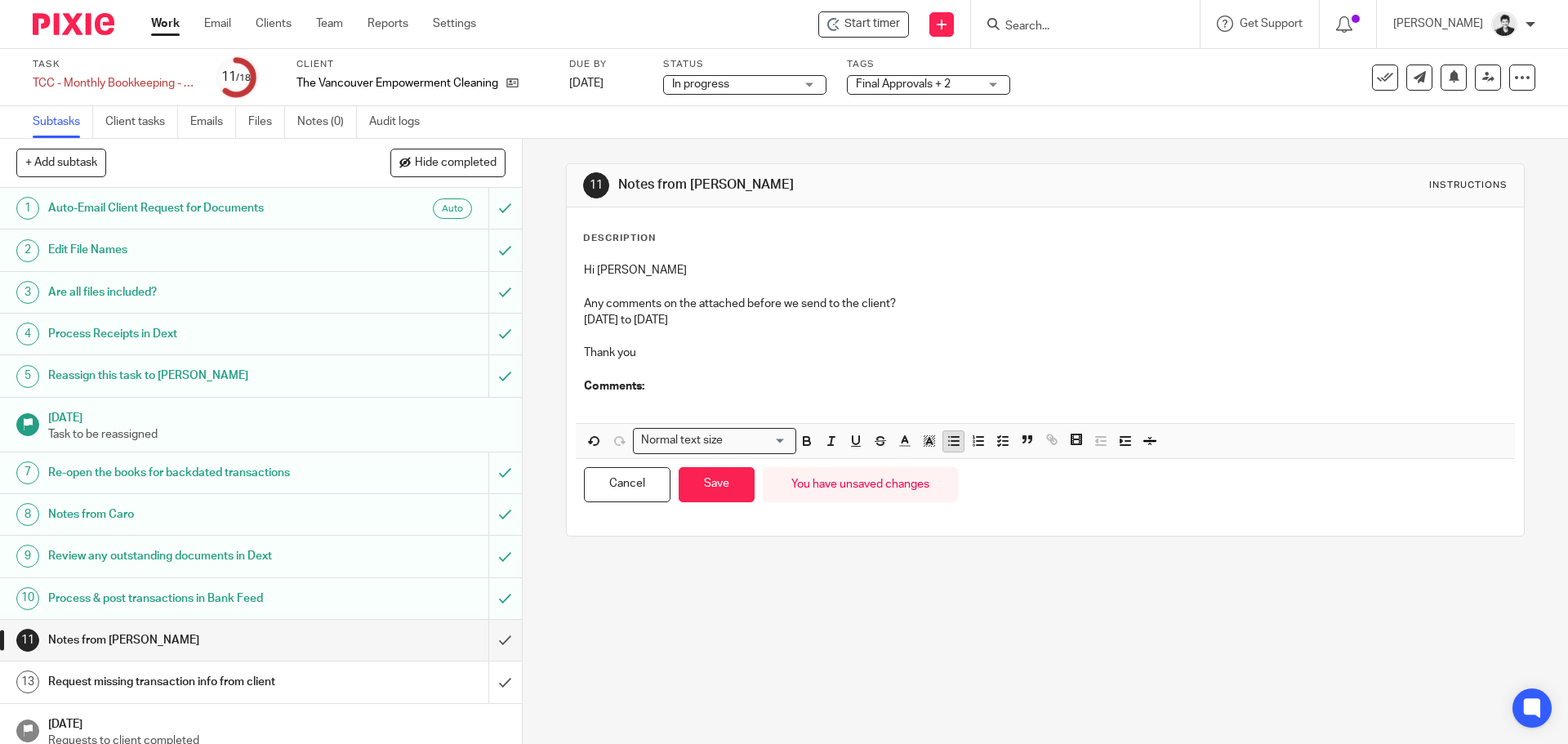
click at [950, 443] on icon "button" at bounding box center [954, 441] width 15 height 15
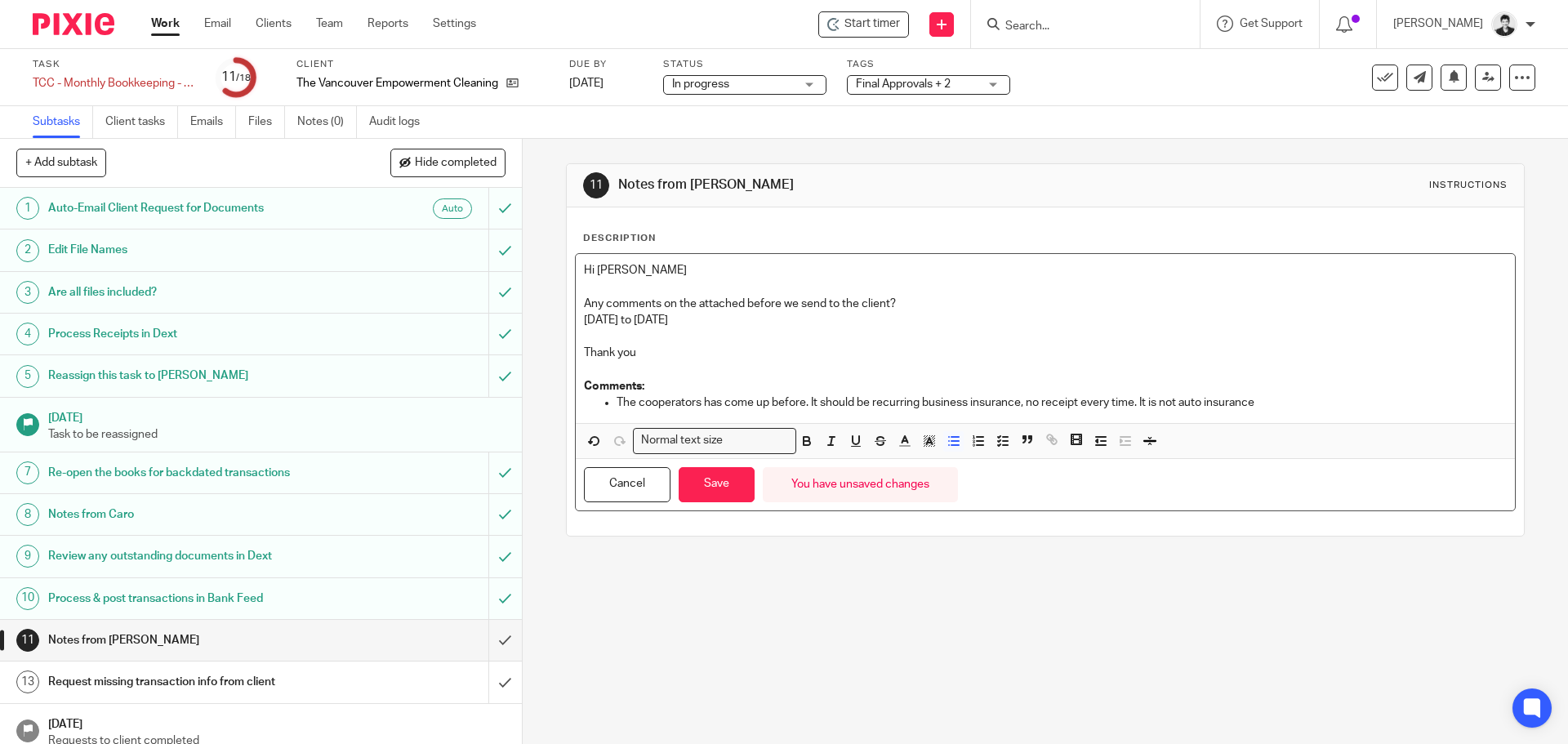
click at [797, 398] on p "The cooperators has come up before. It should be recurring business insurance, …" at bounding box center [1061, 403] width 889 height 17
click at [771, 398] on p "The cooperators has come up before. It should be recurring business insurance, …" at bounding box center [1061, 403] width 889 height 17
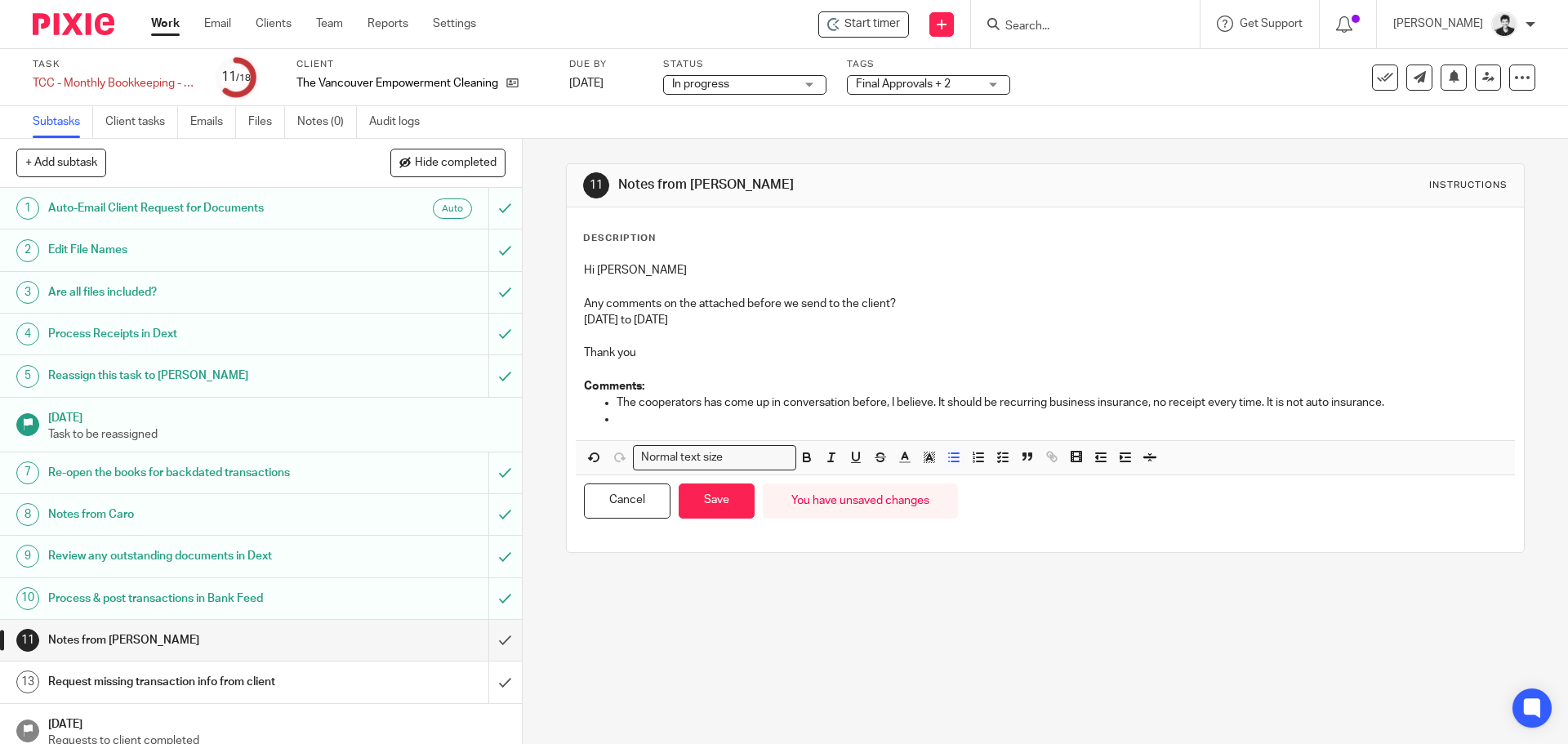
click at [659, 419] on p at bounding box center [1061, 419] width 889 height 17
click at [741, 420] on p at bounding box center [1061, 419] width 889 height 17
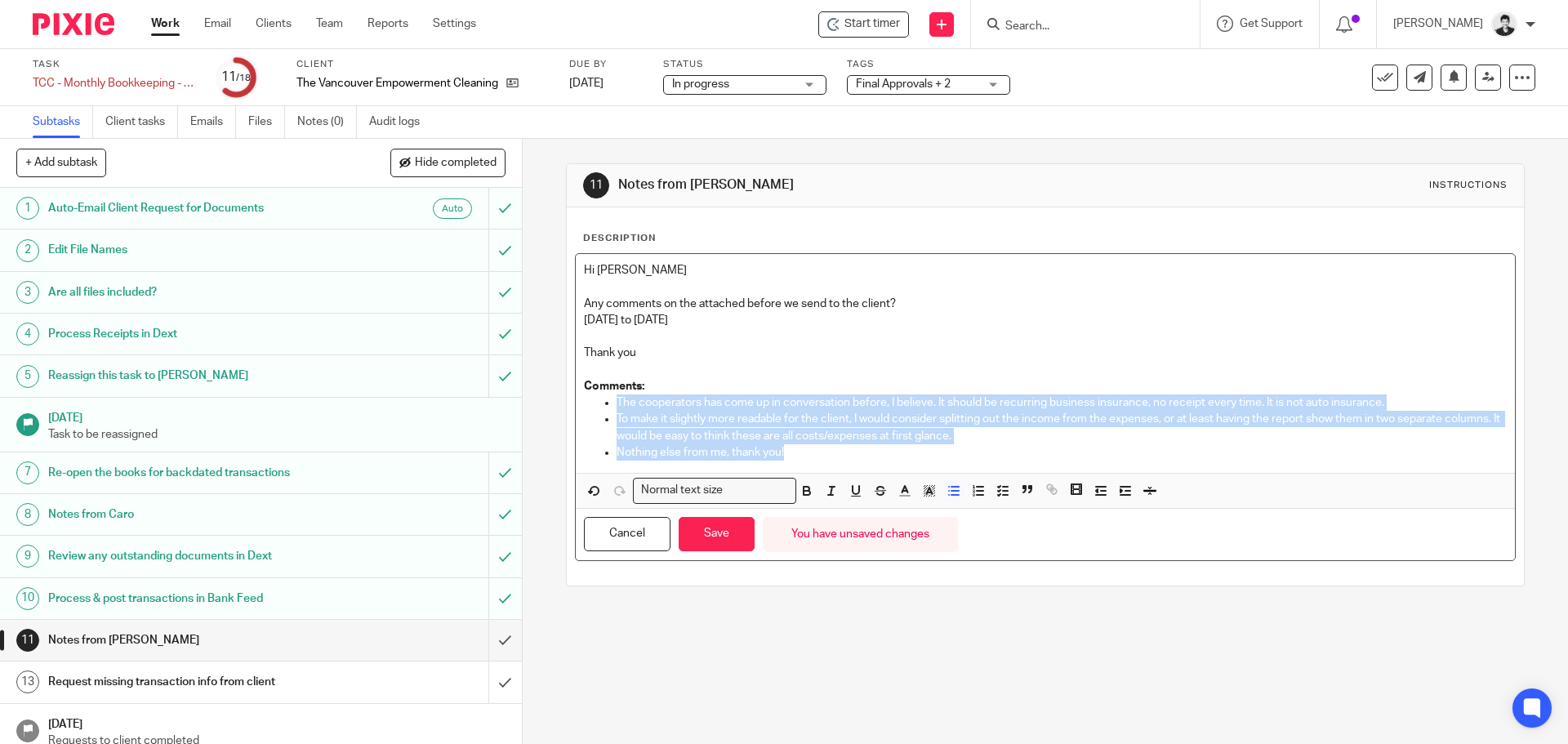
click at [609, 405] on ul "The cooperators has come up in conversation before, I believe. It should be rec…" at bounding box center [1044, 427] width 922 height 66
click at [576, 383] on div "Hi Gillian Any comments on the attached before we send to the client? Jan to Ma…" at bounding box center [1045, 363] width 939 height 219
drag, startPoint x: 918, startPoint y: 490, endPoint x: 927, endPoint y: 500, distance: 13.5
click at [922, 490] on icon "button" at bounding box center [929, 491] width 15 height 15
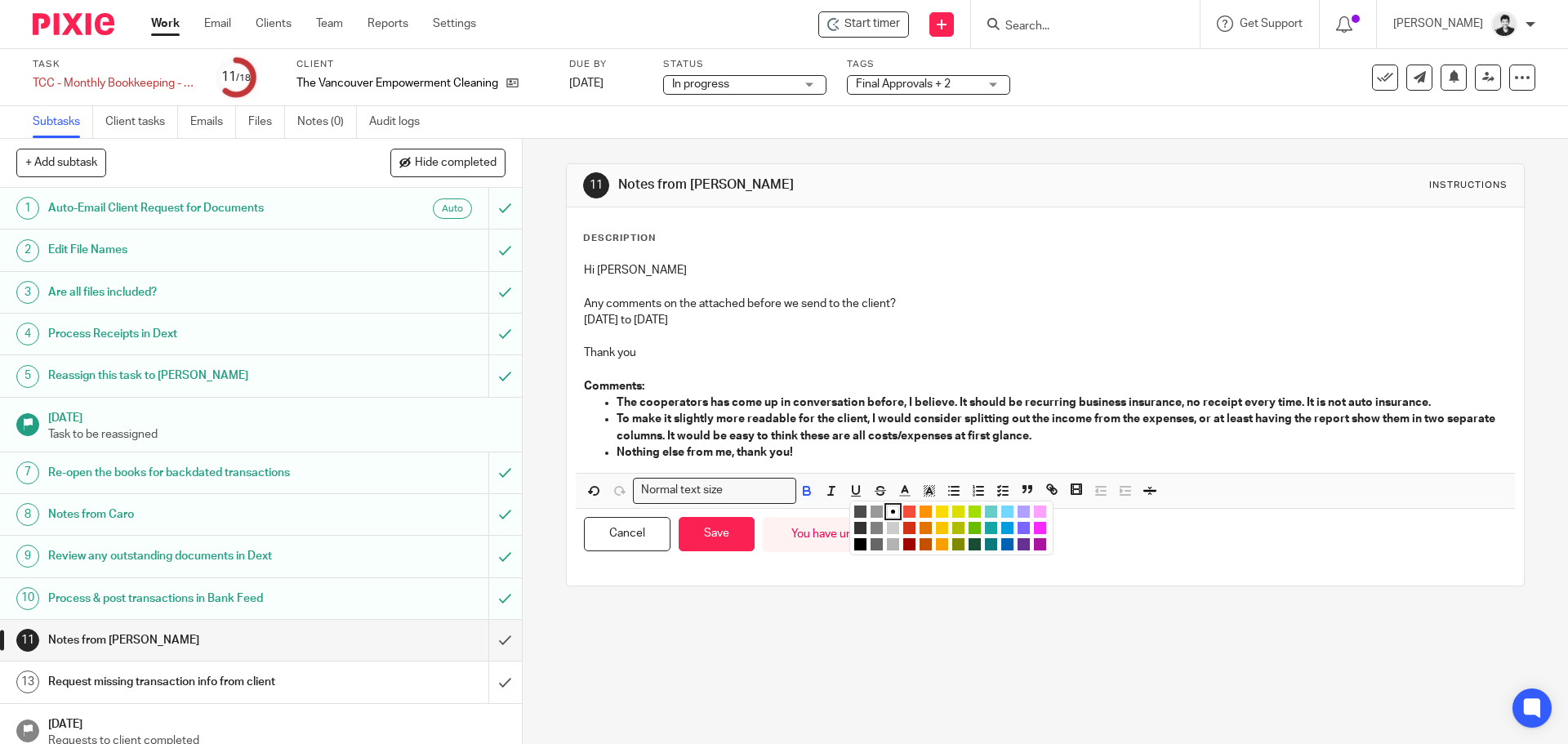
click at [939, 509] on li "color:#FCDC00" at bounding box center [942, 512] width 12 height 12
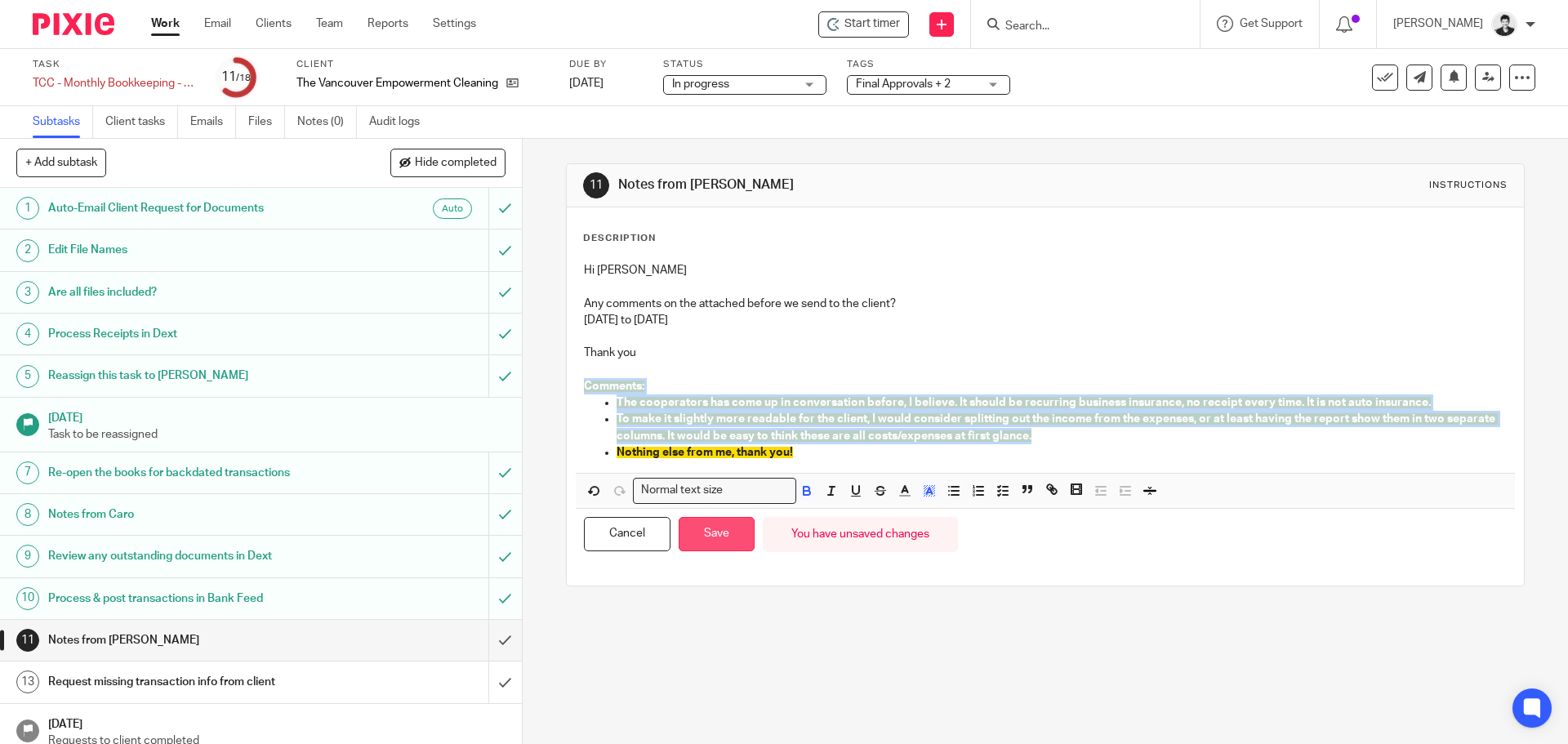
click at [732, 536] on button "Save" at bounding box center [716, 535] width 76 height 35
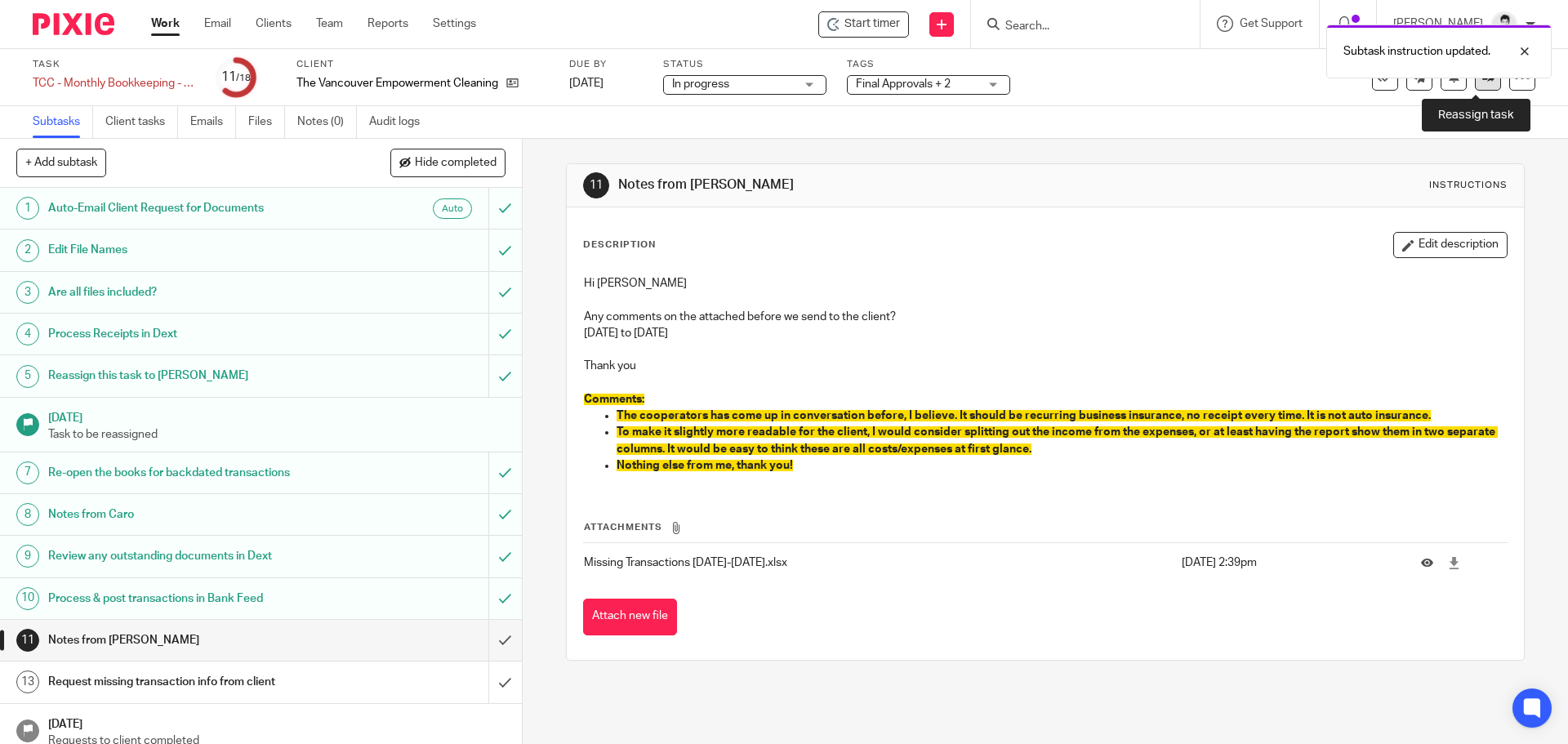
click at [1477, 89] on link at bounding box center [1488, 77] width 26 height 26
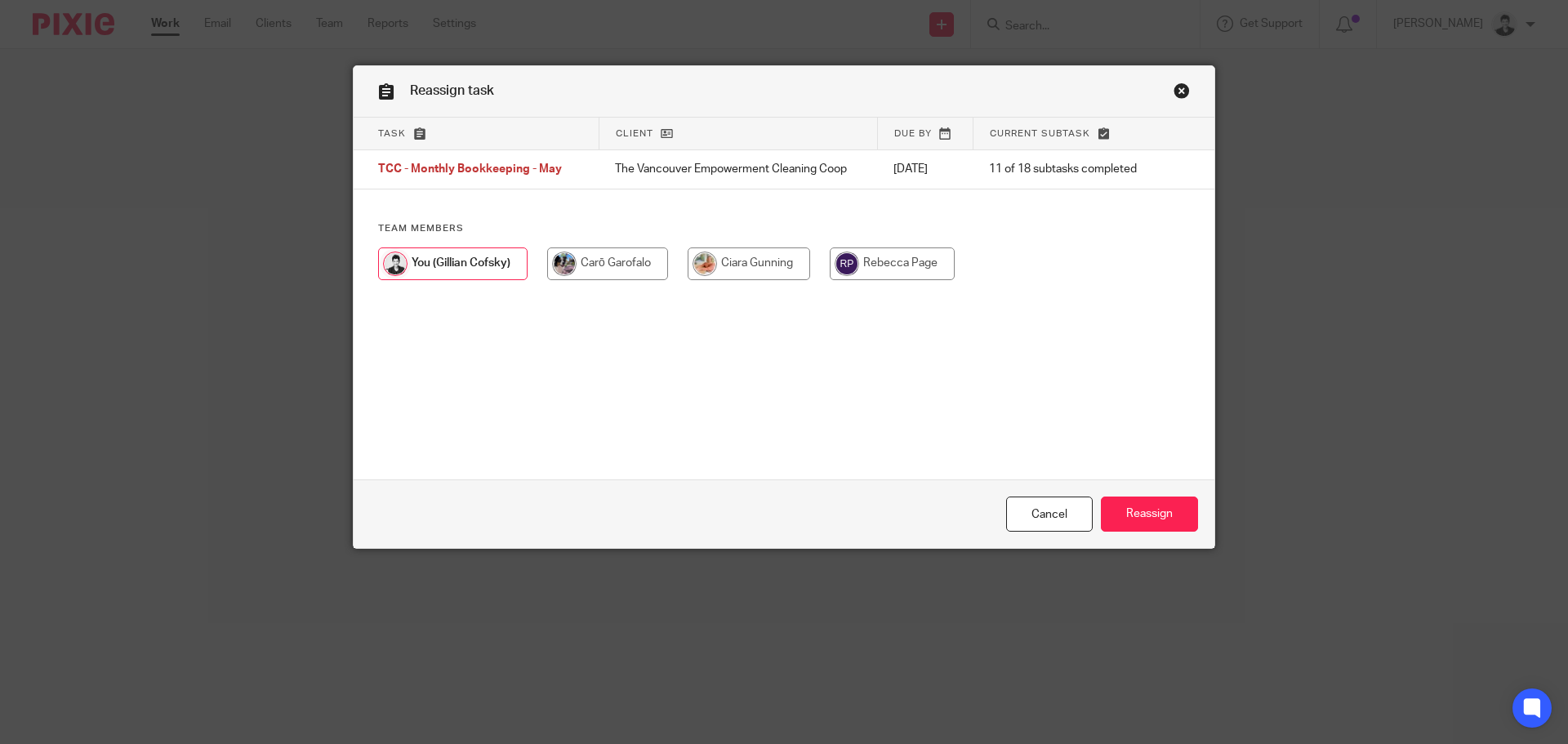
click at [731, 271] on input "radio" at bounding box center [748, 264] width 122 height 33
radio input "true"
click at [1151, 501] on input "Reassign" at bounding box center [1149, 514] width 98 height 35
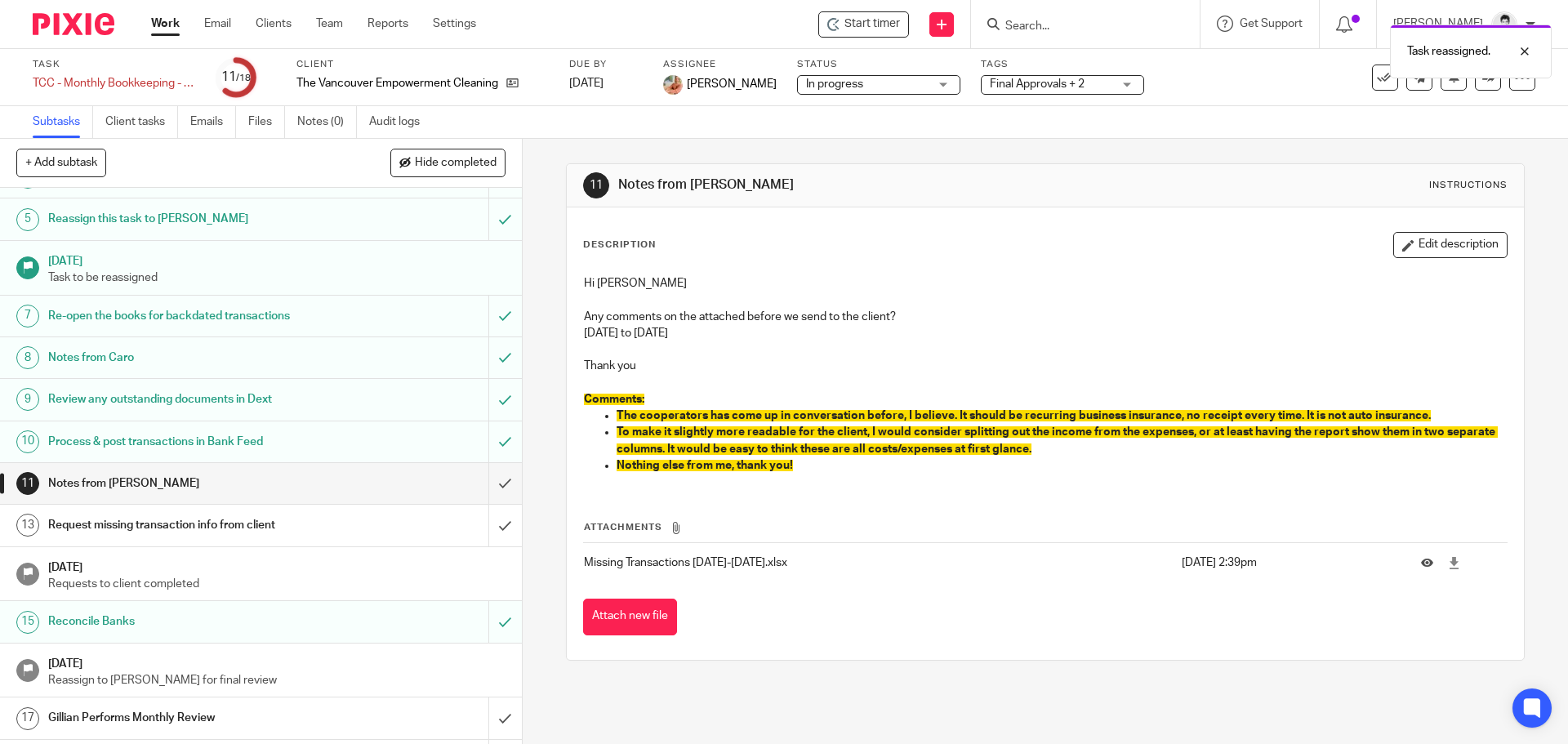
scroll to position [237, 0]
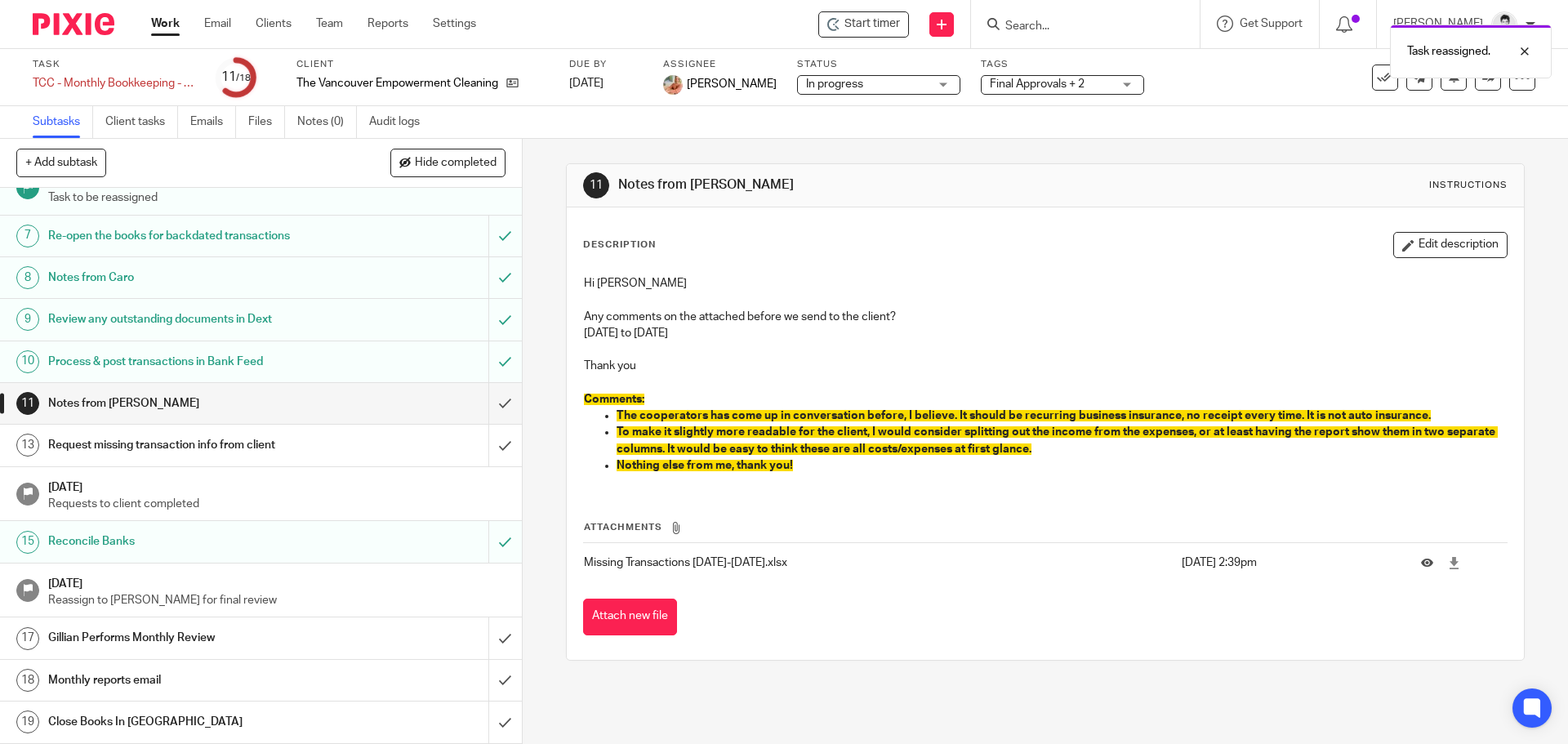
click at [1363, 24] on div "Task reassigned." at bounding box center [1167, 47] width 767 height 62
click at [1516, 50] on div at bounding box center [1513, 51] width 44 height 19
click at [1353, 17] on icon at bounding box center [1344, 25] width 17 height 17
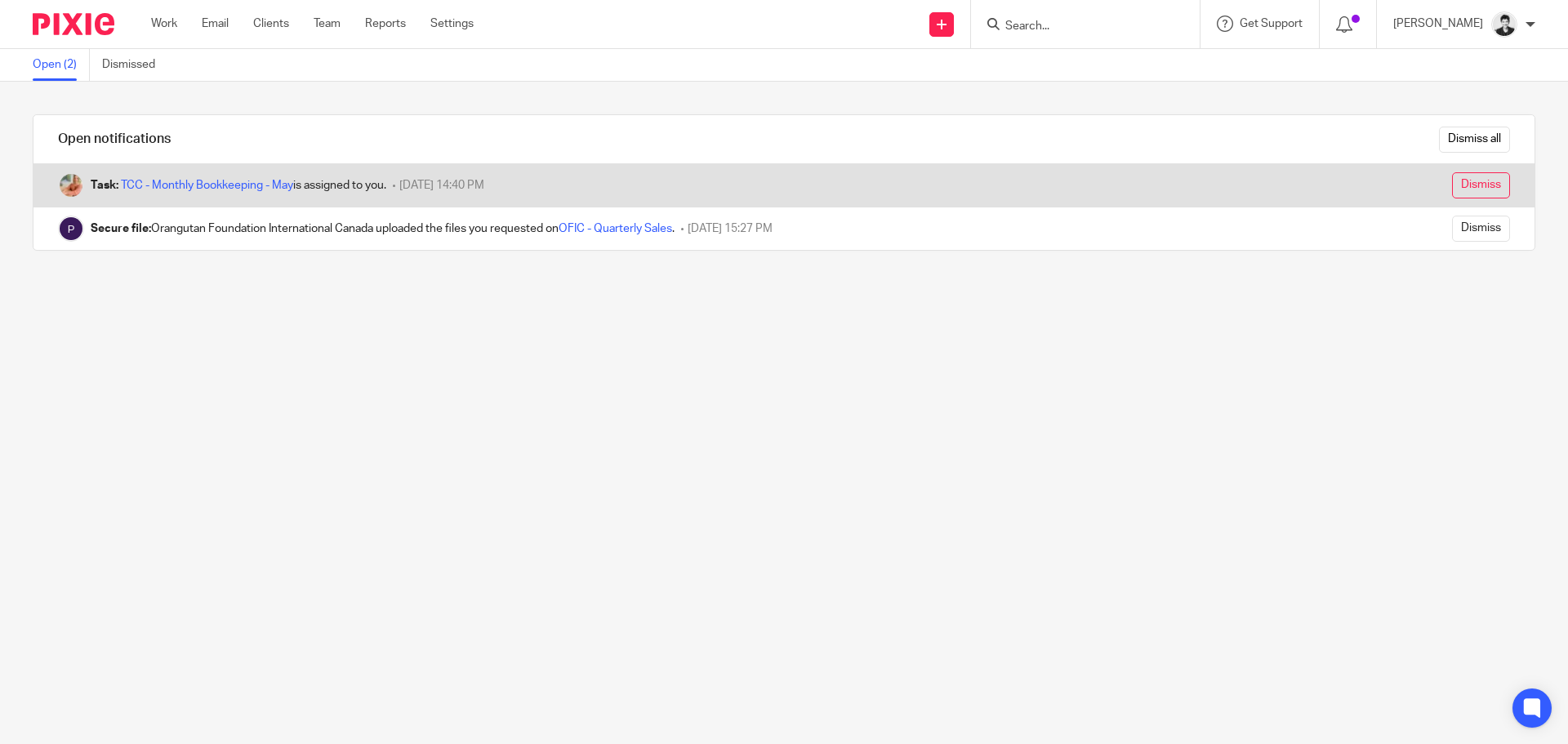
click at [1452, 190] on input "Dismiss" at bounding box center [1481, 186] width 58 height 26
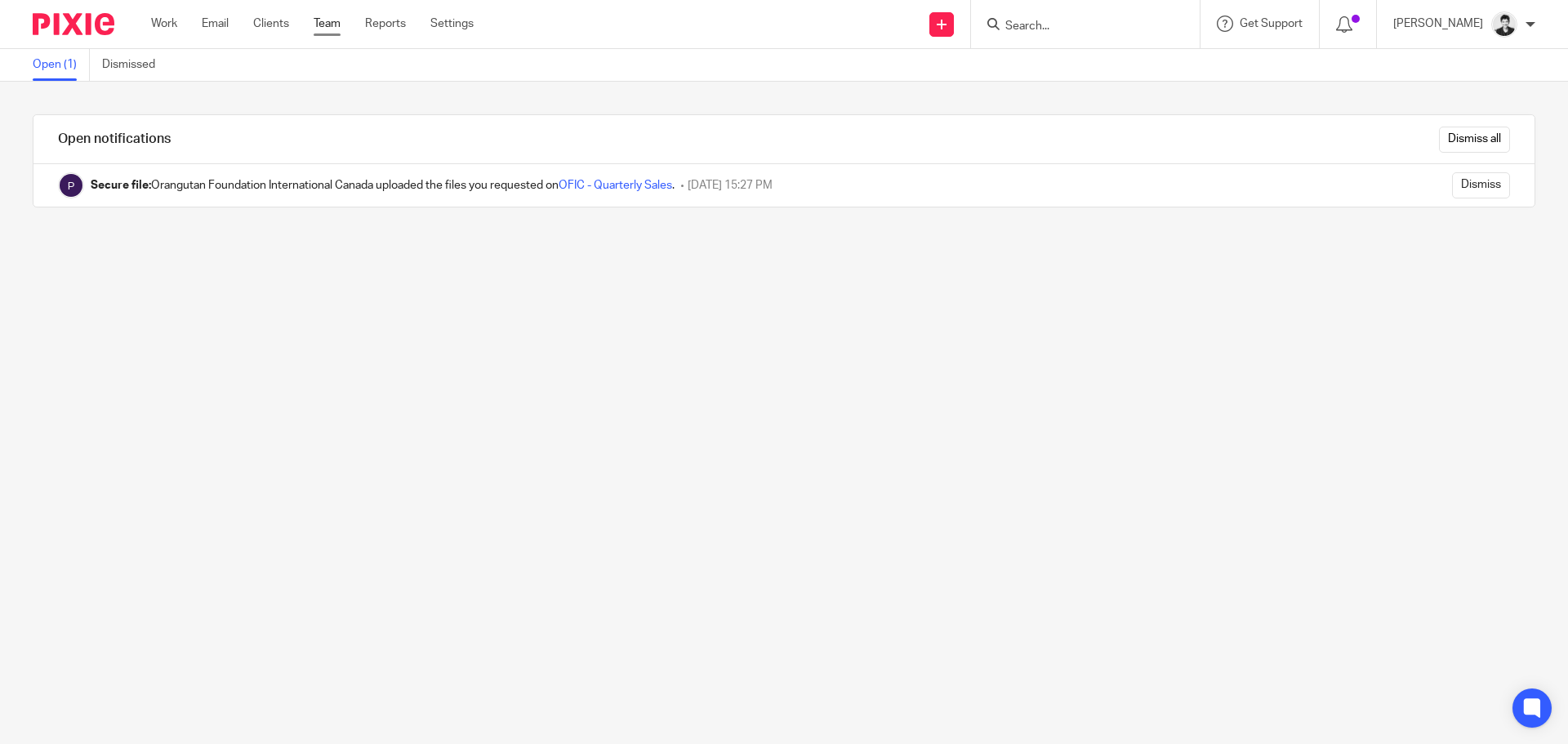
click at [326, 26] on link "Team" at bounding box center [327, 24] width 27 height 17
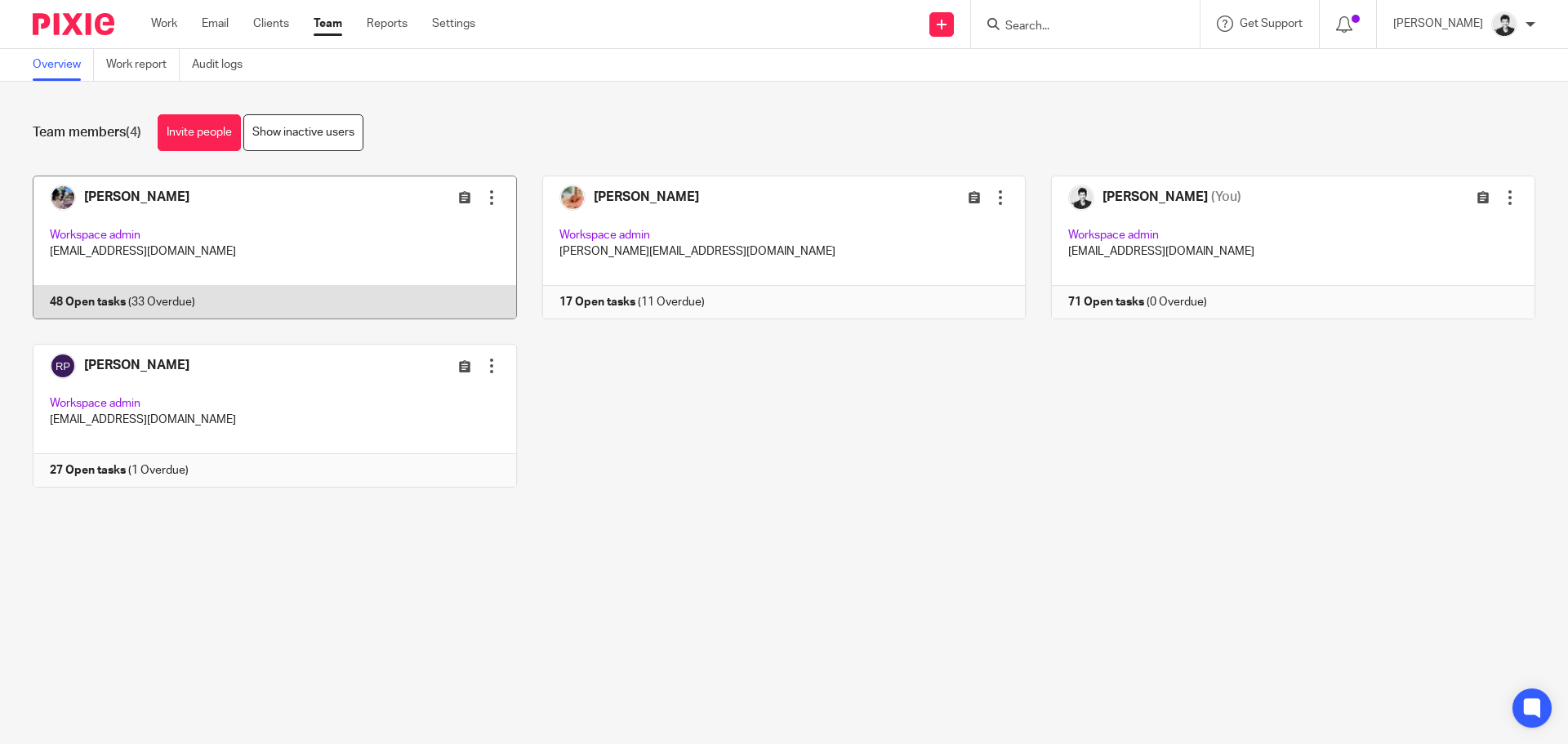
click at [141, 210] on link at bounding box center [262, 248] width 510 height 144
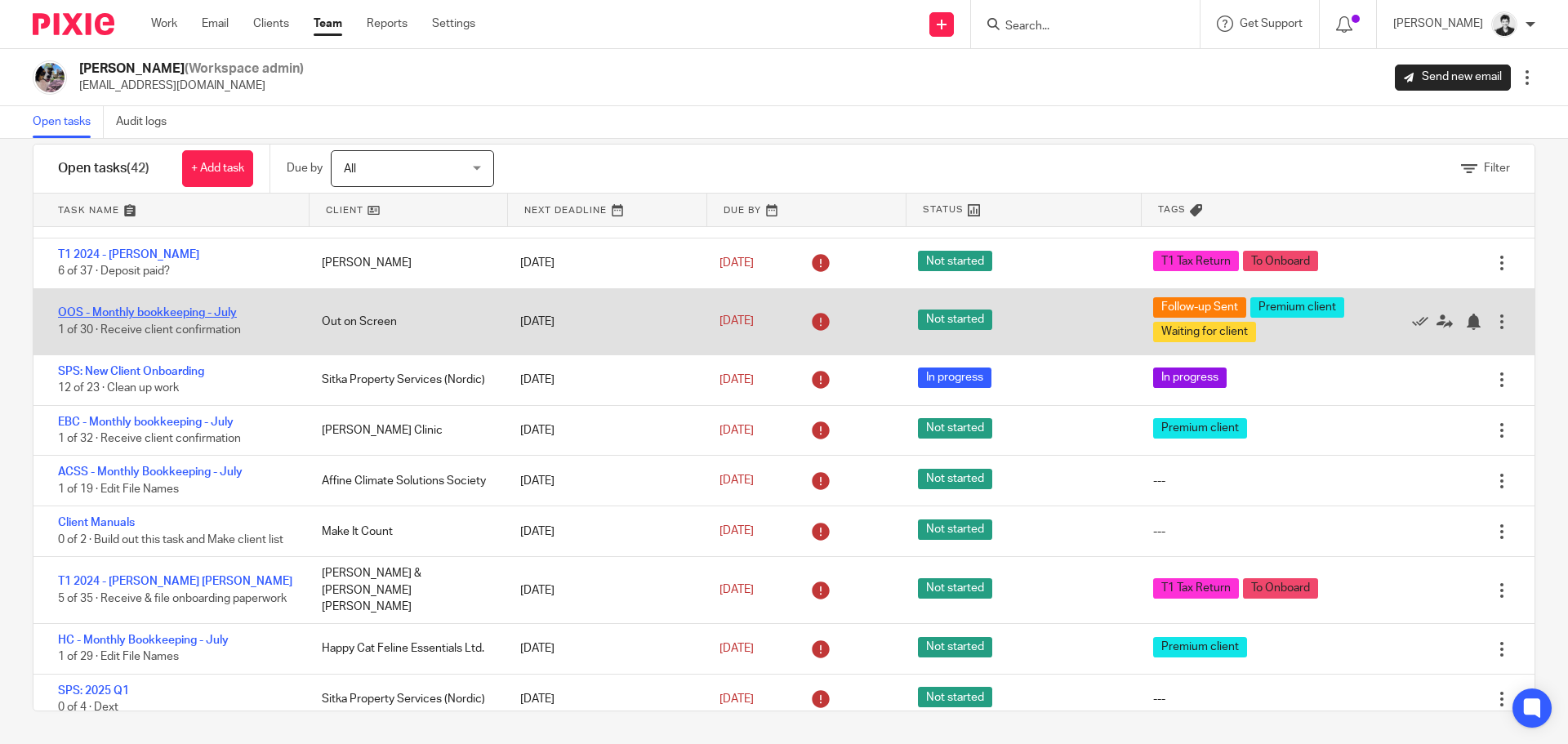
scroll to position [180, 0]
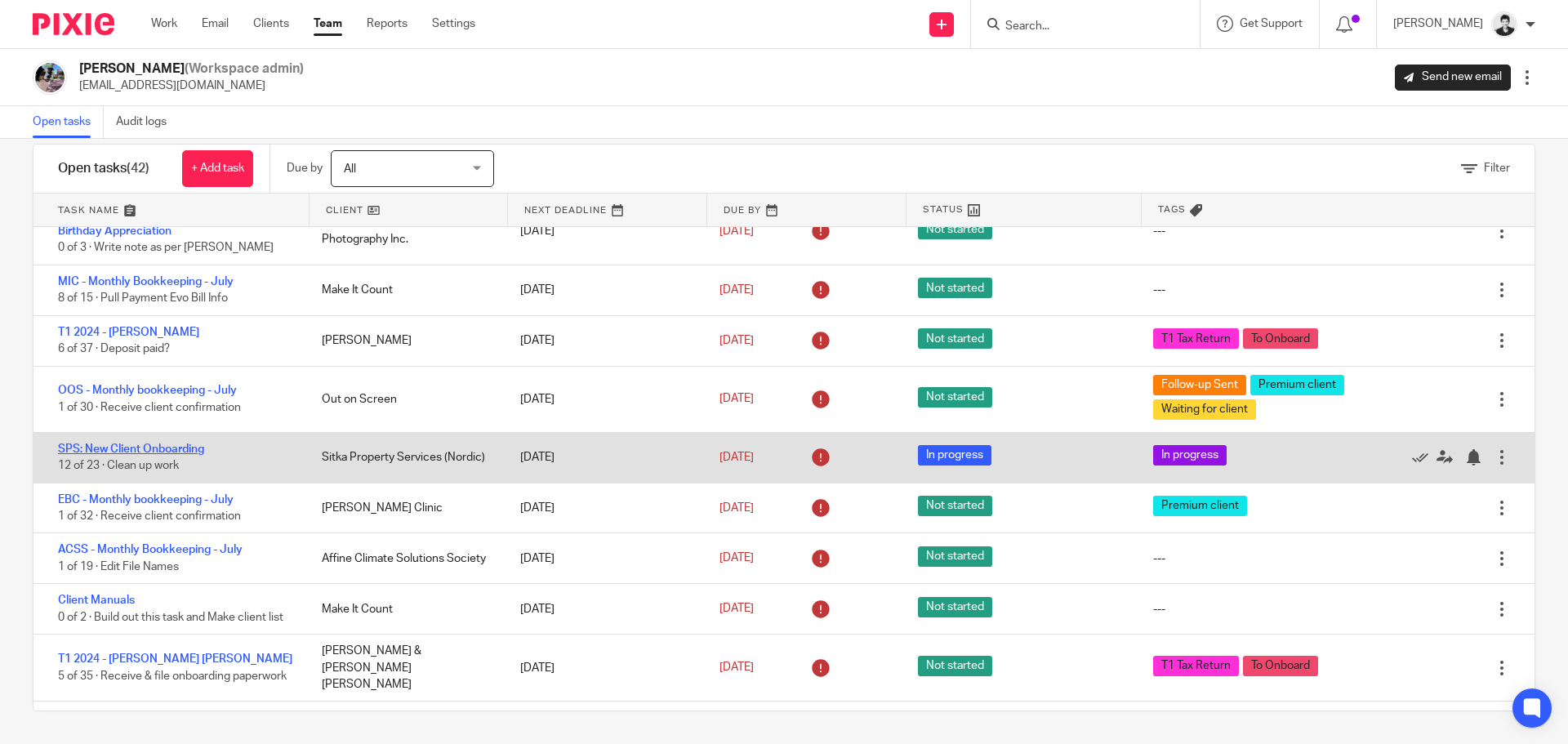
click at [175, 451] on link "SPS: New Client Onboarding" at bounding box center [131, 449] width 146 height 11
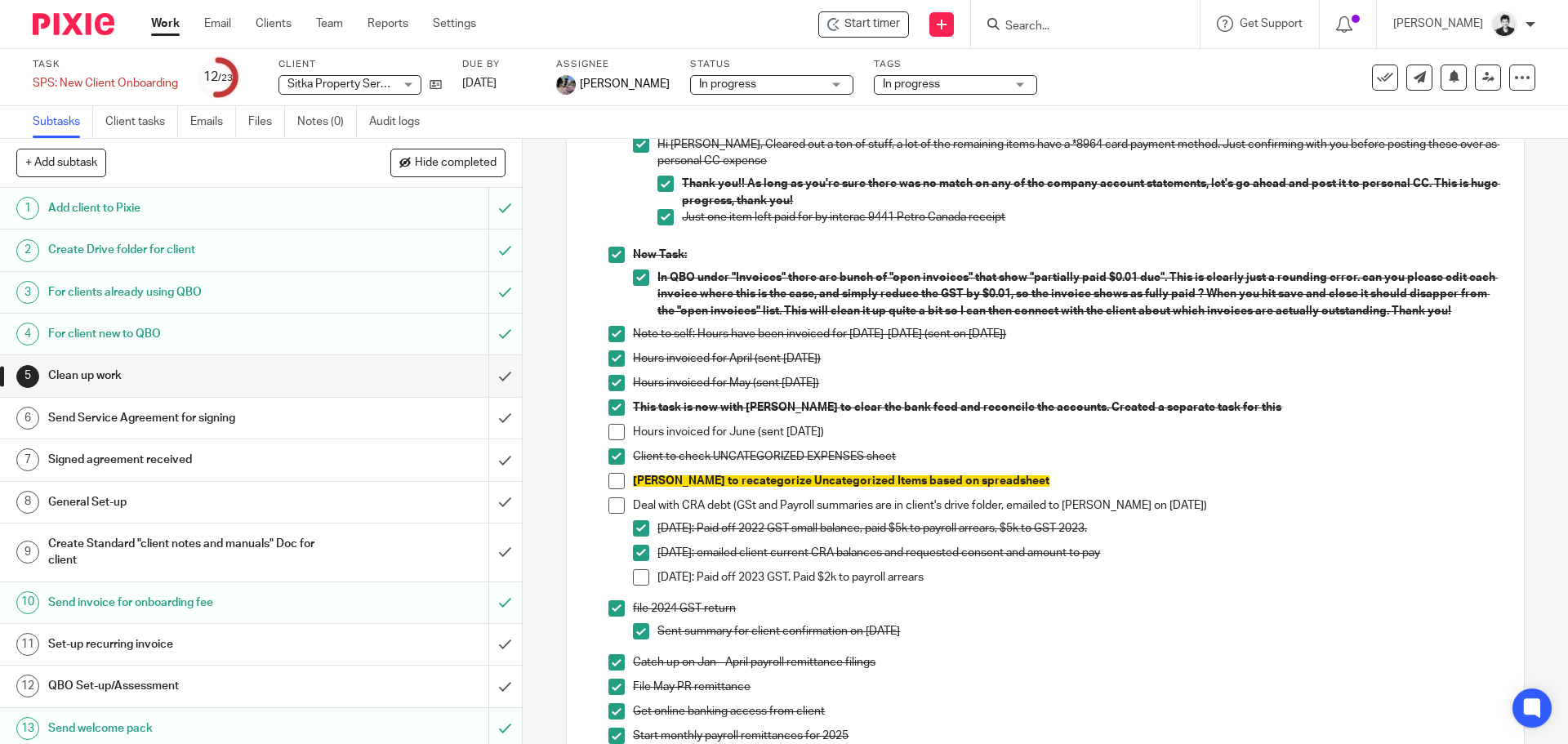
scroll to position [996, 0]
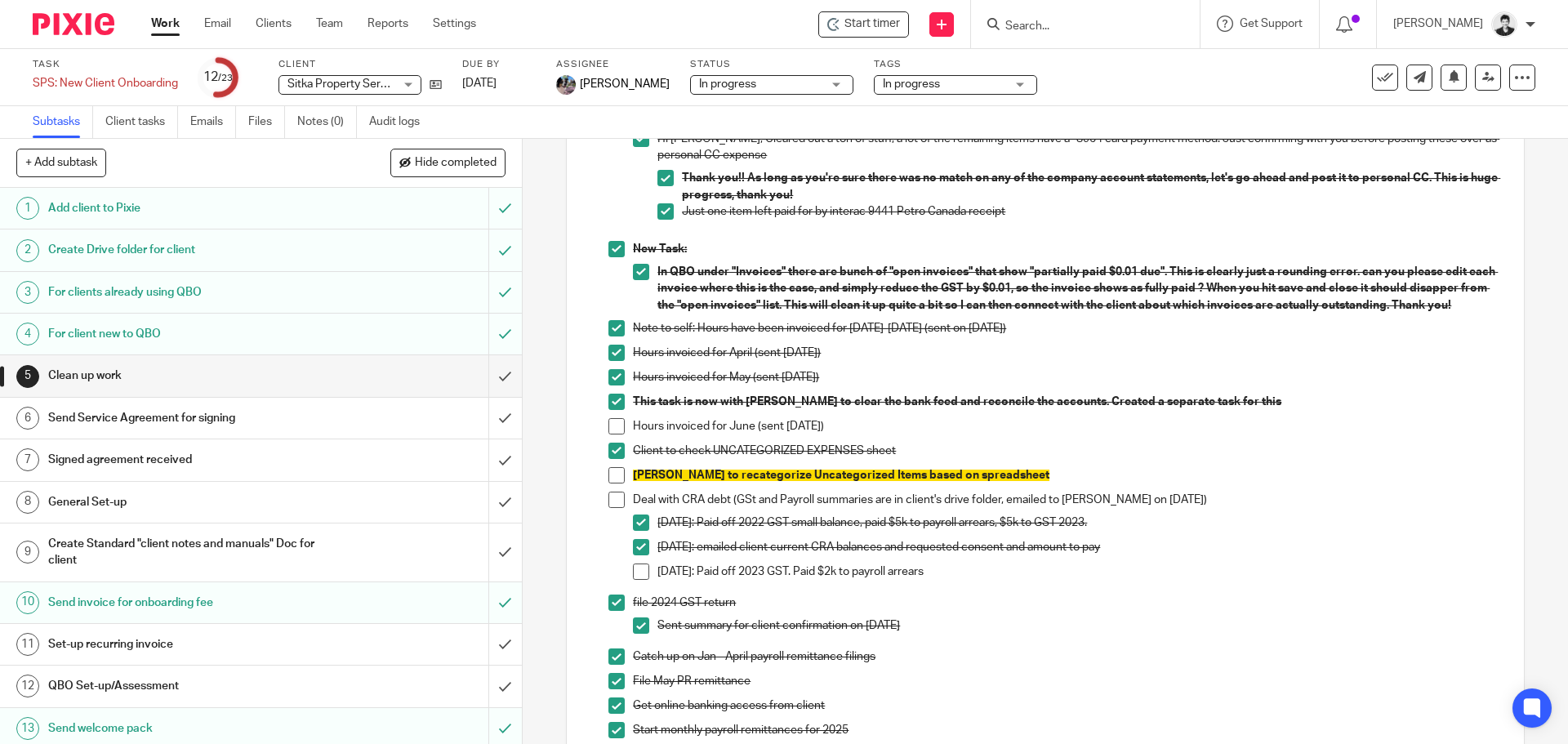
click at [1061, 28] on input "Search" at bounding box center [1077, 26] width 147 height 15
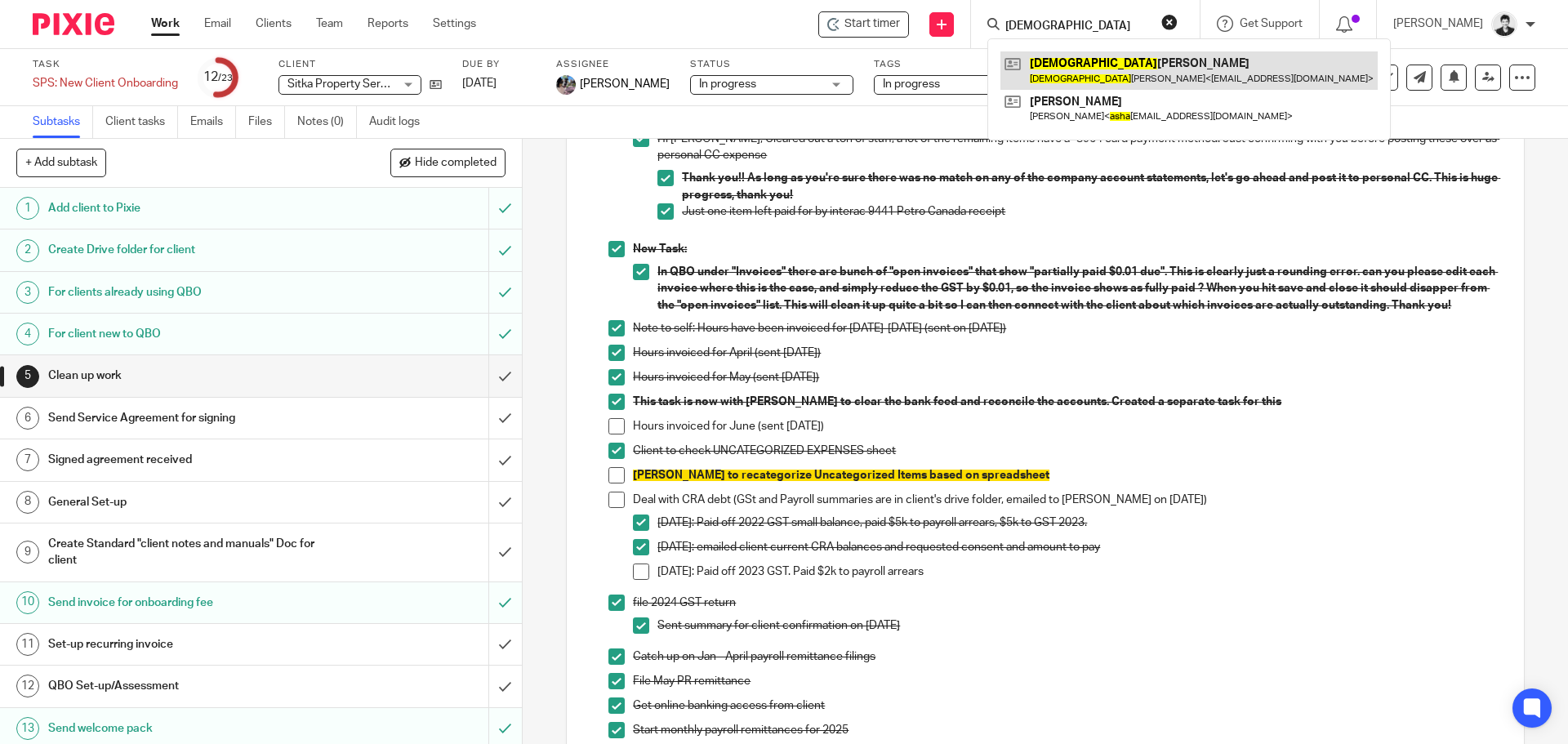
type input "ashya"
click at [1103, 76] on link at bounding box center [1188, 70] width 377 height 38
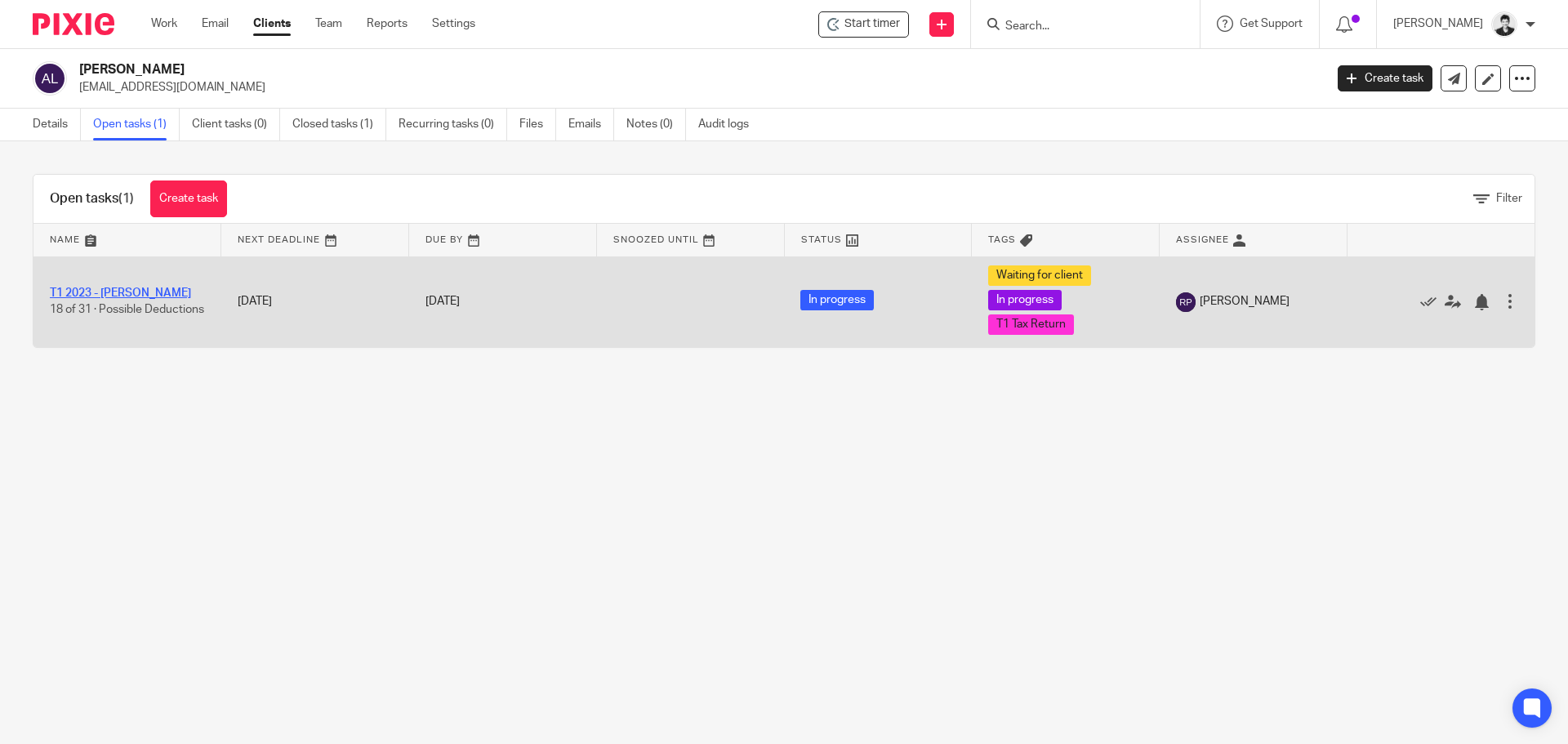
click at [133, 288] on link "T1 2023 - Ashya Lanceley" at bounding box center [120, 293] width 142 height 11
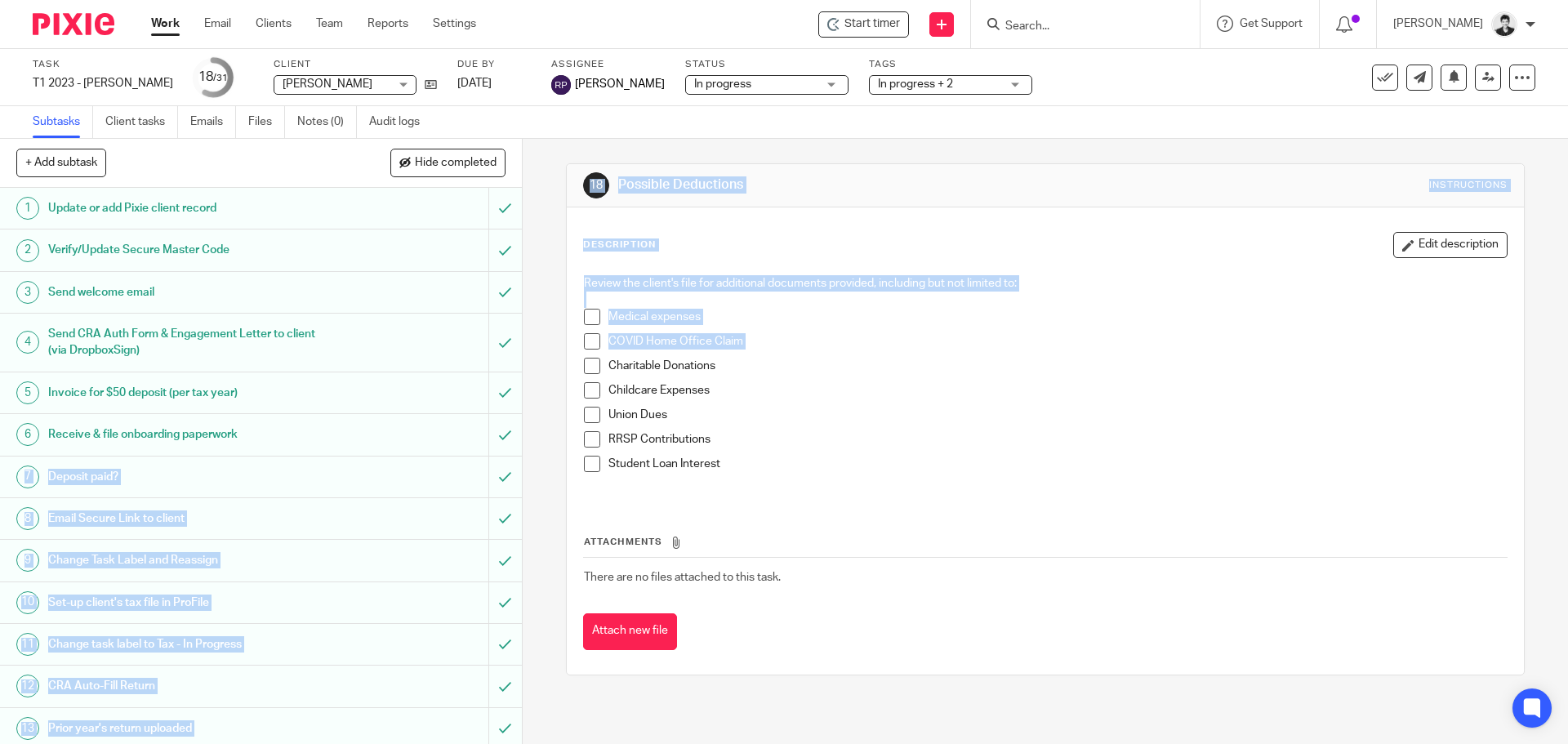
drag, startPoint x: 518, startPoint y: 376, endPoint x: 507, endPoint y: 427, distance: 52.2
click at [513, 430] on div "+ Add subtask Hide completed Cancel + Add 1 Update or add Pixie client record 2…" at bounding box center [784, 441] width 1568 height 605
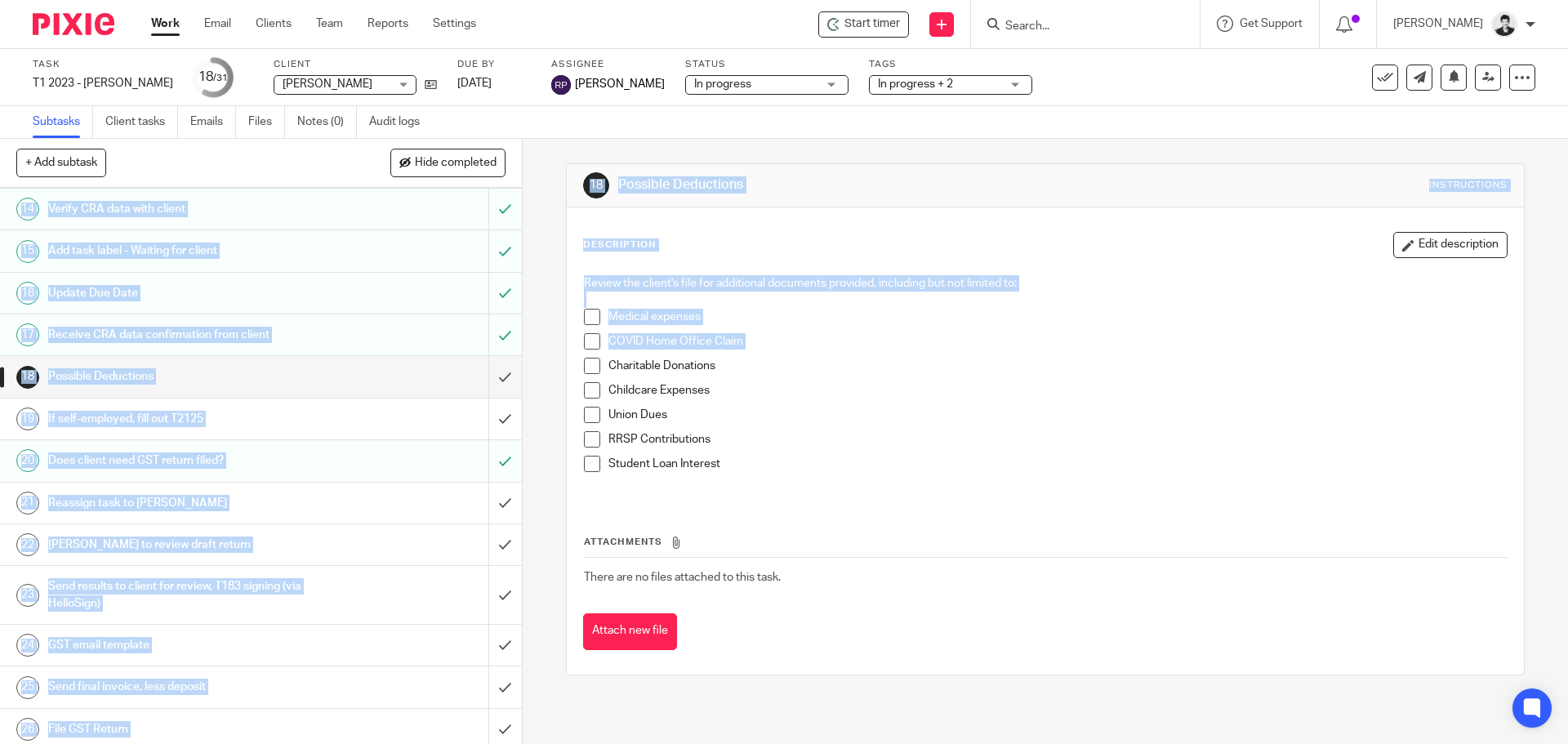
scroll to position [794, 0]
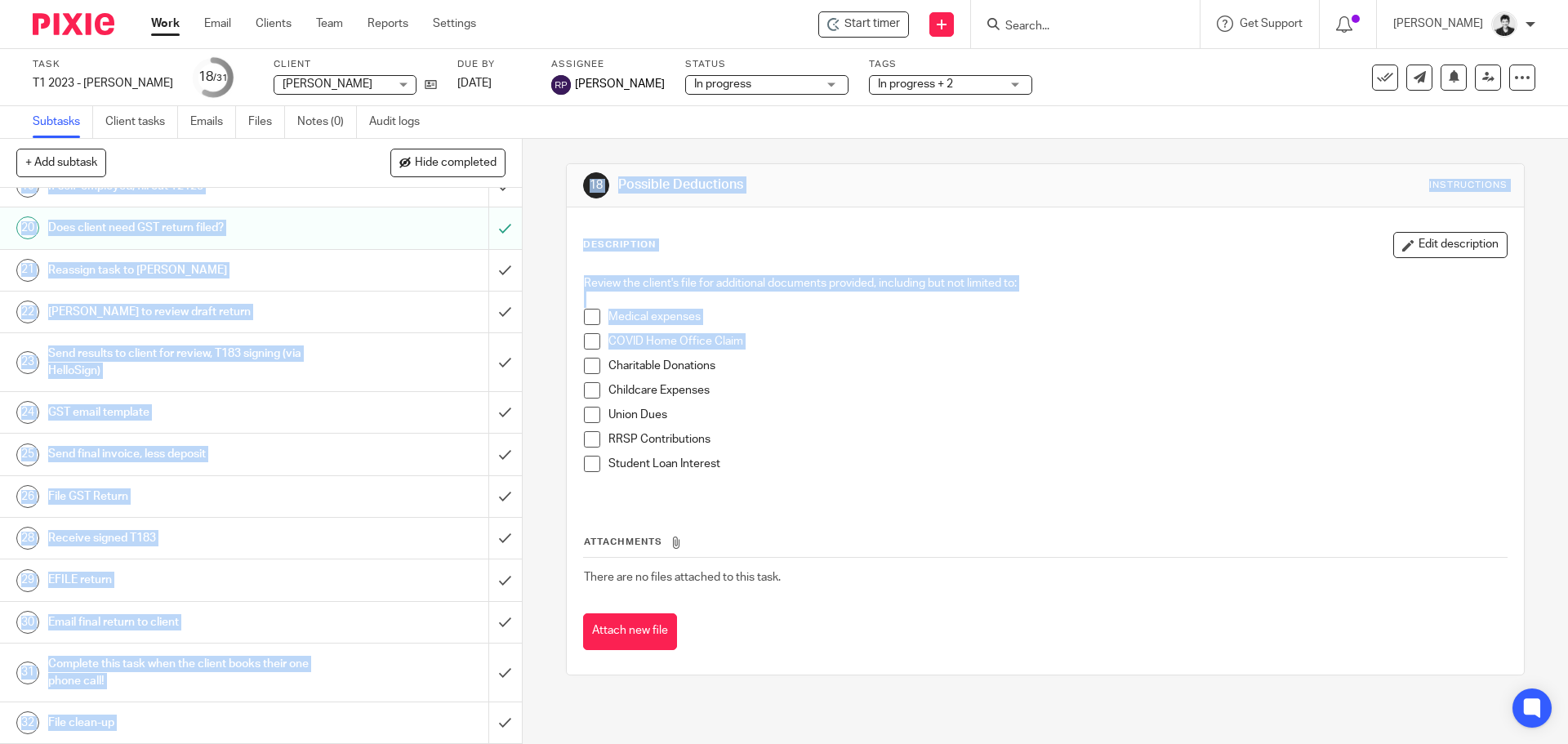
click at [109, 454] on h1 "Send final invoice, less deposit" at bounding box center [189, 455] width 282 height 25
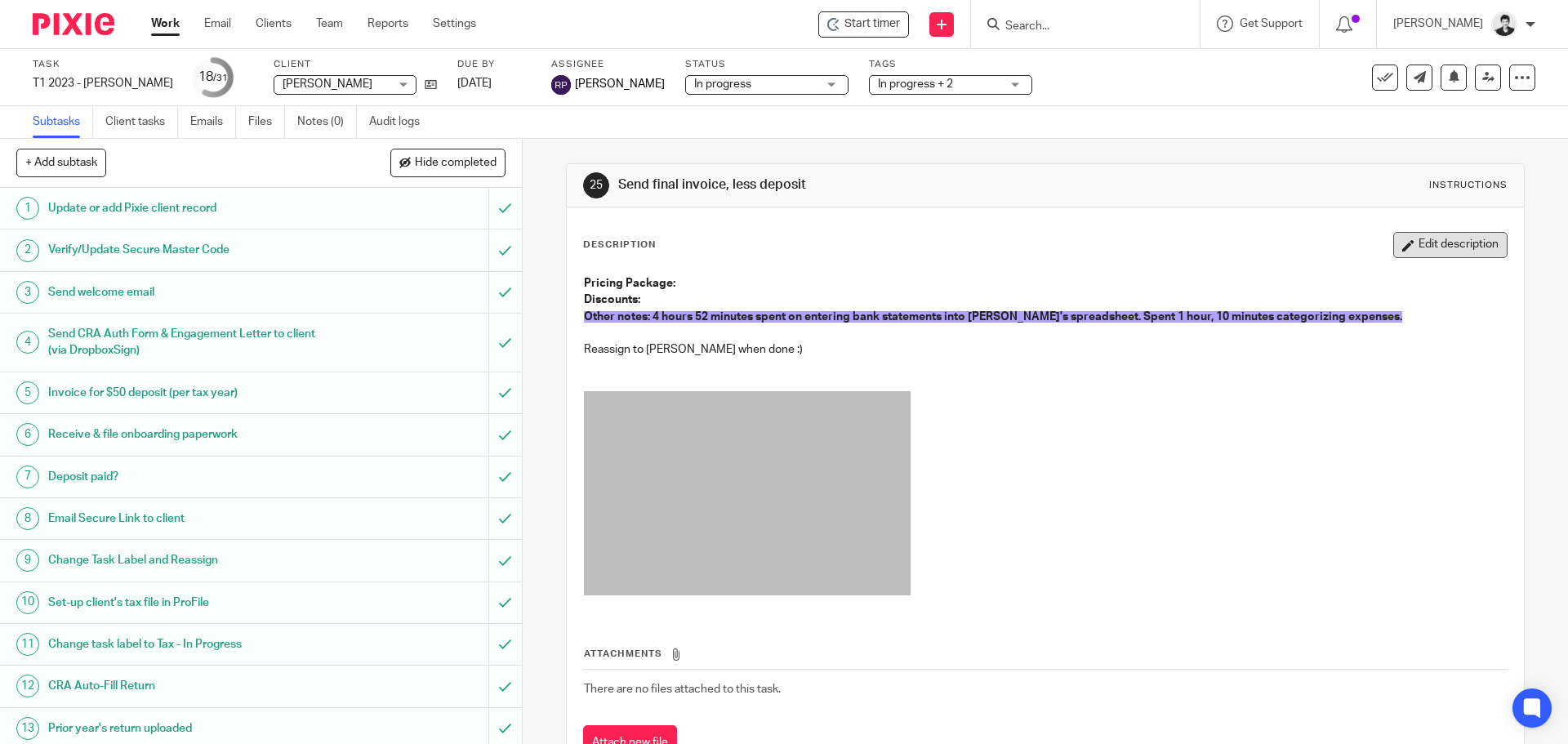
click at [1393, 237] on button "Edit description" at bounding box center [1450, 245] width 114 height 26
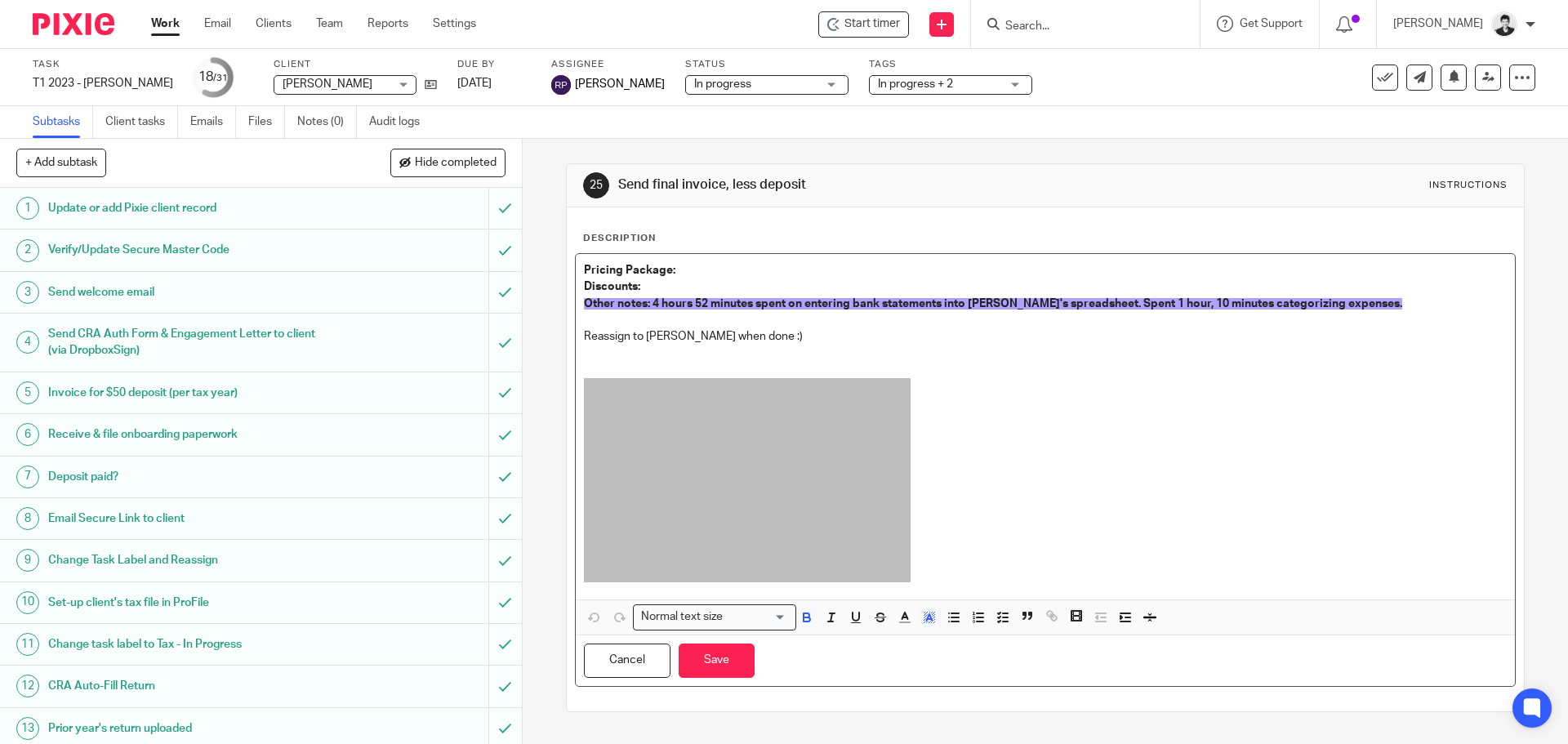
click at [647, 303] on span "Other notes: 4 hours 52 minutes spent on entering bank statements into Ashya's …" at bounding box center [992, 303] width 818 height 11
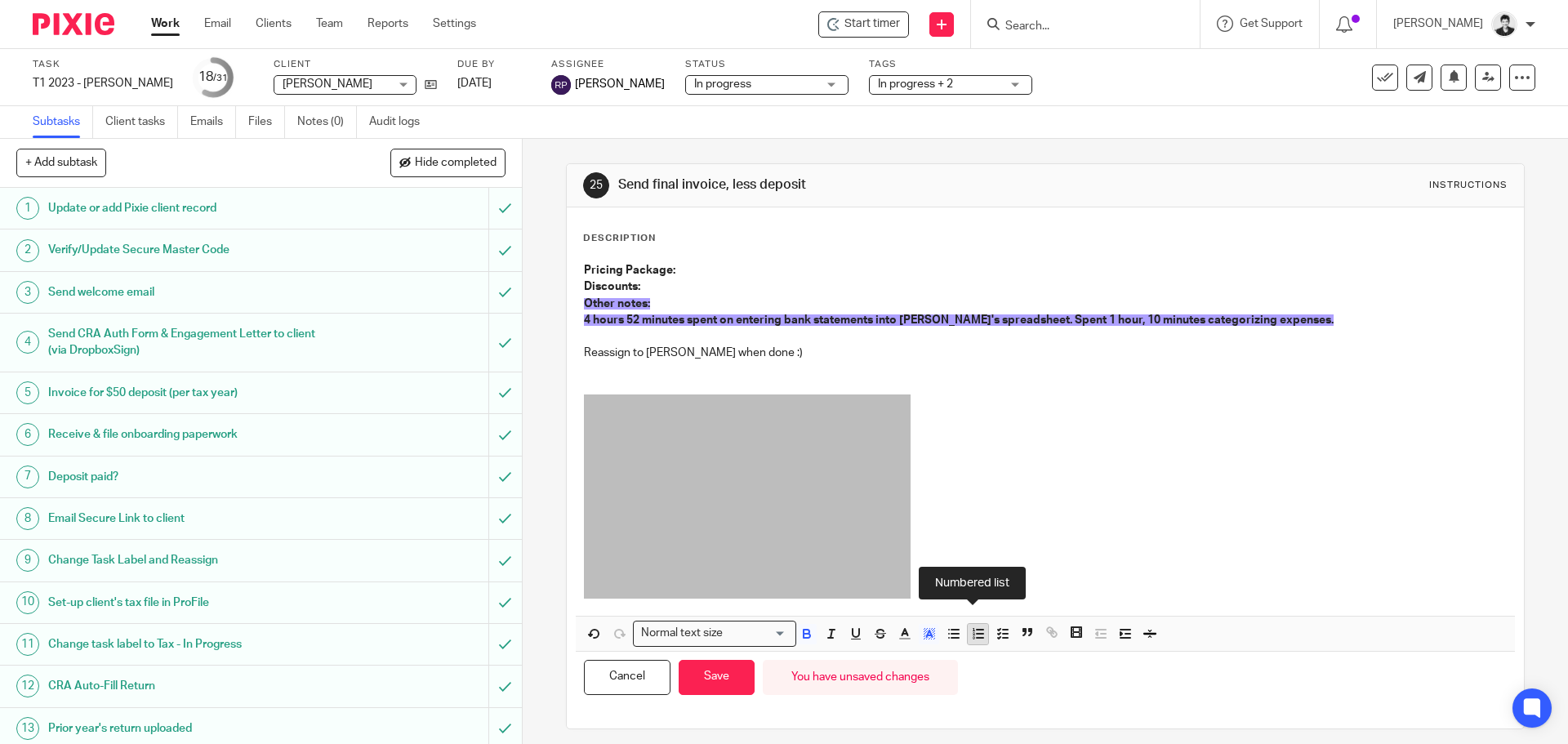
click at [977, 636] on icon "button" at bounding box center [978, 634] width 15 height 15
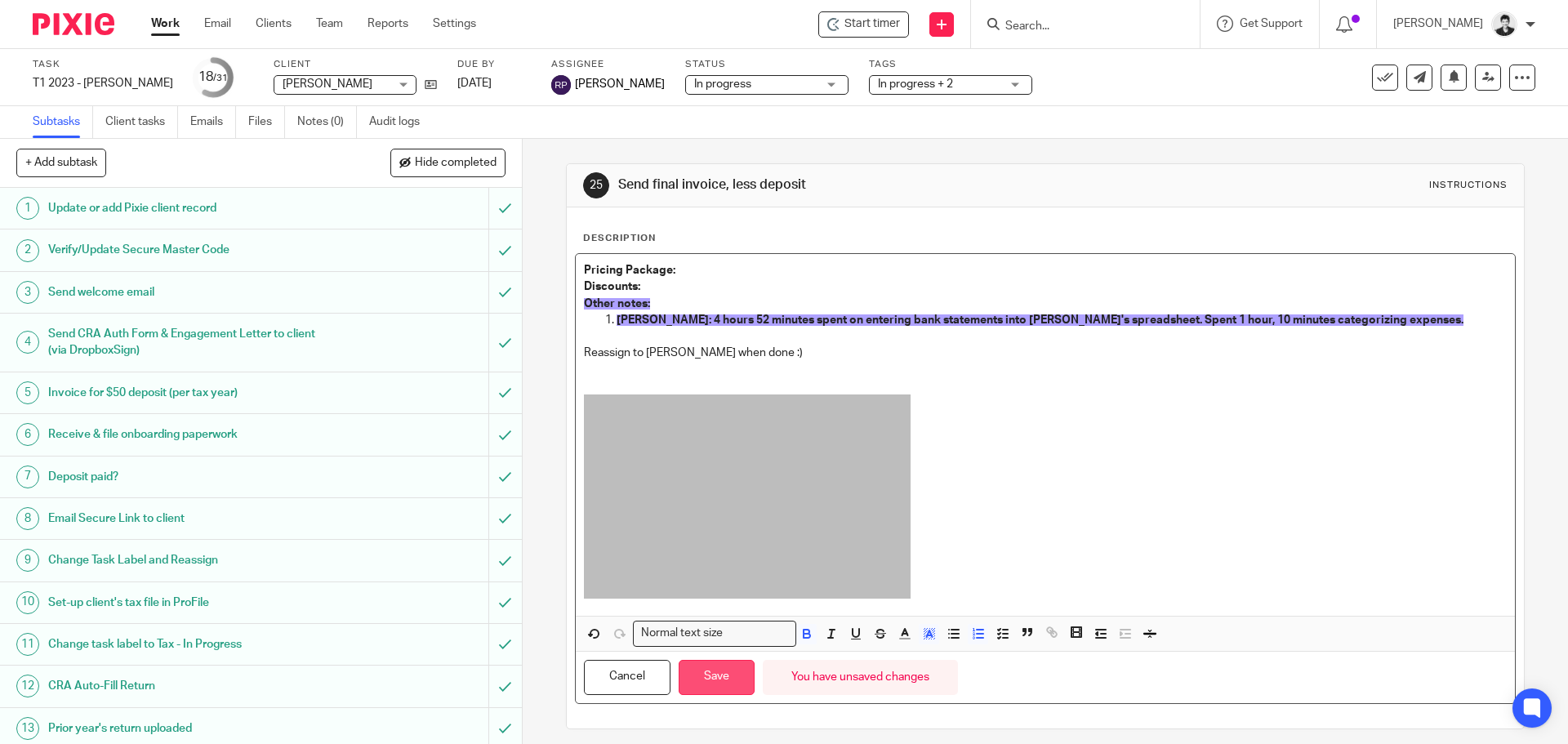
click at [711, 676] on button "Save" at bounding box center [716, 678] width 76 height 35
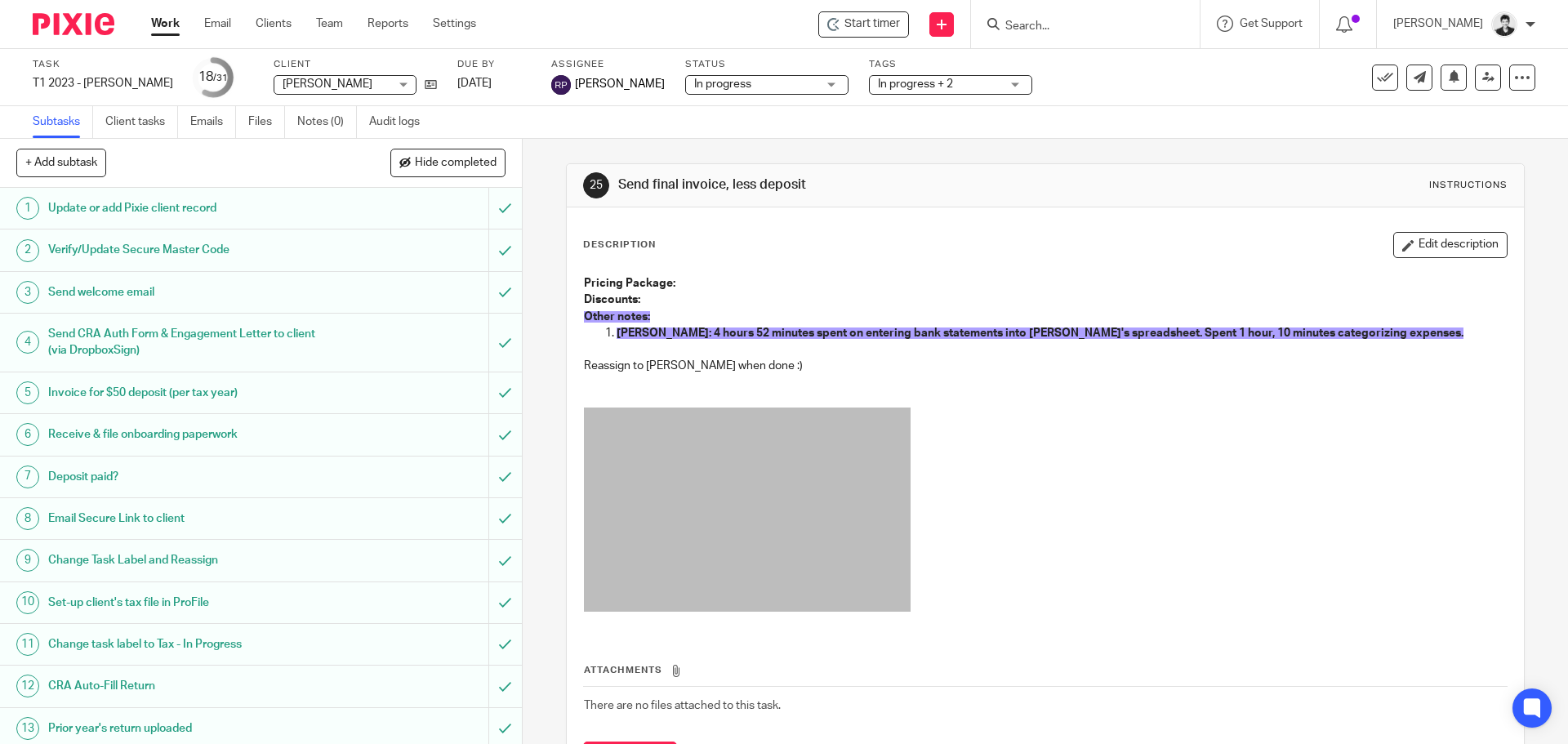
click at [1051, 25] on input "Search" at bounding box center [1077, 26] width 147 height 15
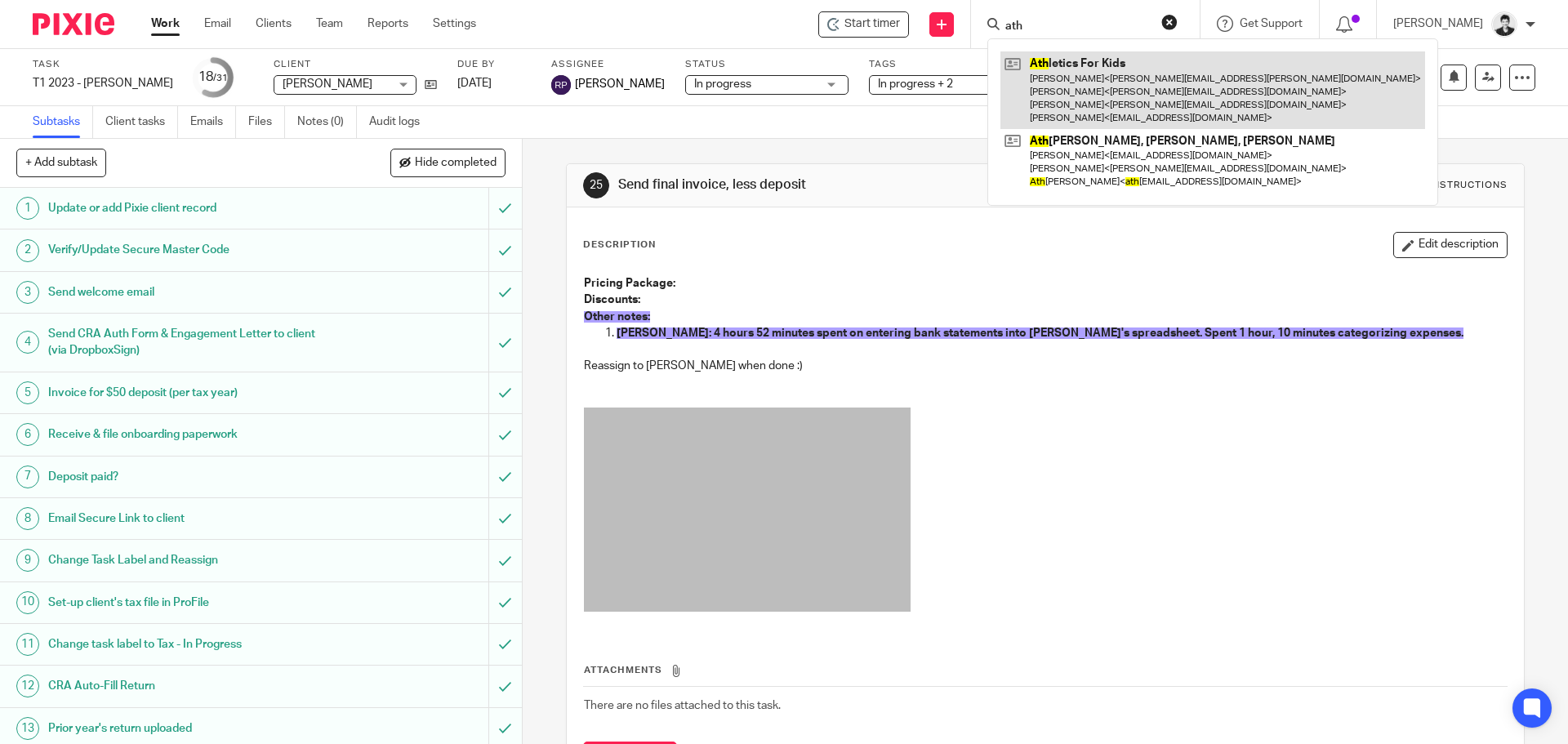
type input "ath"
click at [1089, 86] on link at bounding box center [1212, 91] width 425 height 77
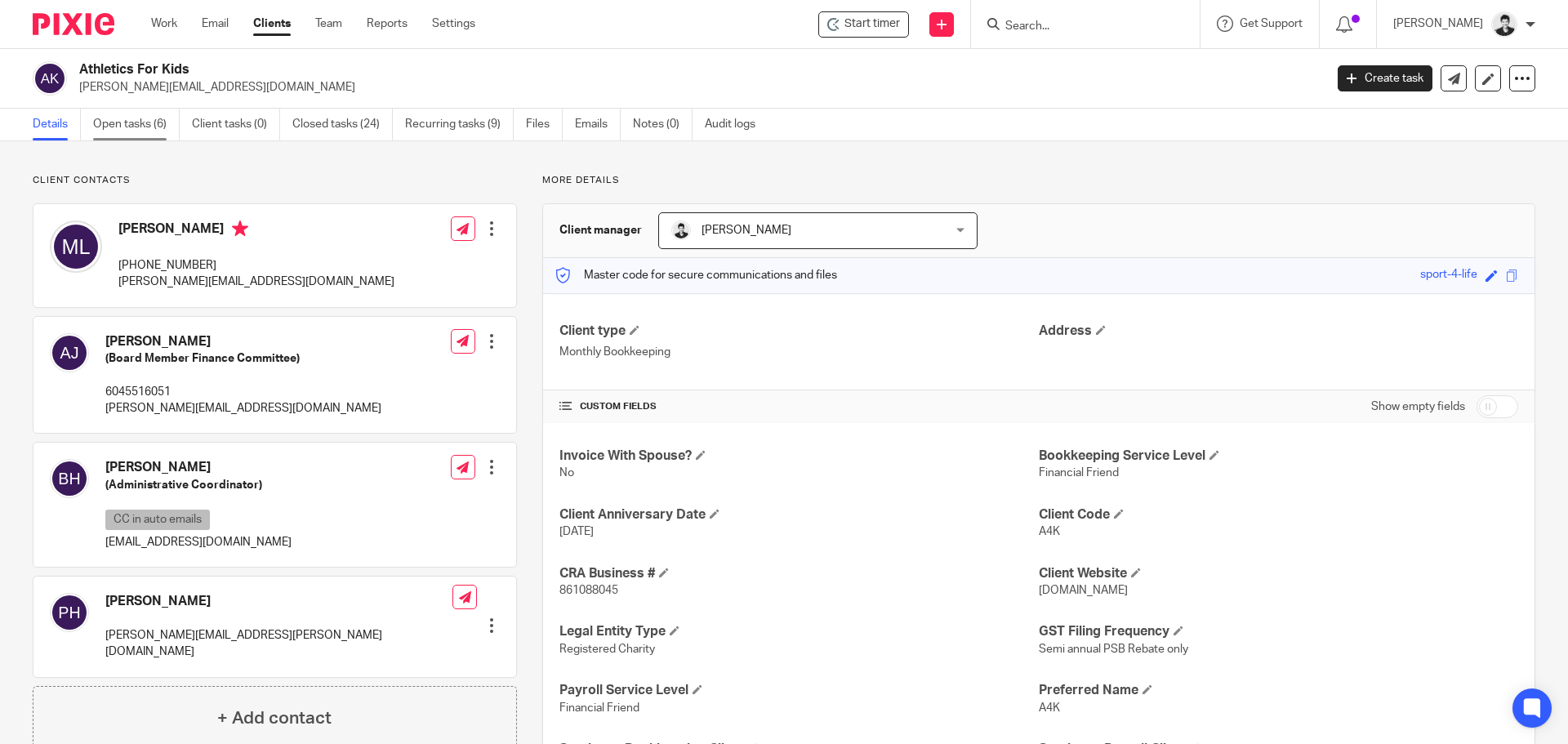
click at [138, 128] on link "Open tasks (6)" at bounding box center [136, 125] width 86 height 32
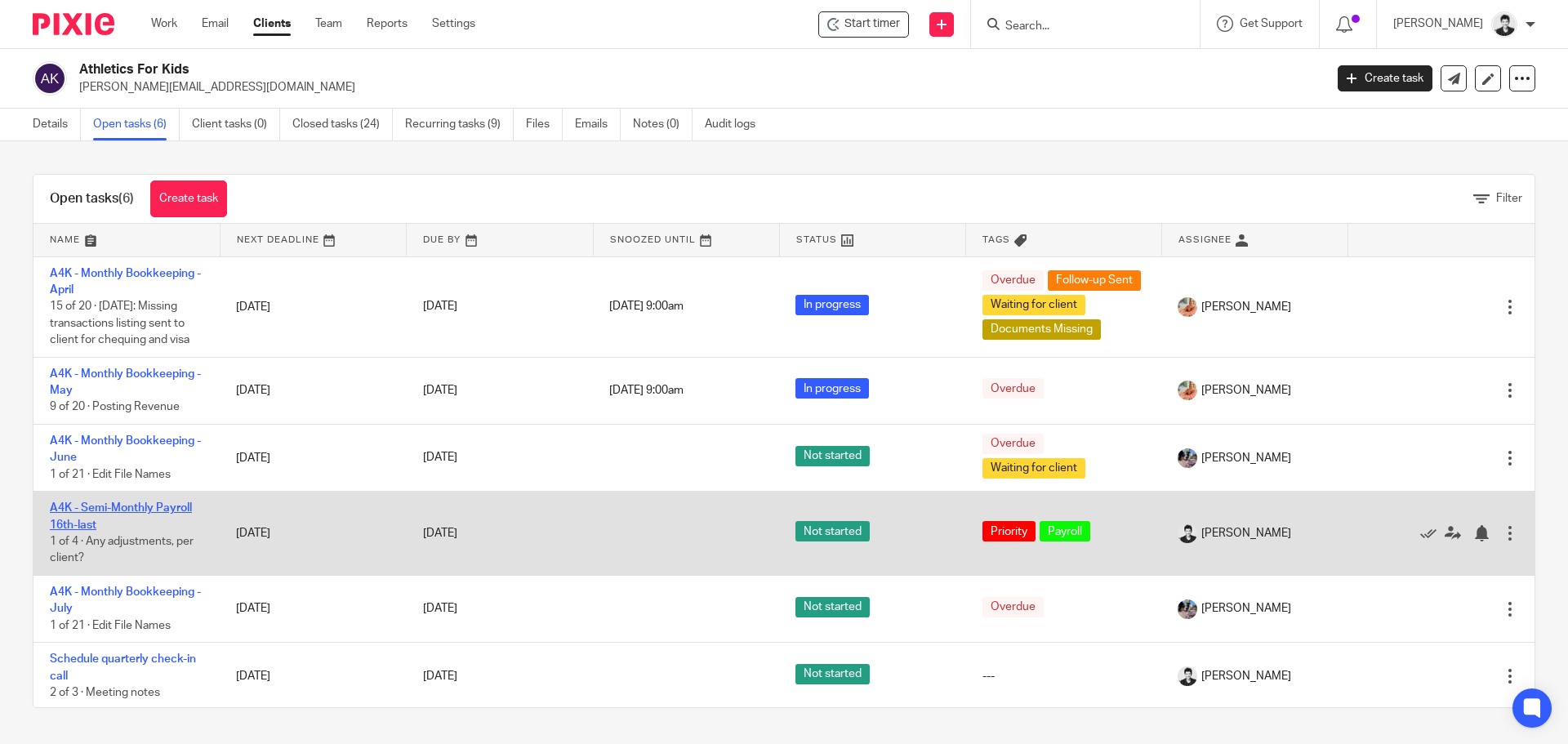
click at [141, 522] on link "A4K - Semi-Monthly Payroll 16th-last" at bounding box center [121, 516] width 142 height 28
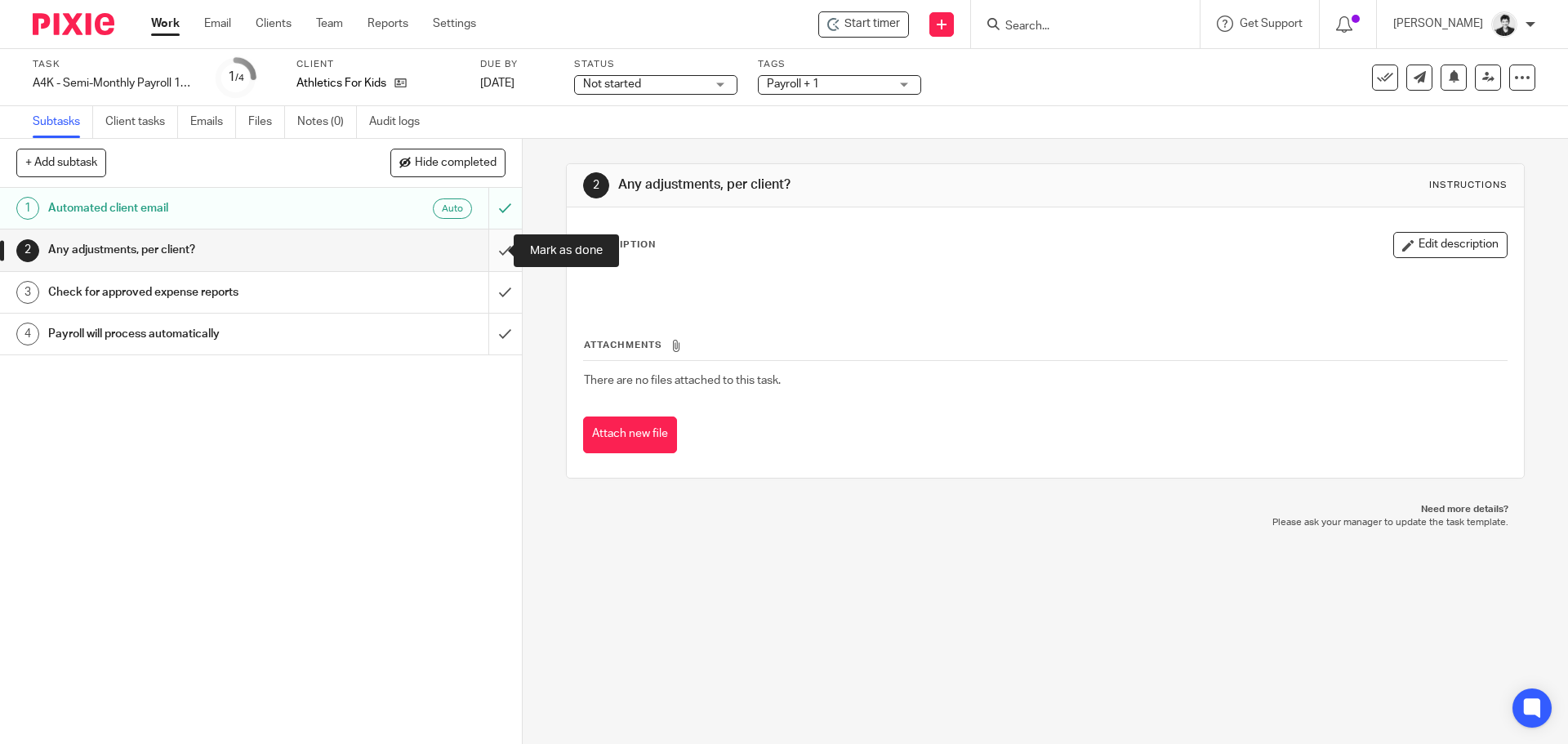
click at [494, 259] on input "submit" at bounding box center [261, 250] width 522 height 40
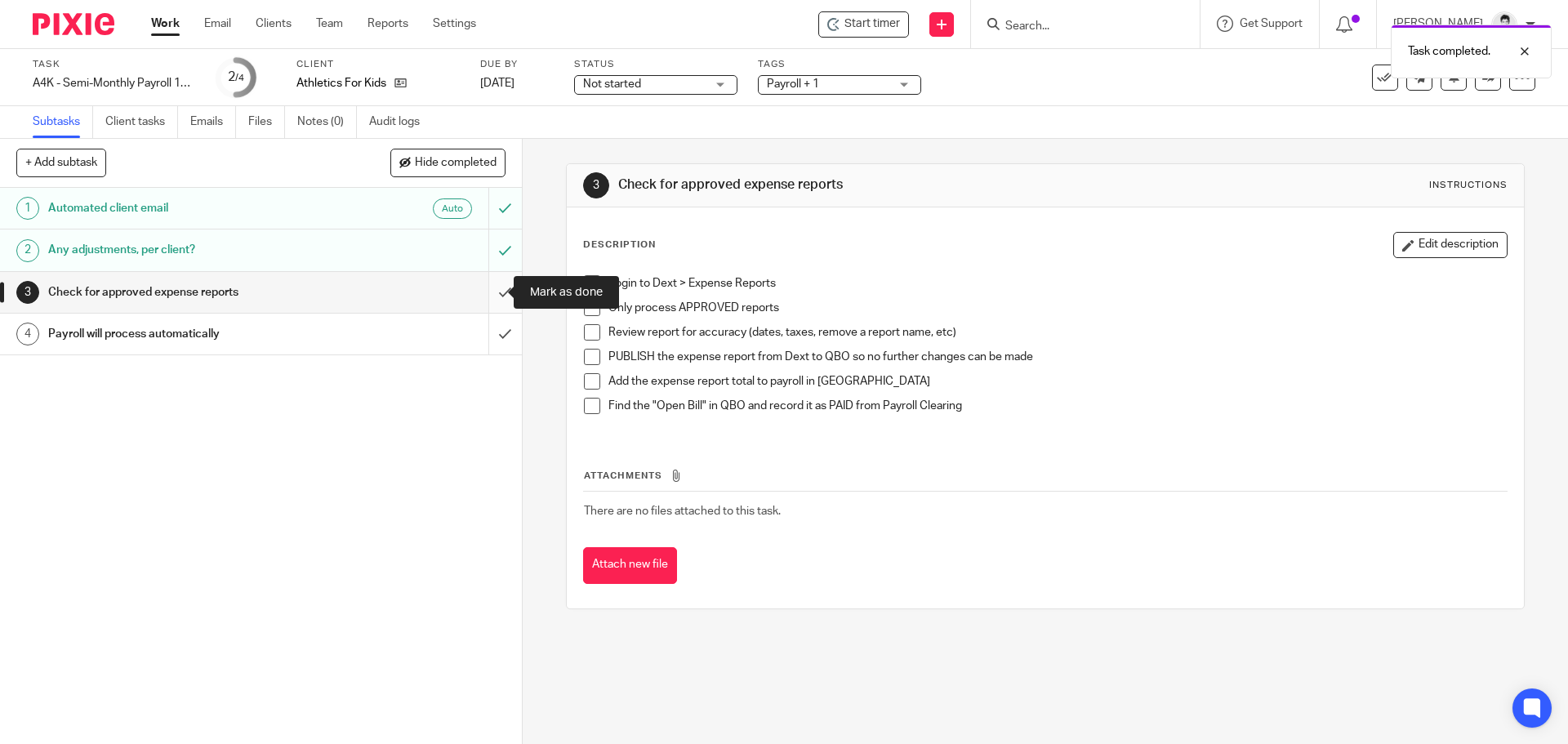
click at [494, 289] on input "submit" at bounding box center [261, 292] width 522 height 40
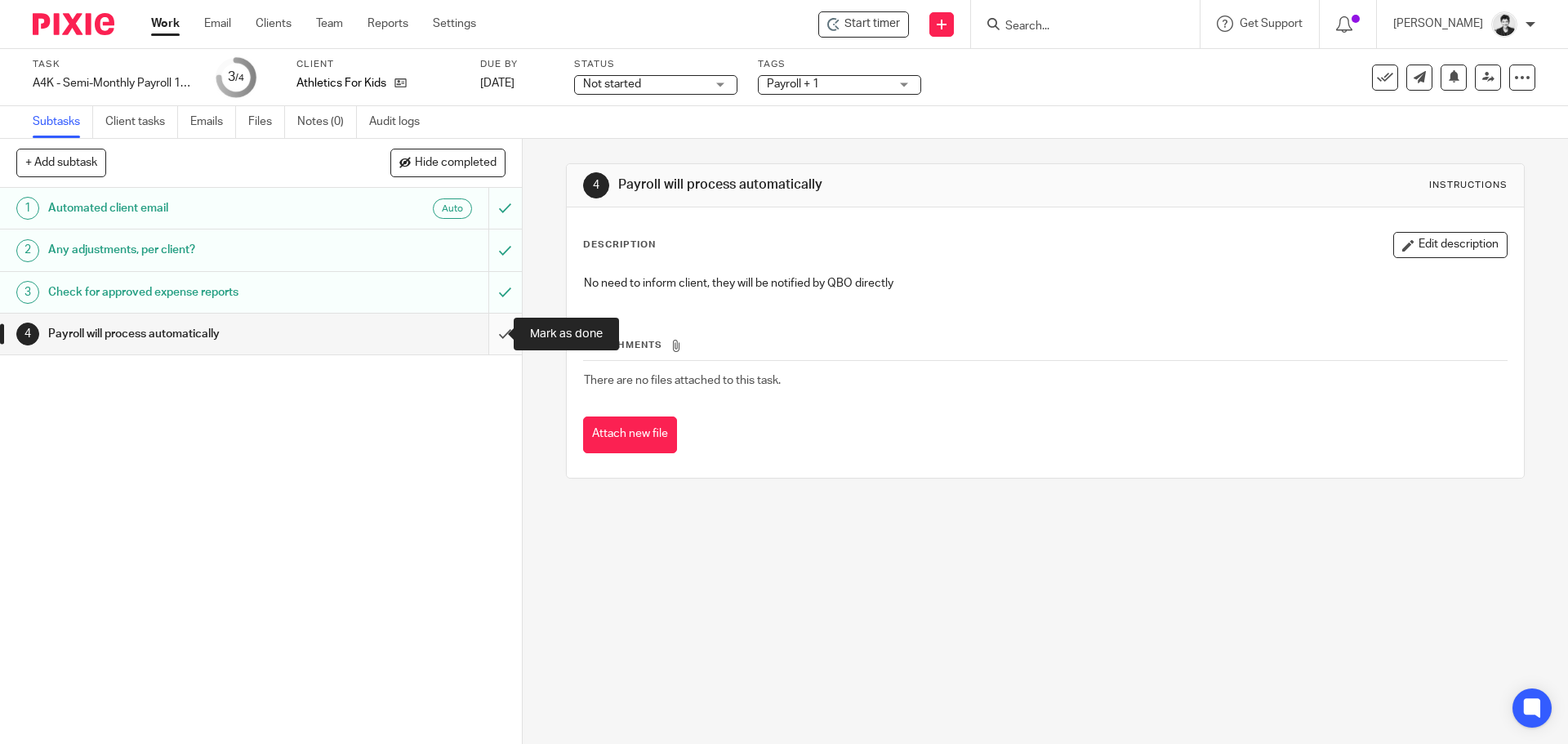
click at [483, 343] on input "submit" at bounding box center [261, 334] width 522 height 40
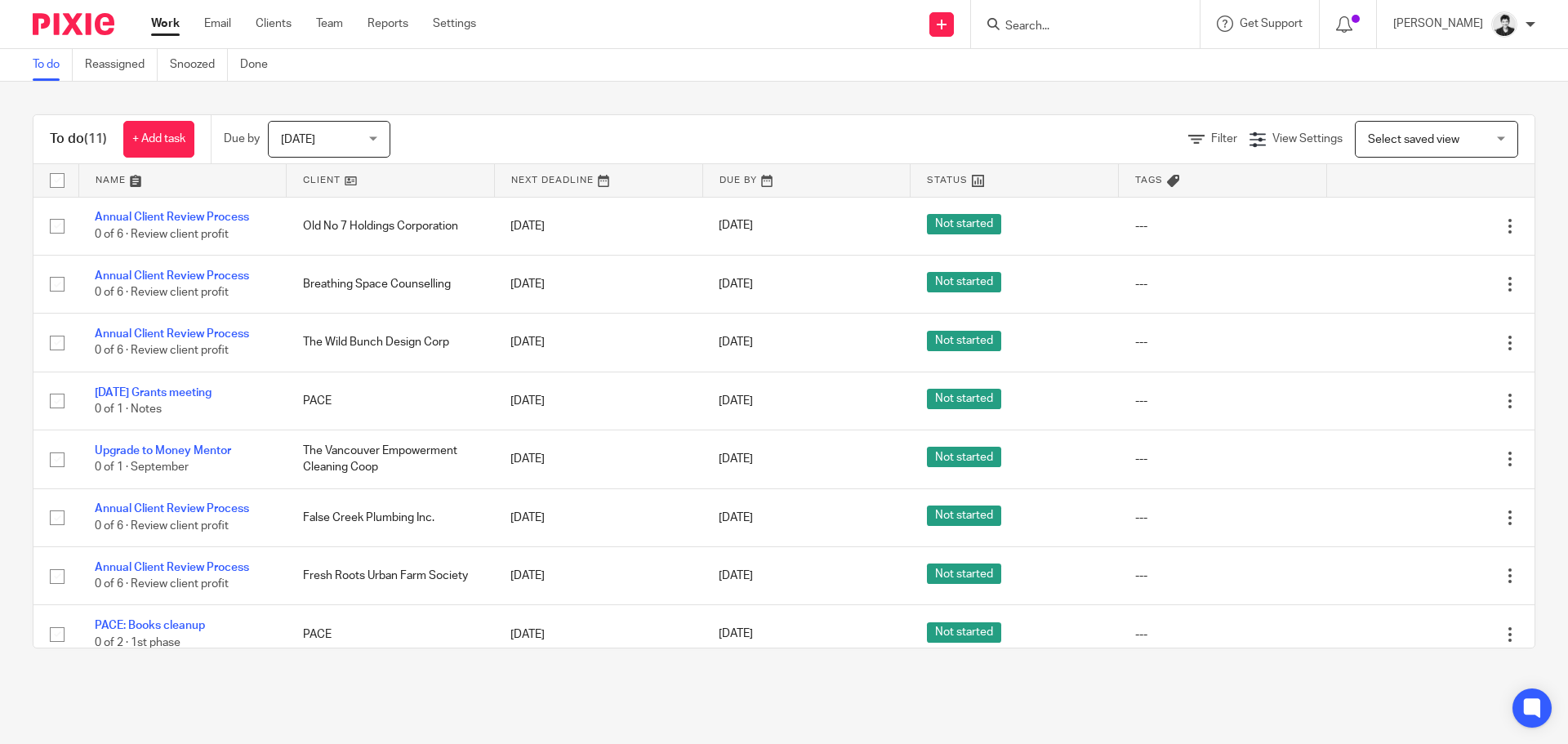
click at [1441, 126] on span "Select saved view" at bounding box center [1427, 138] width 120 height 34
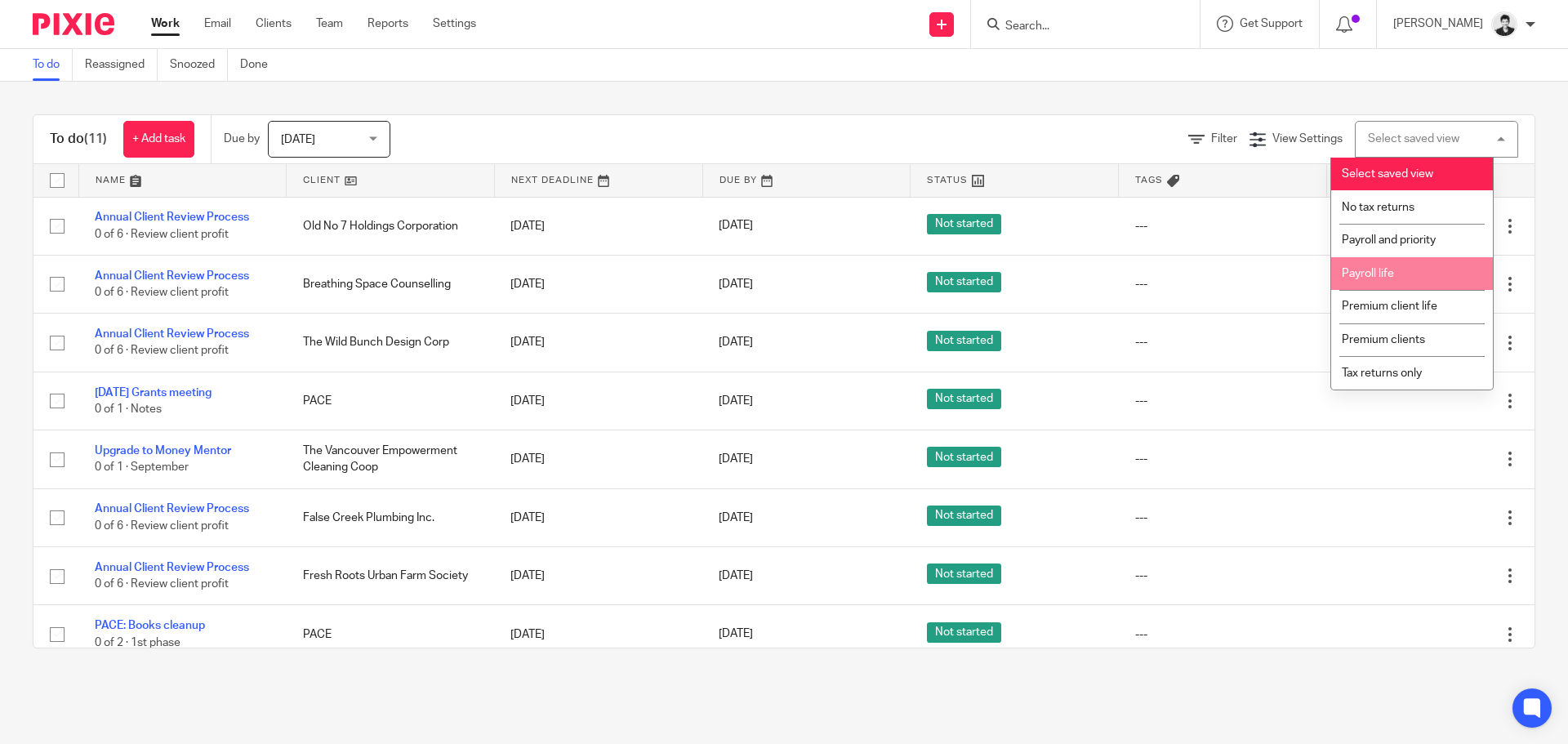
click at [1424, 268] on li "Payroll life" at bounding box center [1412, 274] width 162 height 33
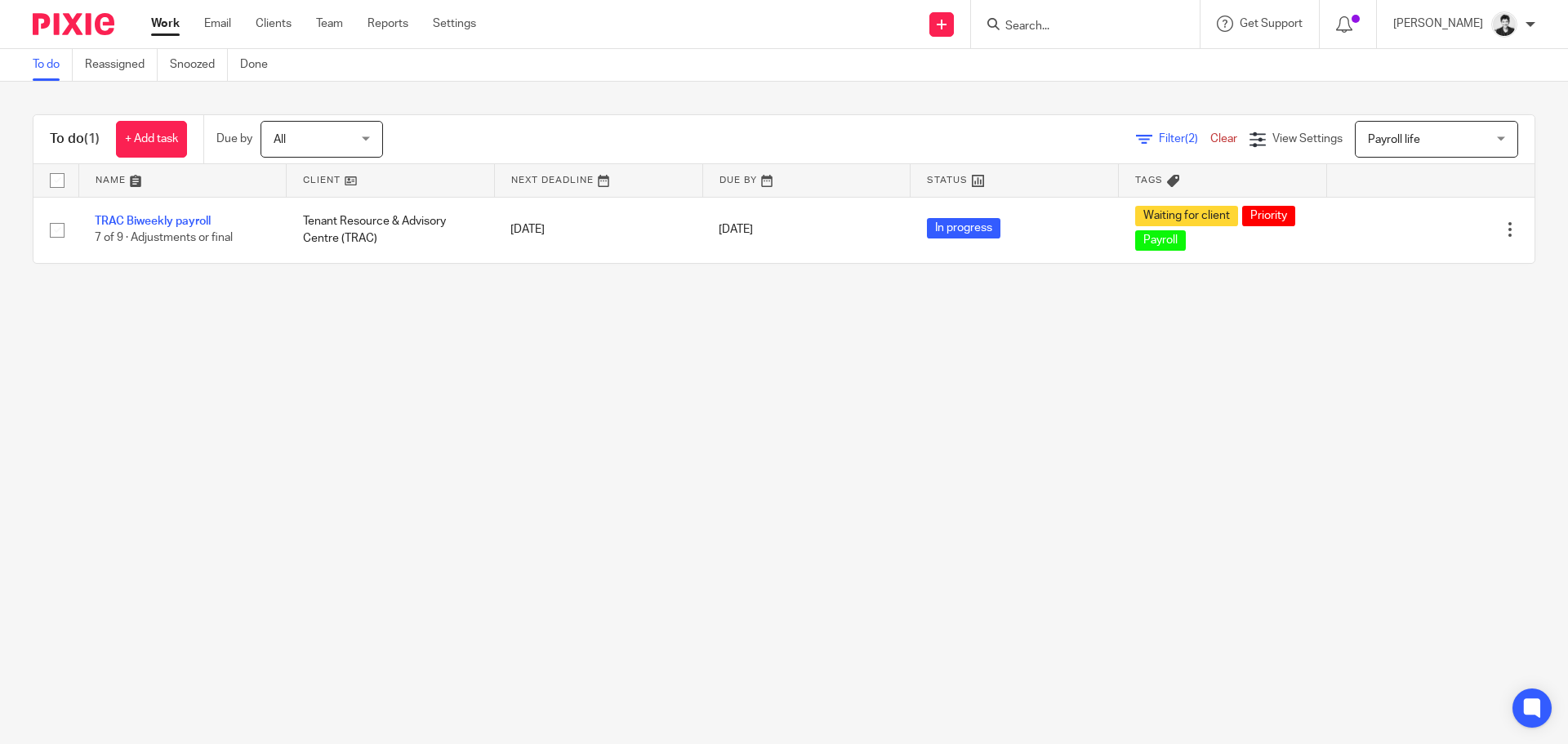
click at [161, 29] on link "Work" at bounding box center [165, 24] width 29 height 17
